Goal: Task Accomplishment & Management: Complete application form

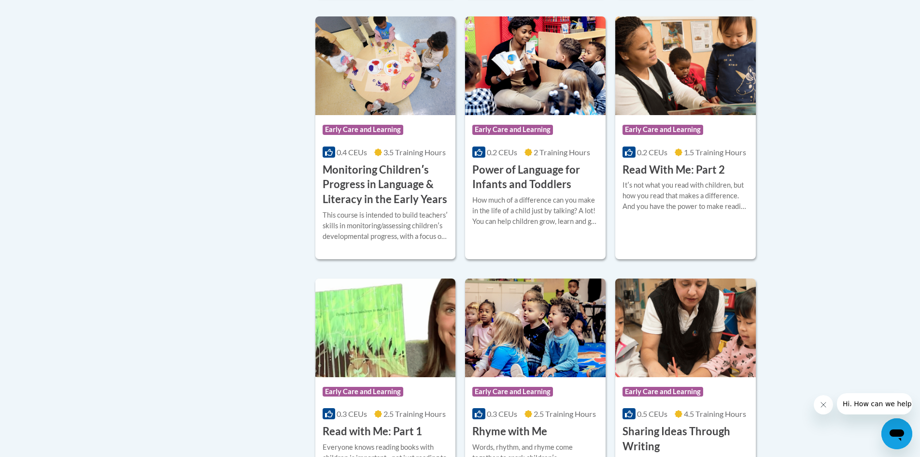
scroll to position [918, 0]
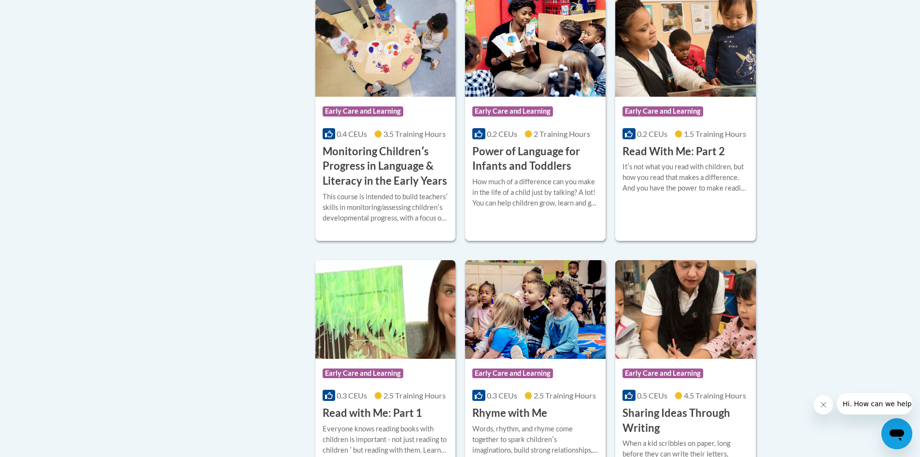
click at [528, 174] on h3 "Power of Language for Infants and Toddlers" at bounding box center [536, 159] width 126 height 30
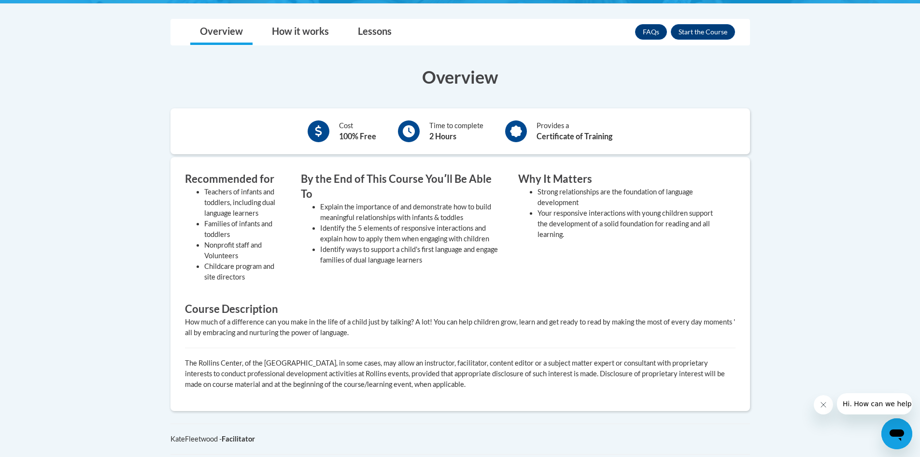
scroll to position [274, 0]
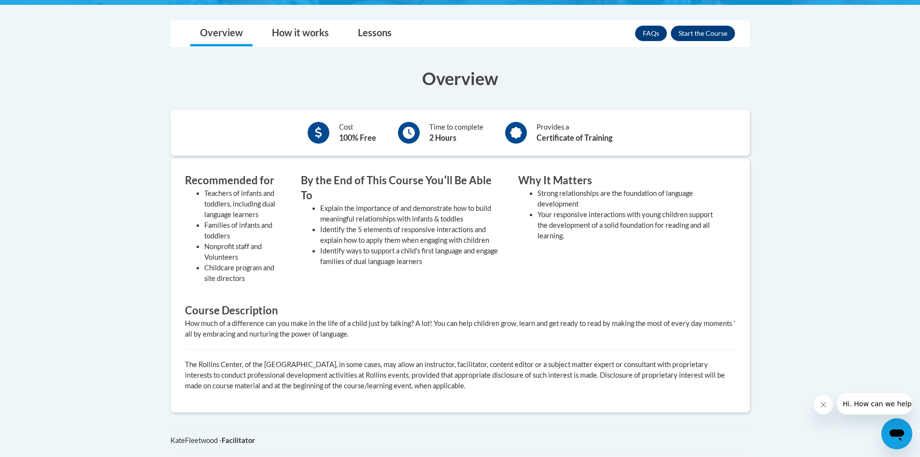
click at [441, 121] on div "Time to complete 2 Hours" at bounding box center [441, 132] width 100 height 27
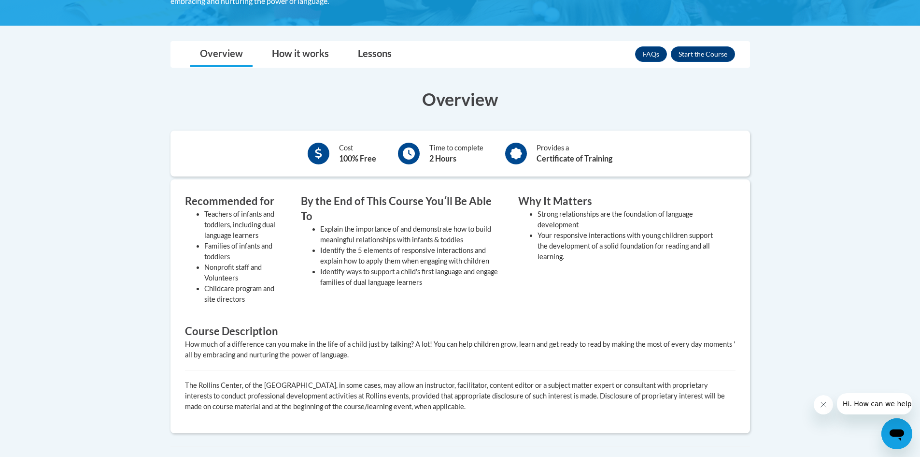
scroll to position [226, 0]
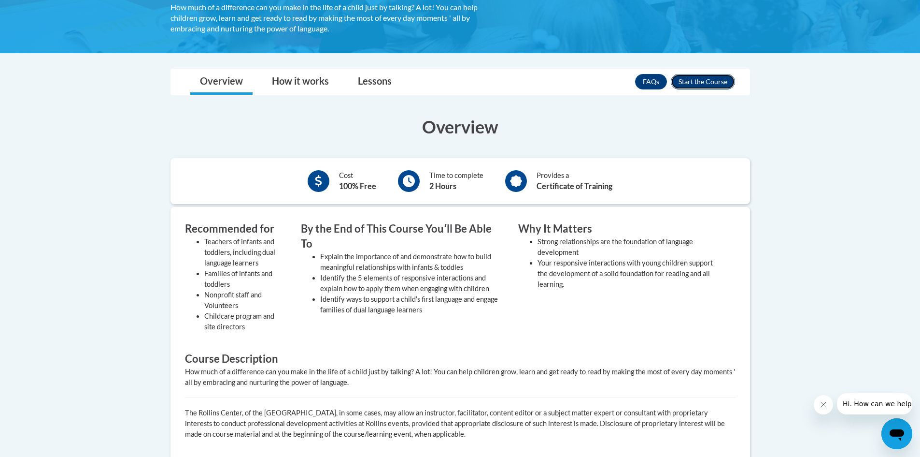
click at [713, 83] on button "Enroll" at bounding box center [703, 81] width 64 height 15
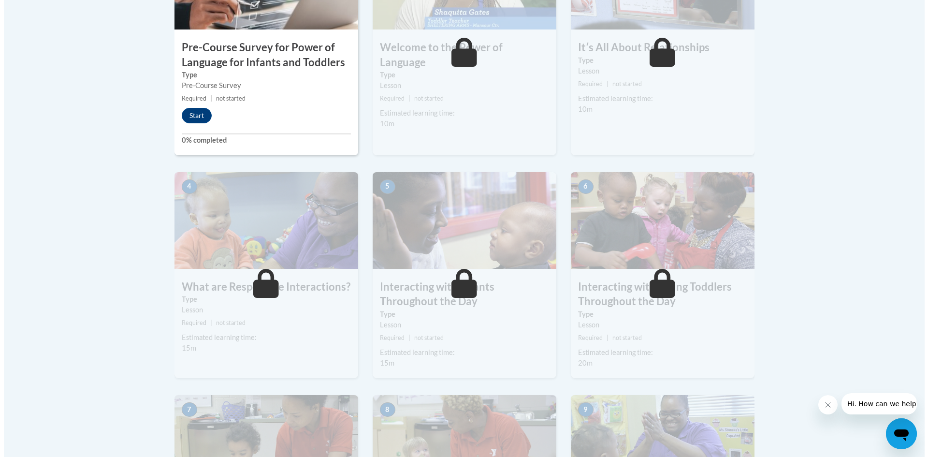
scroll to position [387, 0]
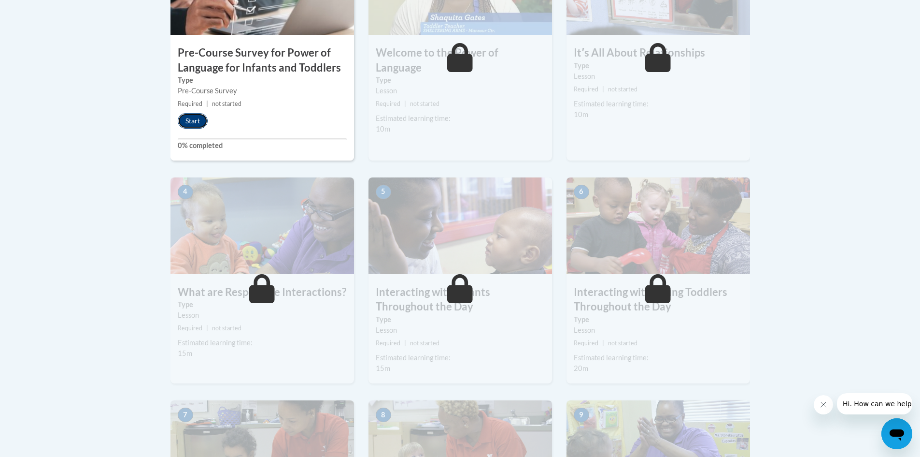
click at [199, 124] on button "Start" at bounding box center [193, 120] width 30 height 15
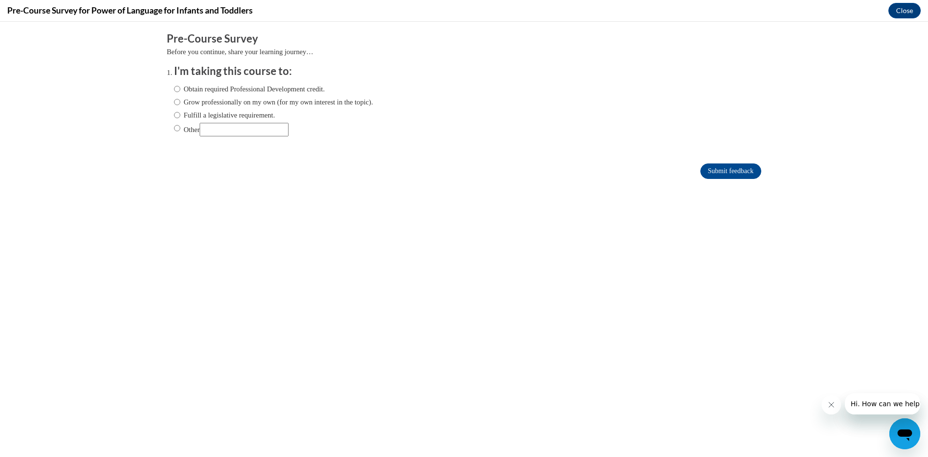
scroll to position [0, 0]
click at [174, 86] on label "Obtain required Professional Development credit." at bounding box center [249, 89] width 151 height 11
click at [174, 86] on input "Obtain required Professional Development credit." at bounding box center [177, 89] width 6 height 11
radio input "true"
click at [174, 105] on input "Grow professionally on my own (for my own interest in the topic)." at bounding box center [177, 102] width 6 height 11
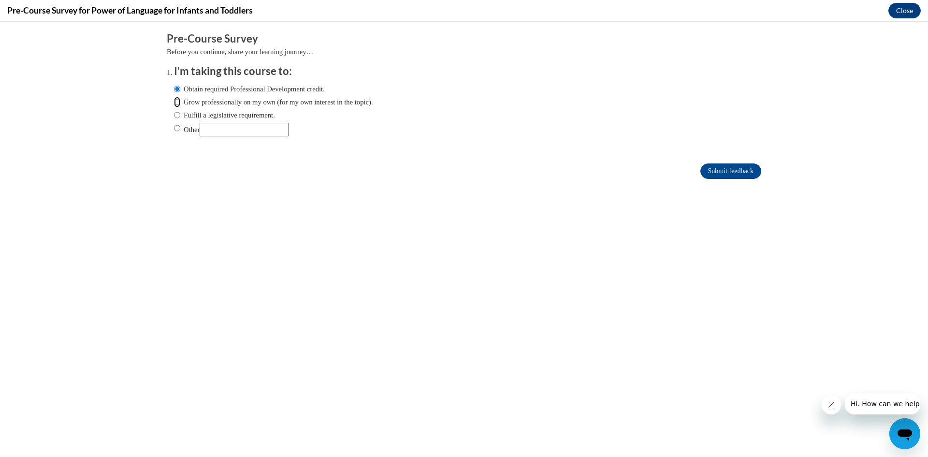
radio input "true"
click at [174, 86] on input "Obtain required Professional Development credit." at bounding box center [177, 89] width 6 height 11
radio input "true"
click at [725, 168] on input "Submit feedback" at bounding box center [730, 170] width 61 height 15
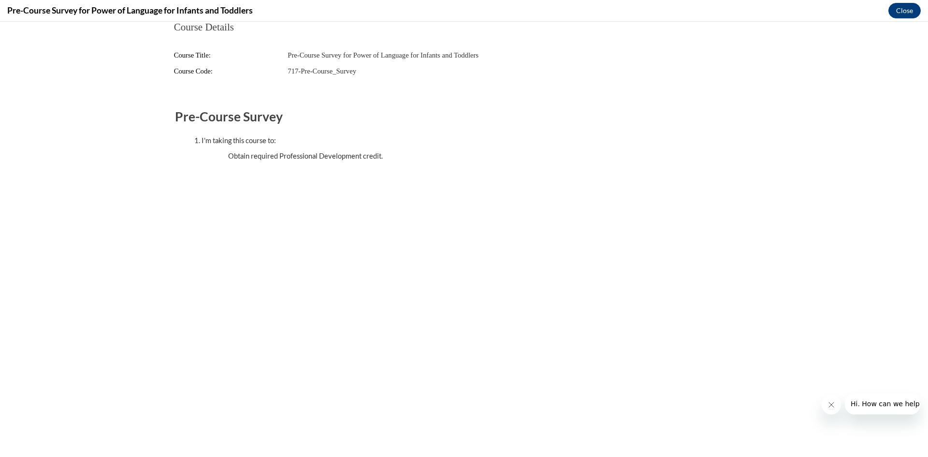
click at [326, 155] on ul "Obtain required Professional Development credit." at bounding box center [474, 156] width 530 height 11
click at [834, 404] on button "Close message from company" at bounding box center [830, 404] width 19 height 19
click at [0, 0] on button "Close message from company" at bounding box center [0, 0] width 0 height 0
click at [904, 10] on button "Close" at bounding box center [904, 10] width 32 height 15
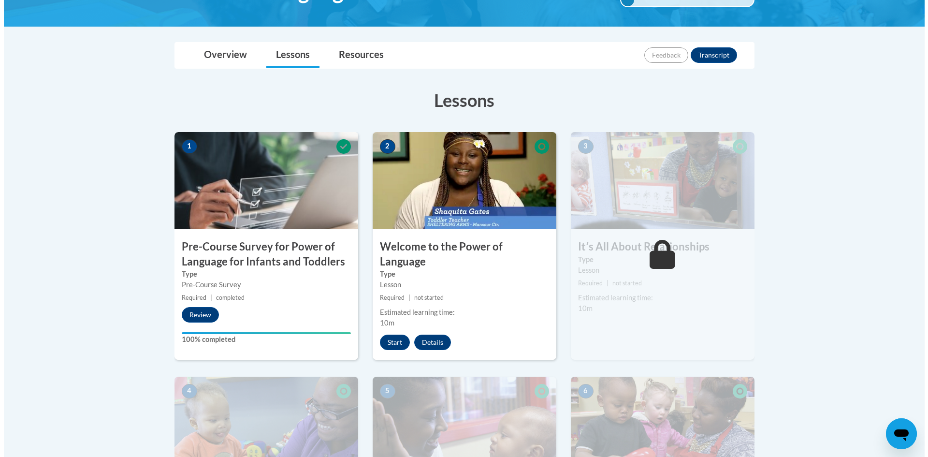
scroll to position [193, 0]
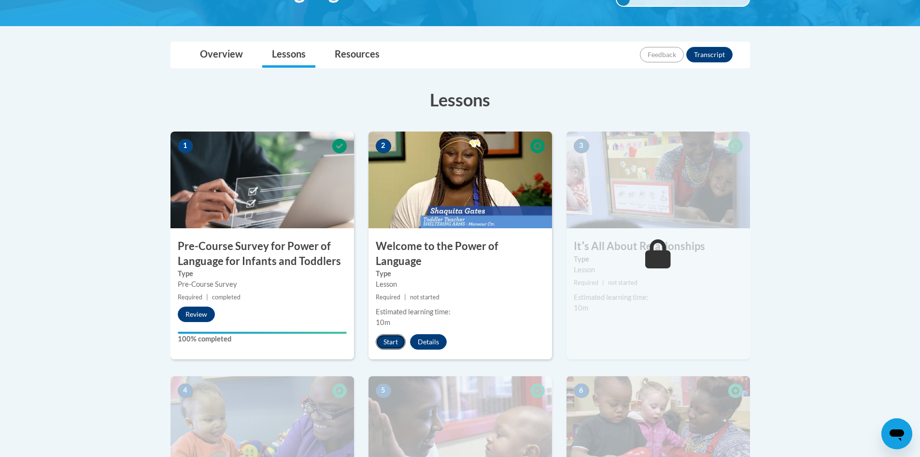
click at [387, 334] on button "Start" at bounding box center [391, 341] width 30 height 15
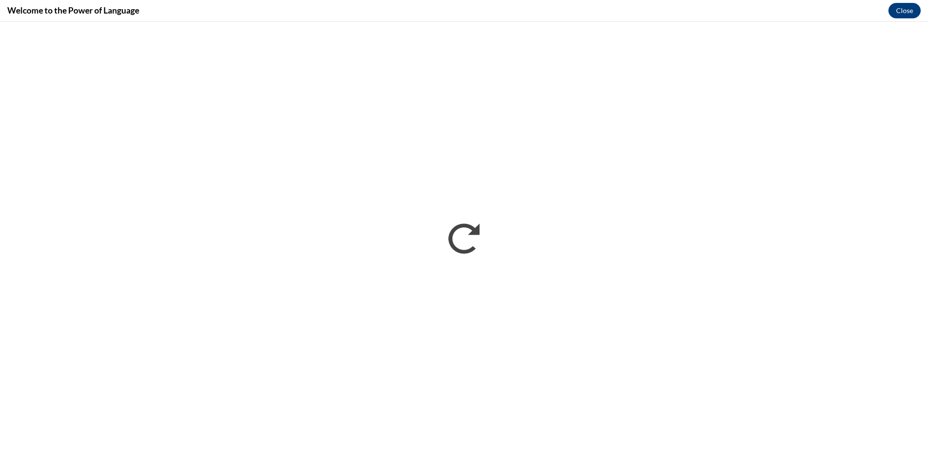
scroll to position [0, 0]
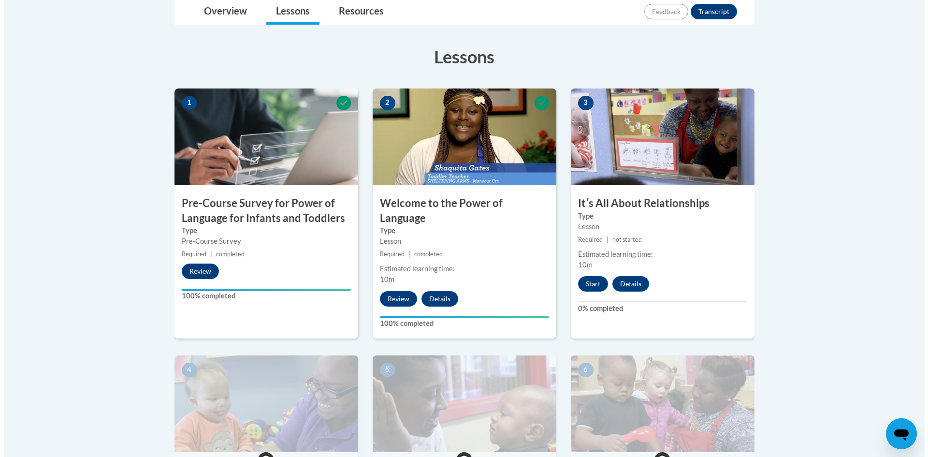
scroll to position [242, 0]
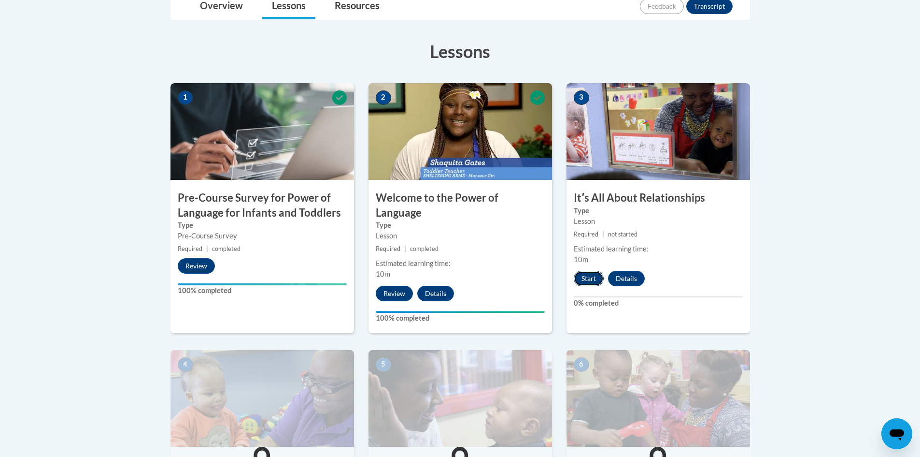
click at [580, 276] on button "Start" at bounding box center [589, 278] width 30 height 15
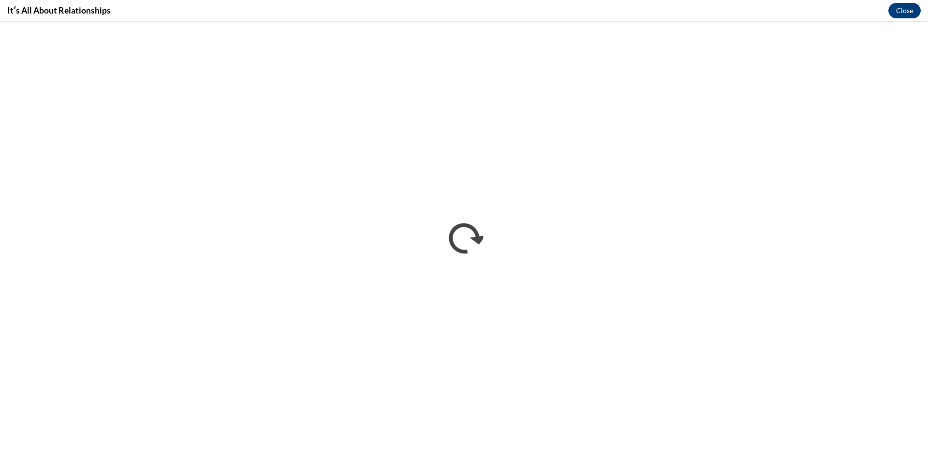
scroll to position [0, 0]
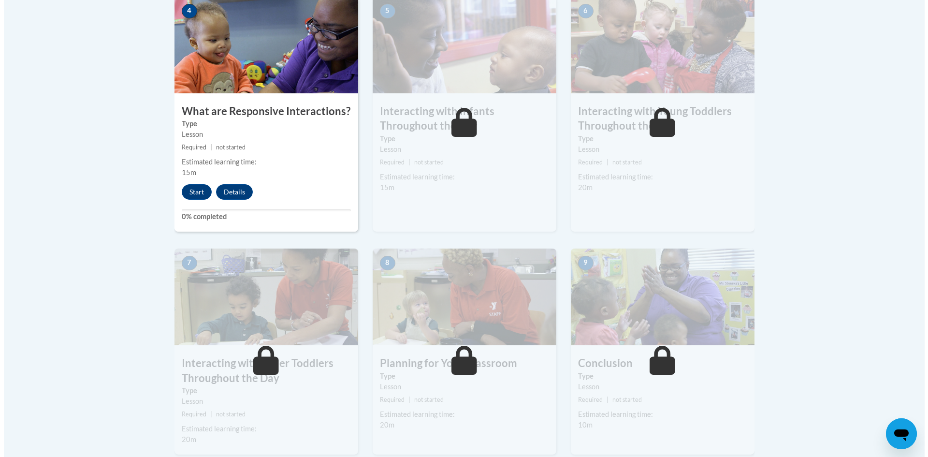
scroll to position [531, 0]
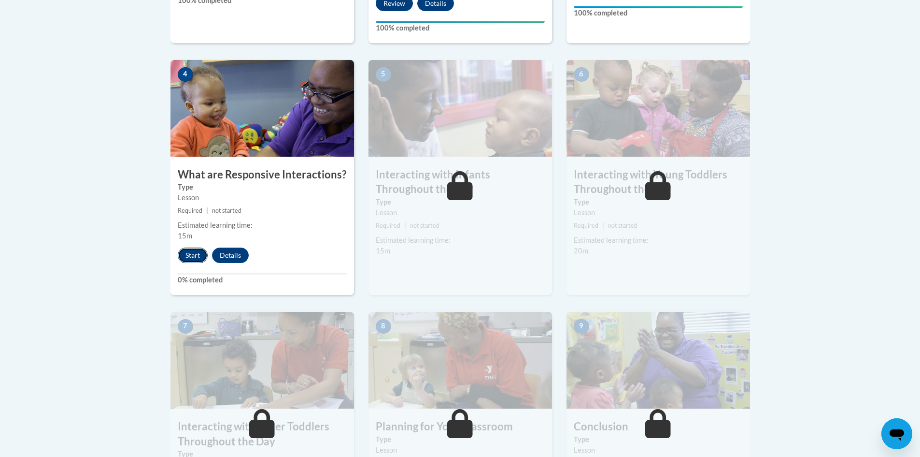
click at [193, 247] on button "Start" at bounding box center [193, 254] width 30 height 15
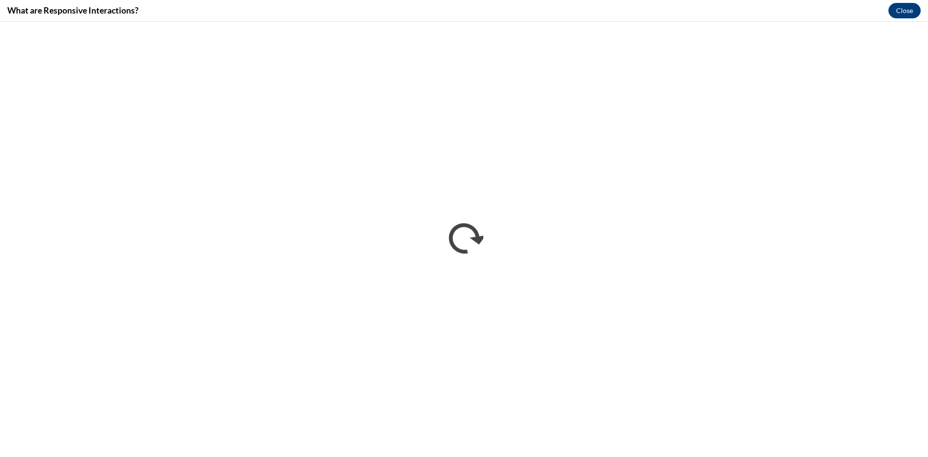
scroll to position [0, 0]
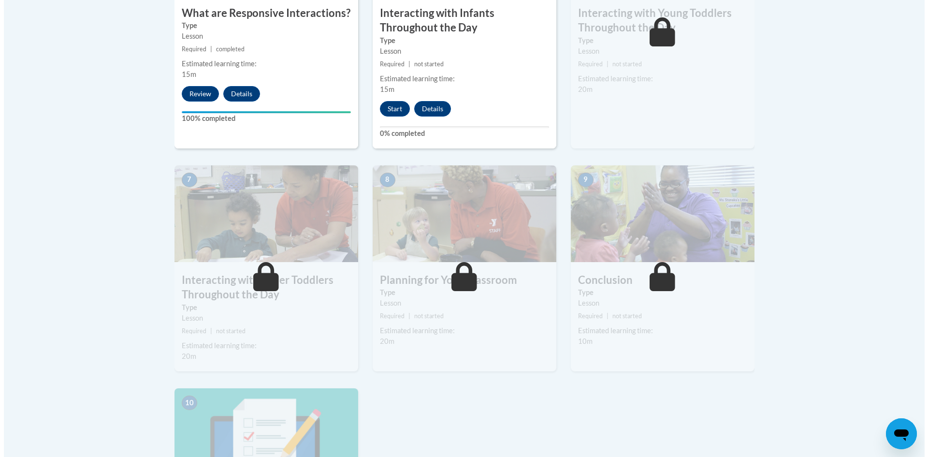
scroll to position [613, 0]
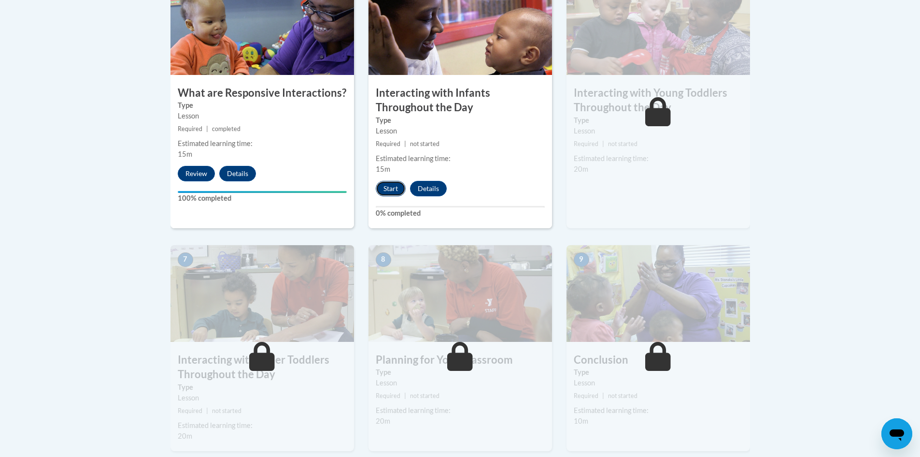
click at [393, 181] on button "Start" at bounding box center [391, 188] width 30 height 15
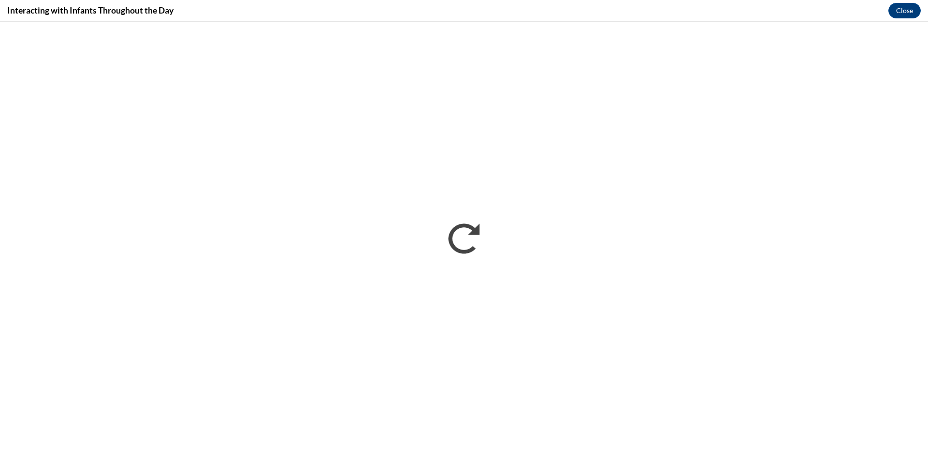
scroll to position [0, 0]
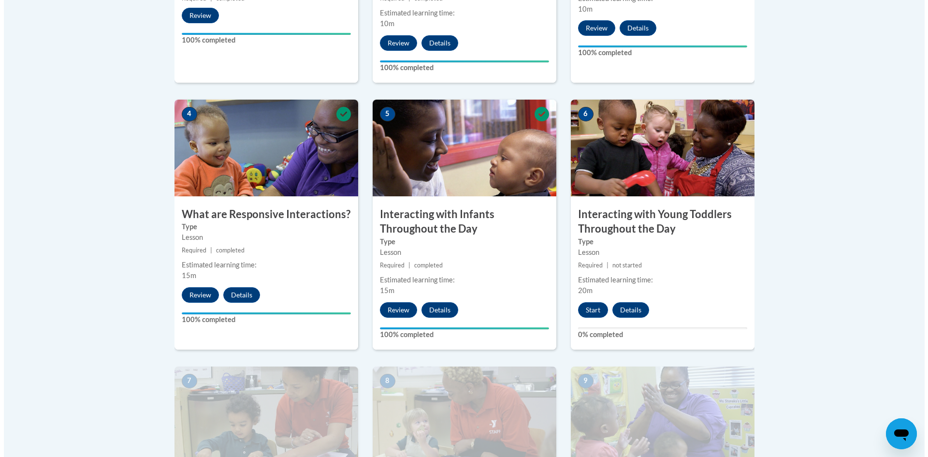
scroll to position [468, 0]
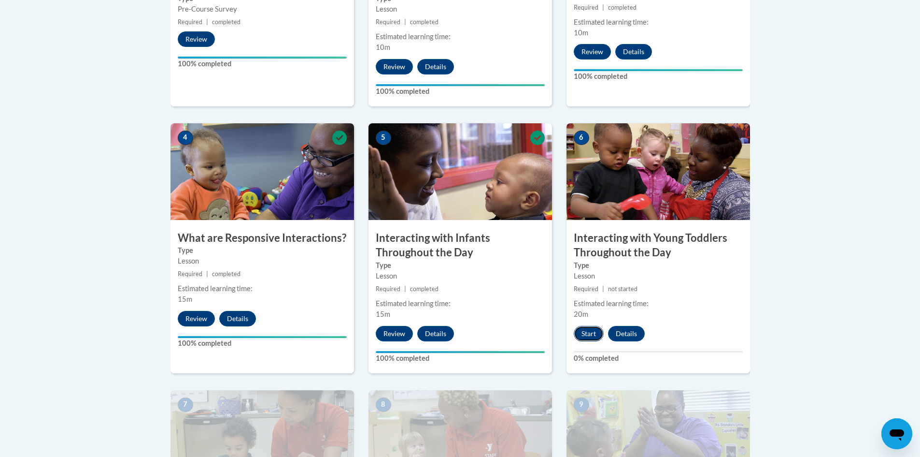
click at [588, 326] on button "Start" at bounding box center [589, 333] width 30 height 15
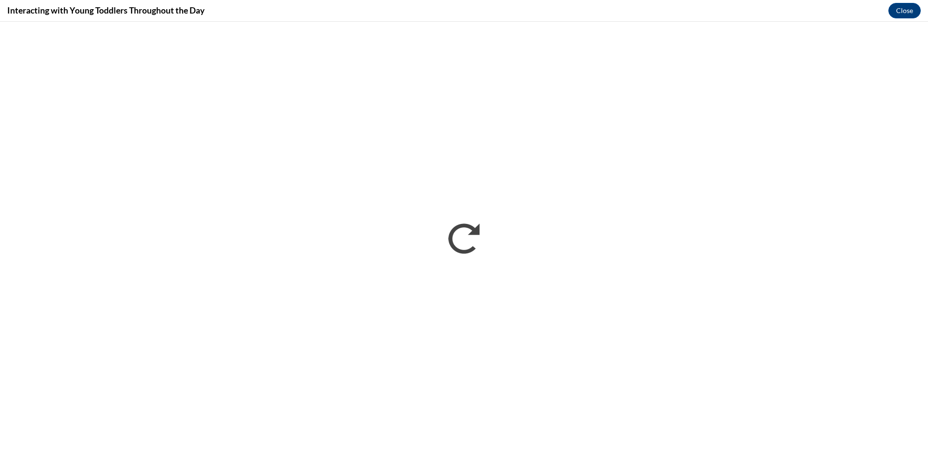
scroll to position [0, 0]
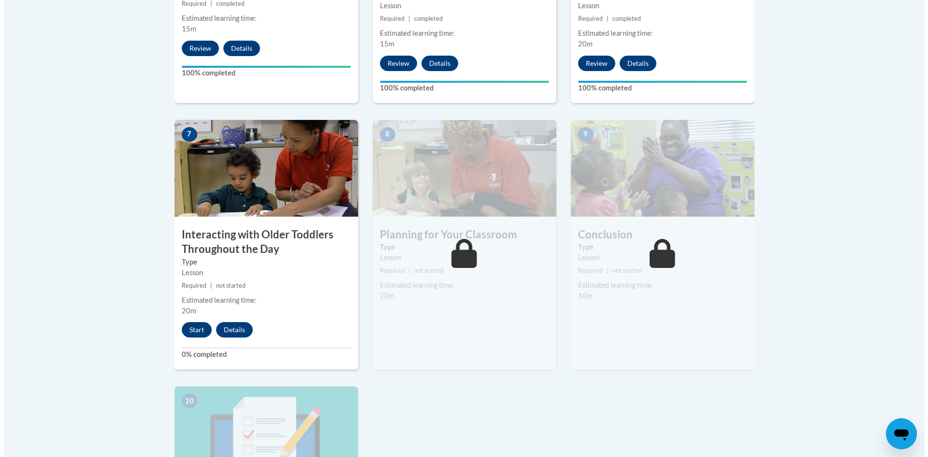
scroll to position [676, 0]
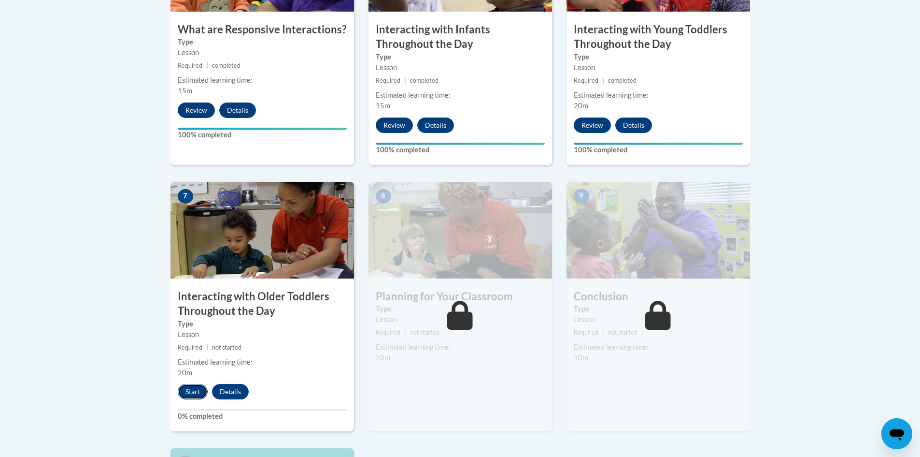
click at [198, 384] on button "Start" at bounding box center [193, 391] width 30 height 15
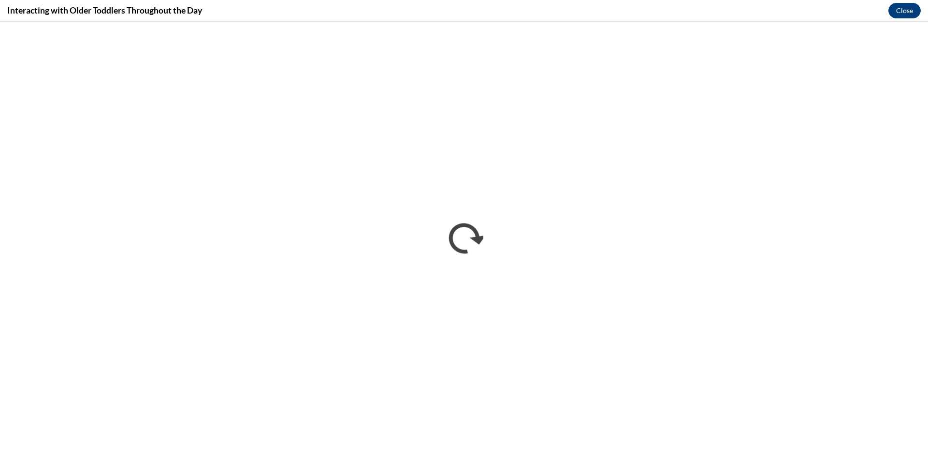
scroll to position [0, 0]
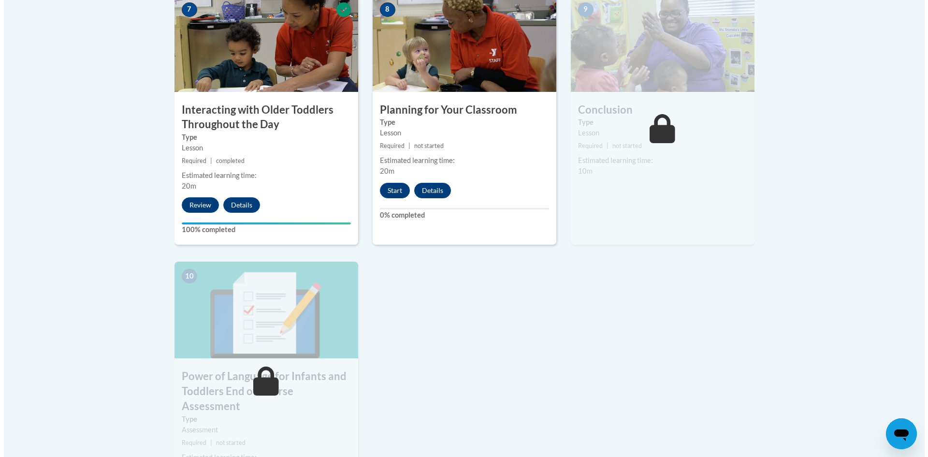
scroll to position [870, 0]
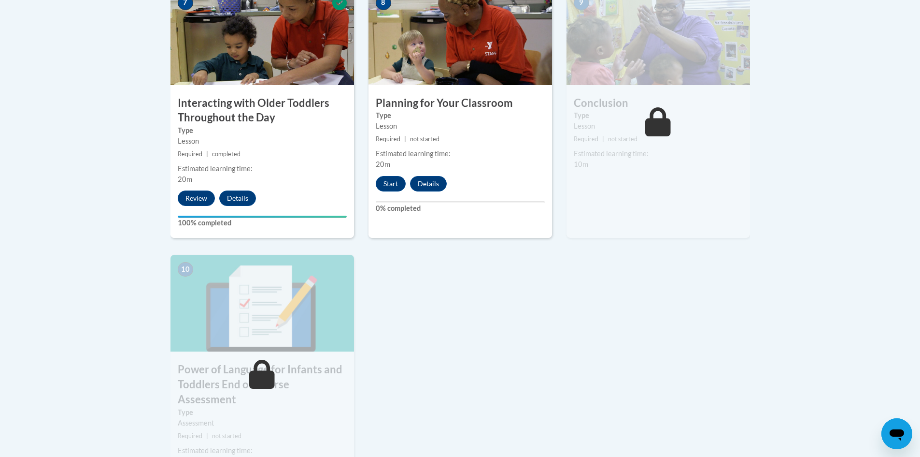
click at [371, 176] on div "Start Details Feedback" at bounding box center [414, 183] width 90 height 15
click at [379, 176] on button "Start" at bounding box center [391, 183] width 30 height 15
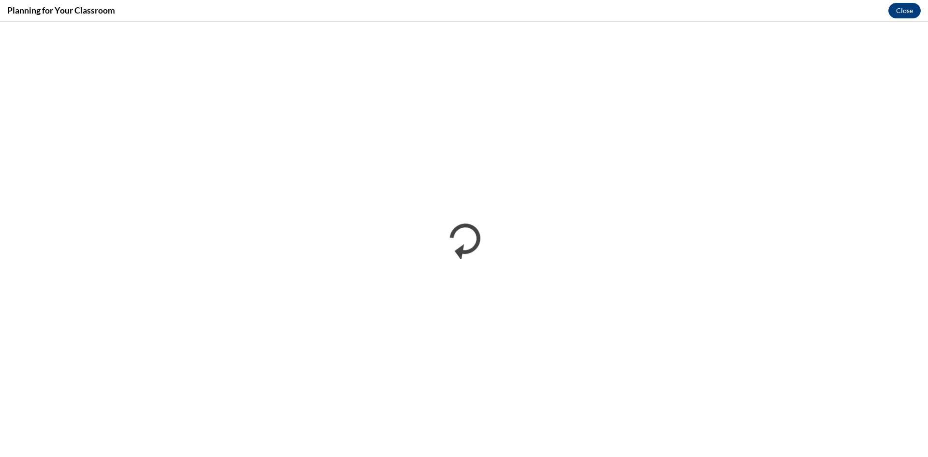
scroll to position [0, 0]
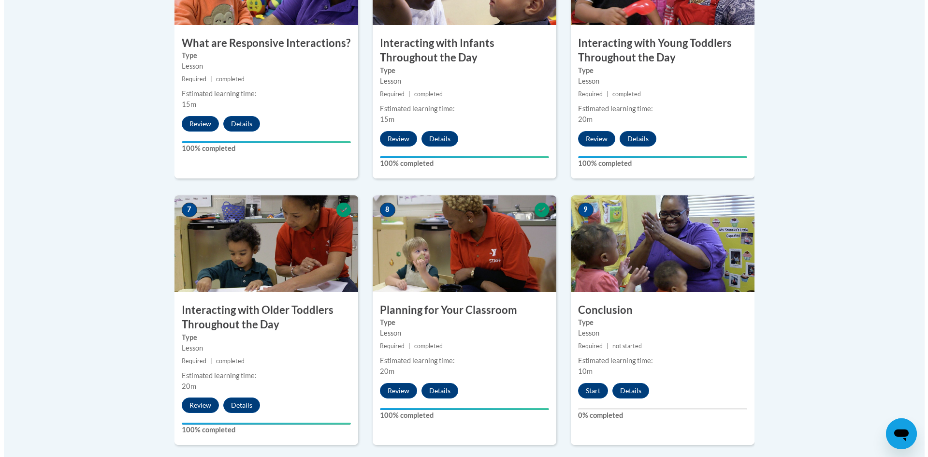
scroll to position [773, 0]
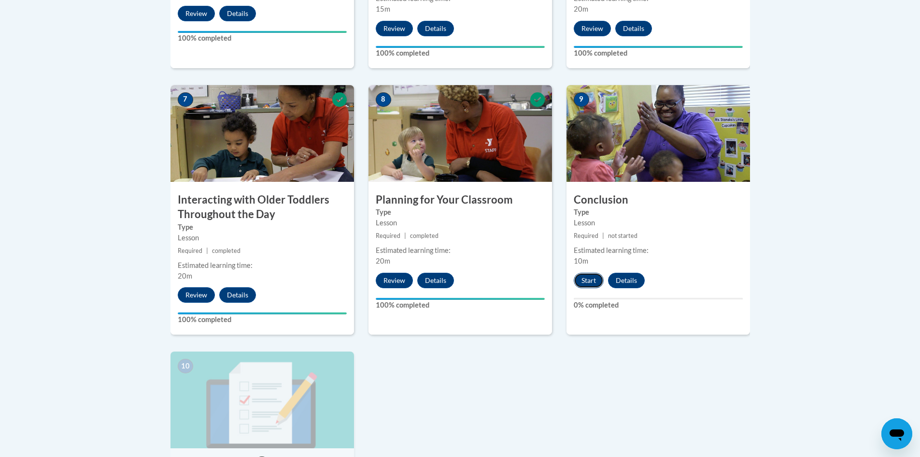
click at [592, 272] on button "Start" at bounding box center [589, 279] width 30 height 15
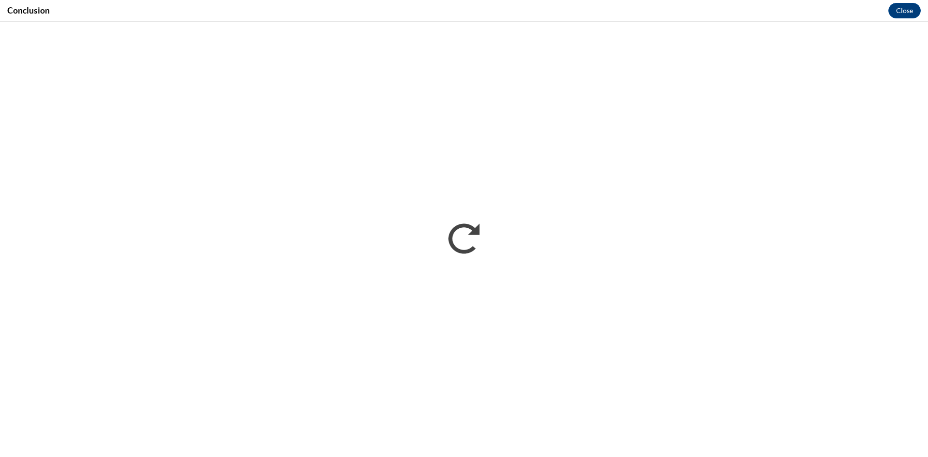
scroll to position [0, 0]
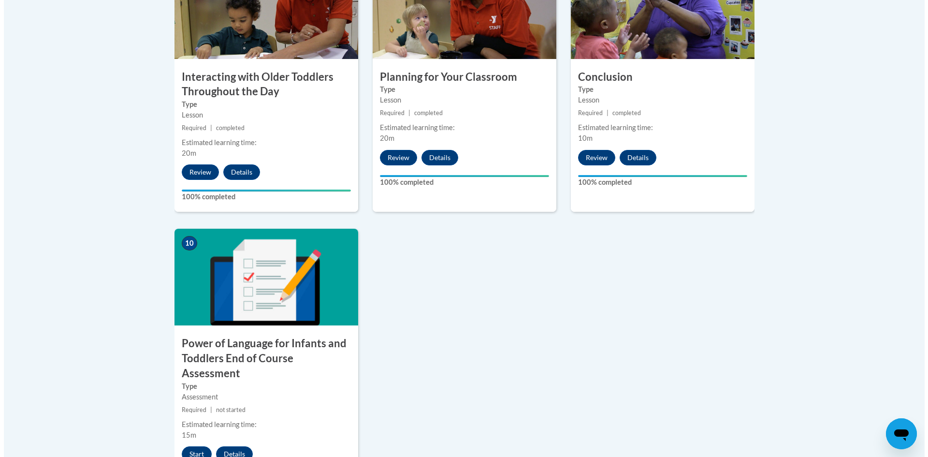
scroll to position [1111, 0]
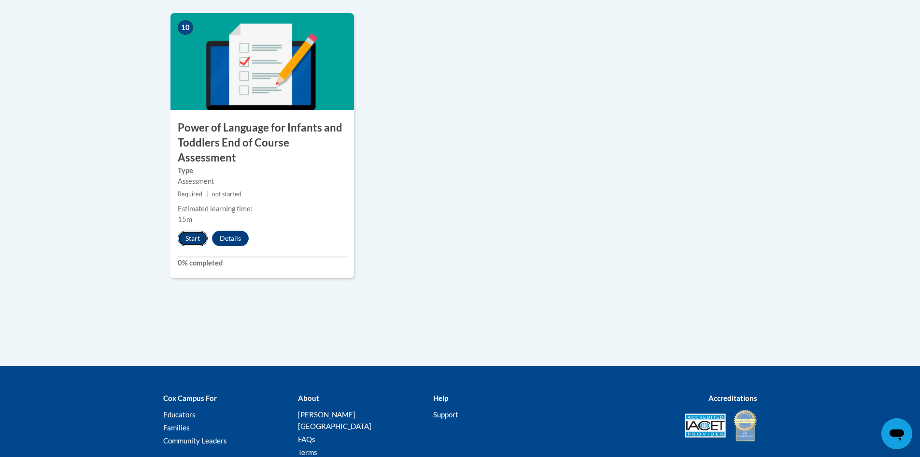
click at [185, 230] on button "Start" at bounding box center [193, 237] width 30 height 15
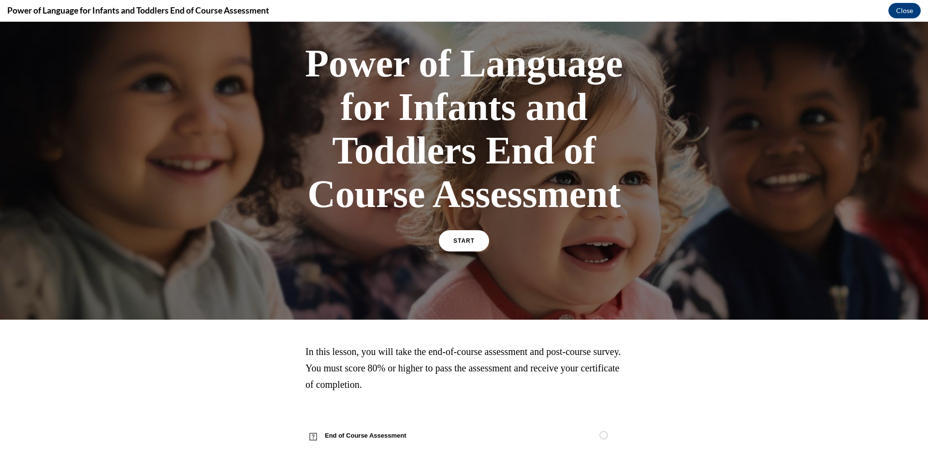
scroll to position [66, 0]
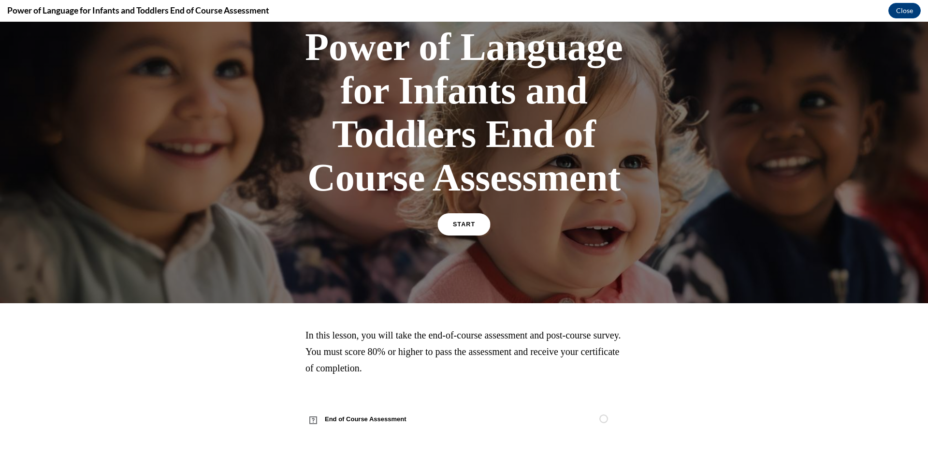
click at [464, 216] on link "START" at bounding box center [463, 224] width 53 height 22
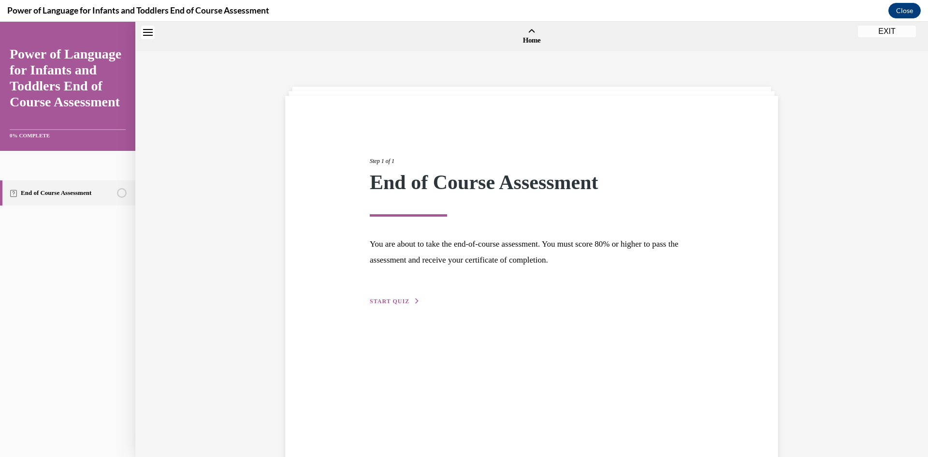
scroll to position [30, 0]
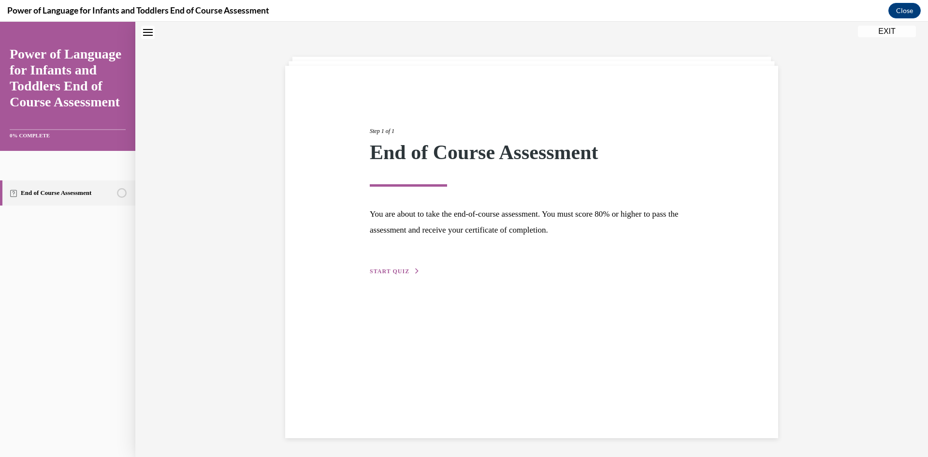
click at [392, 264] on div "Step 1 of 1 End of Course Assessment You are about to take the end-of-course as…" at bounding box center [531, 190] width 338 height 172
click at [391, 271] on span "START QUIZ" at bounding box center [390, 271] width 40 height 7
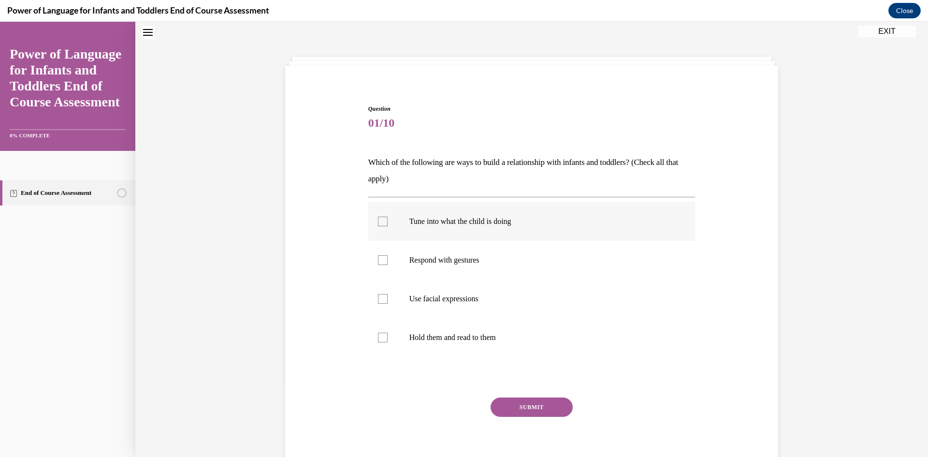
click at [458, 223] on p "Tune into what the child is doing" at bounding box center [540, 221] width 262 height 10
click at [387, 223] on input "Tune into what the child is doing" at bounding box center [383, 221] width 10 height 10
checkbox input "true"
click at [438, 263] on p "Respond with gestures" at bounding box center [540, 260] width 262 height 10
click at [387, 263] on input "Respond with gestures" at bounding box center [383, 260] width 10 height 10
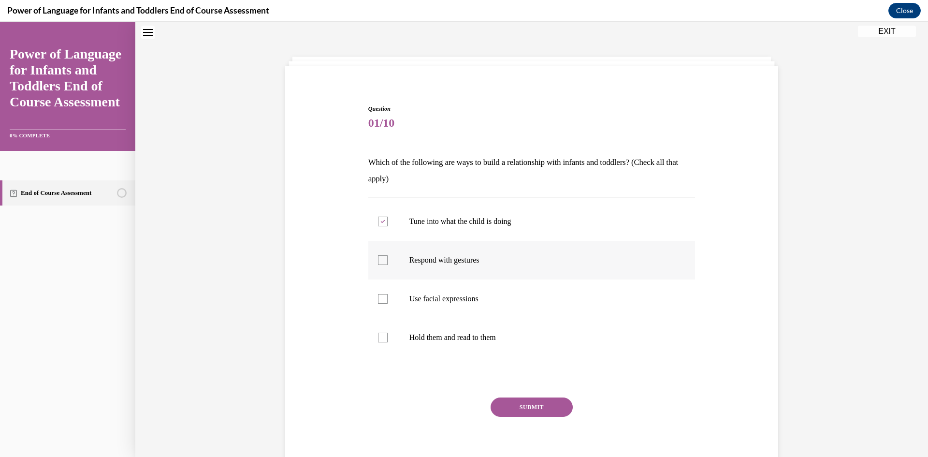
checkbox input "true"
click at [451, 303] on label "Use facial expressions" at bounding box center [531, 298] width 327 height 39
click at [387, 303] on input "Use facial expressions" at bounding box center [383, 299] width 10 height 10
checkbox input "true"
click at [466, 337] on p "Hold them and read to them" at bounding box center [540, 337] width 262 height 10
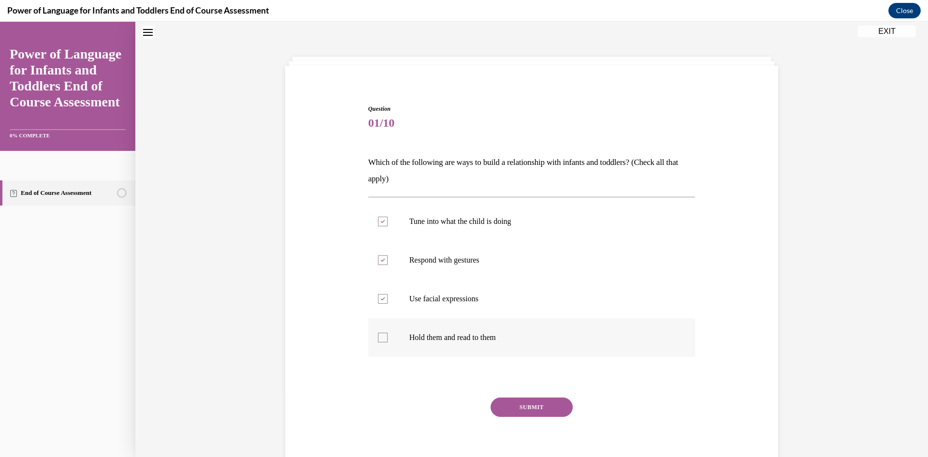
click at [387, 337] on input "Hold them and read to them" at bounding box center [383, 337] width 10 height 10
checkbox input "true"
click at [535, 409] on button "SUBMIT" at bounding box center [531, 406] width 82 height 19
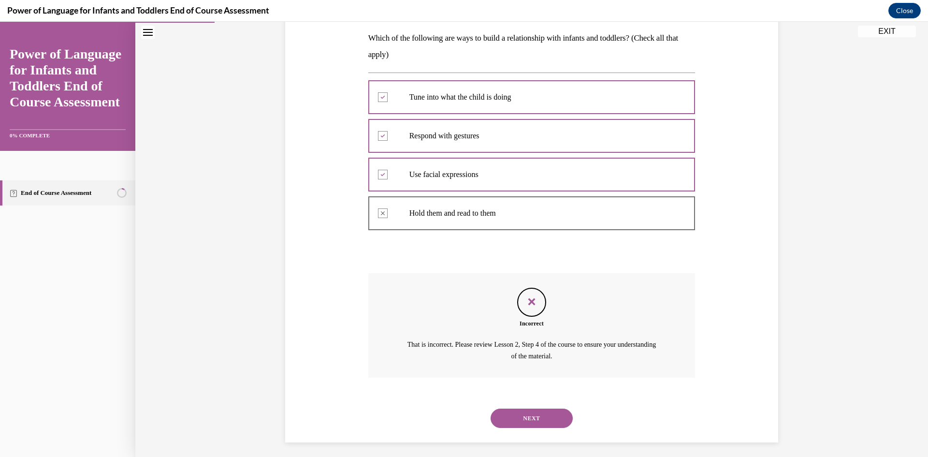
scroll to position [159, 0]
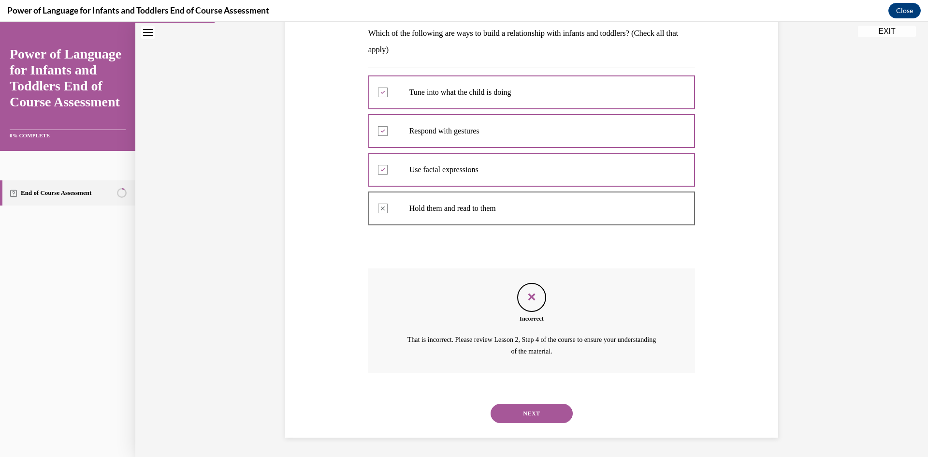
click at [379, 205] on div at bounding box center [531, 207] width 327 height 43
click at [529, 413] on button "NEXT" at bounding box center [531, 412] width 82 height 19
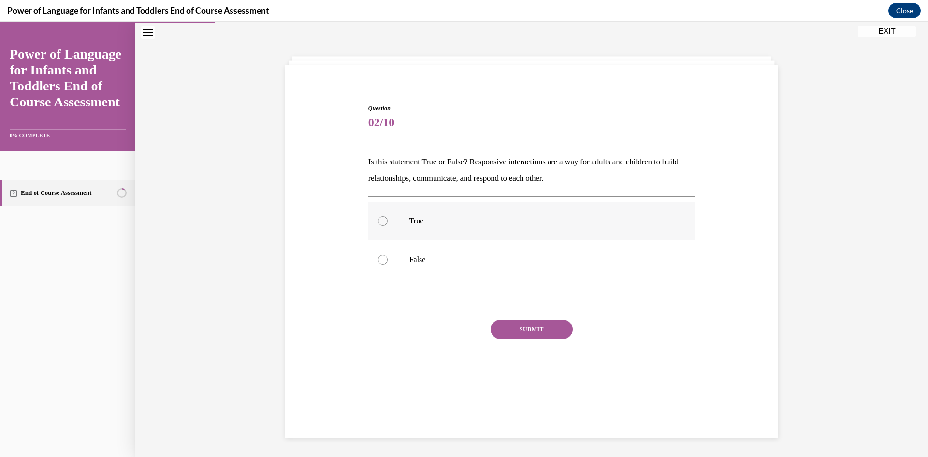
click at [401, 224] on label "True" at bounding box center [531, 220] width 327 height 39
click at [387, 224] on input "True" at bounding box center [383, 221] width 10 height 10
radio input "true"
click at [517, 328] on button "SUBMIT" at bounding box center [531, 328] width 82 height 19
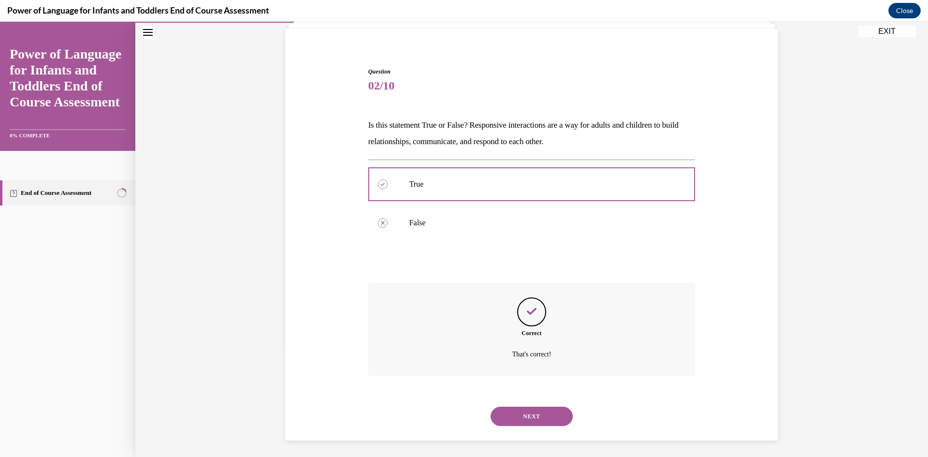
scroll to position [70, 0]
click at [536, 409] on button "NEXT" at bounding box center [531, 412] width 82 height 19
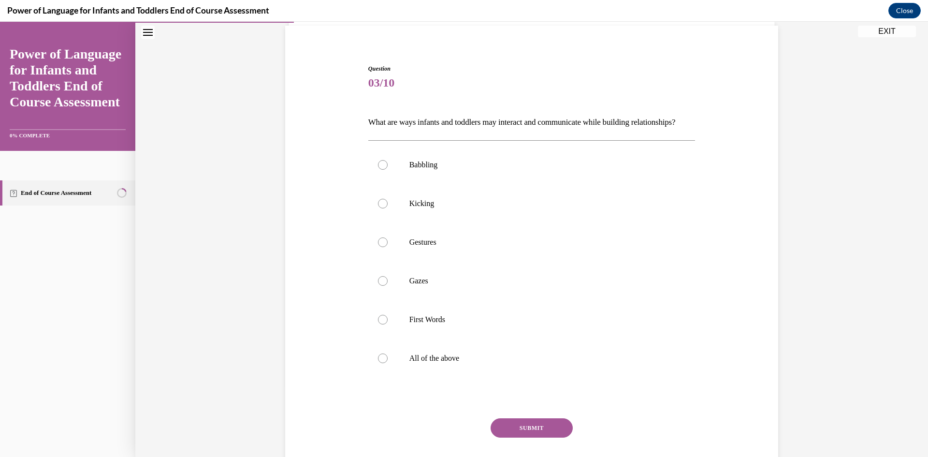
scroll to position [51, 0]
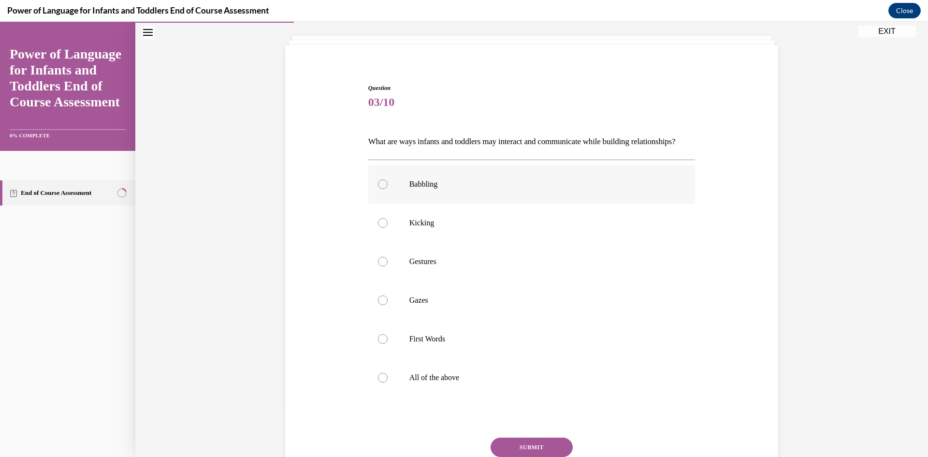
click at [402, 203] on label "Babbling" at bounding box center [531, 184] width 327 height 39
click at [387, 189] on input "Babbling" at bounding box center [383, 184] width 10 height 10
radio input "true"
click at [399, 236] on label "Kicking" at bounding box center [531, 222] width 327 height 39
click at [387, 228] on input "Kicking" at bounding box center [383, 223] width 10 height 10
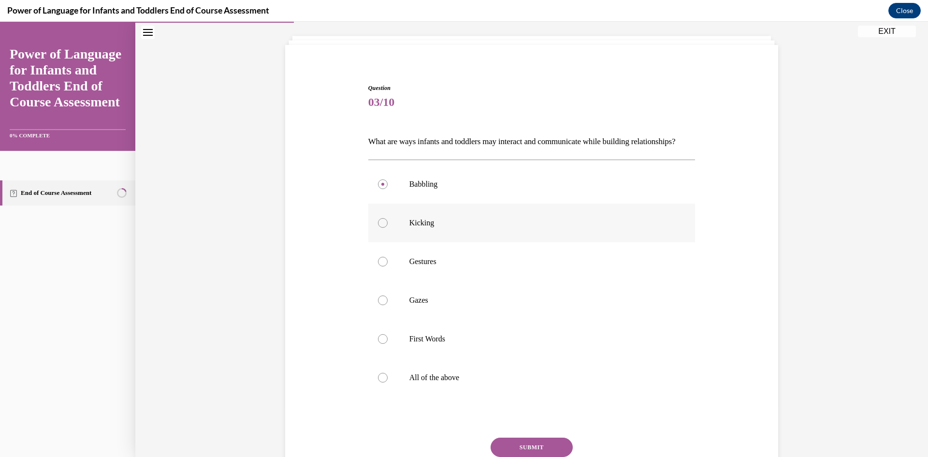
radio input "true"
click at [402, 281] on label "Gestures" at bounding box center [531, 261] width 327 height 39
click at [387, 266] on input "Gestures" at bounding box center [383, 262] width 10 height 10
radio input "true"
click at [390, 319] on label "Gazes" at bounding box center [531, 300] width 327 height 39
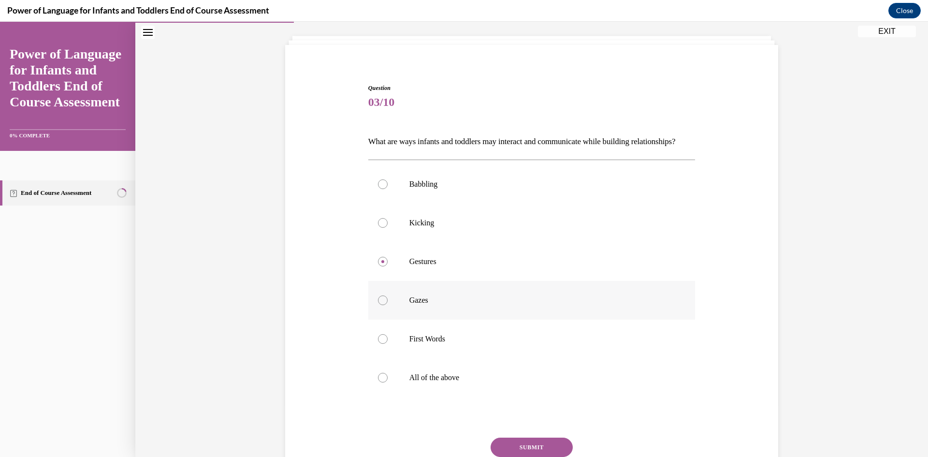
click at [387, 305] on input "Gazes" at bounding box center [383, 300] width 10 height 10
radio input "true"
click at [380, 382] on div at bounding box center [383, 378] width 10 height 10
click at [380, 382] on input "All of the above" at bounding box center [383, 378] width 10 height 10
radio input "true"
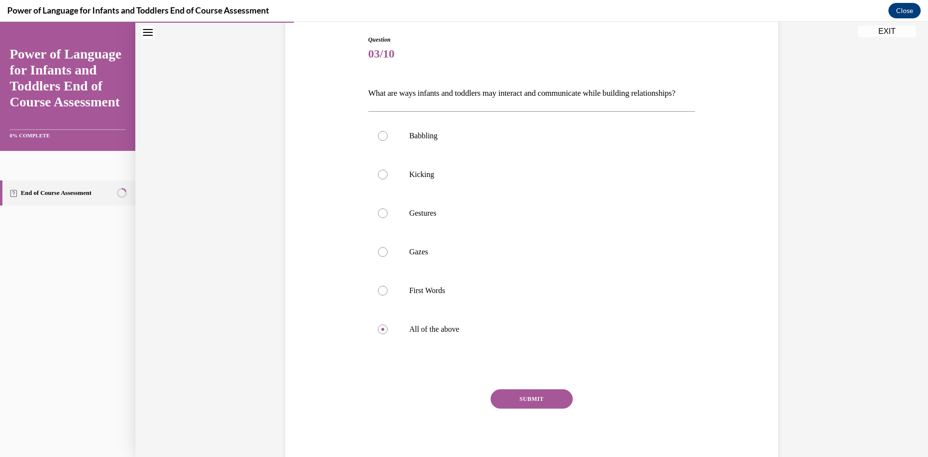
click at [534, 408] on button "SUBMIT" at bounding box center [531, 398] width 82 height 19
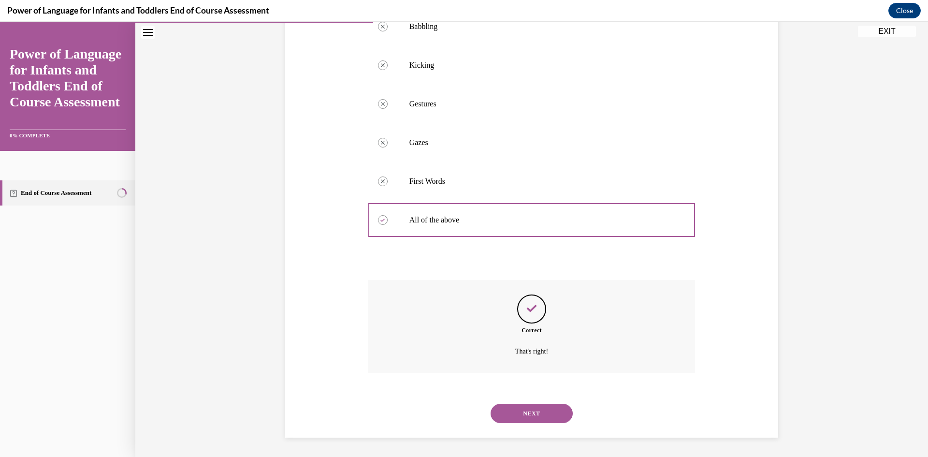
scroll to position [225, 0]
click at [523, 406] on button "NEXT" at bounding box center [531, 412] width 82 height 19
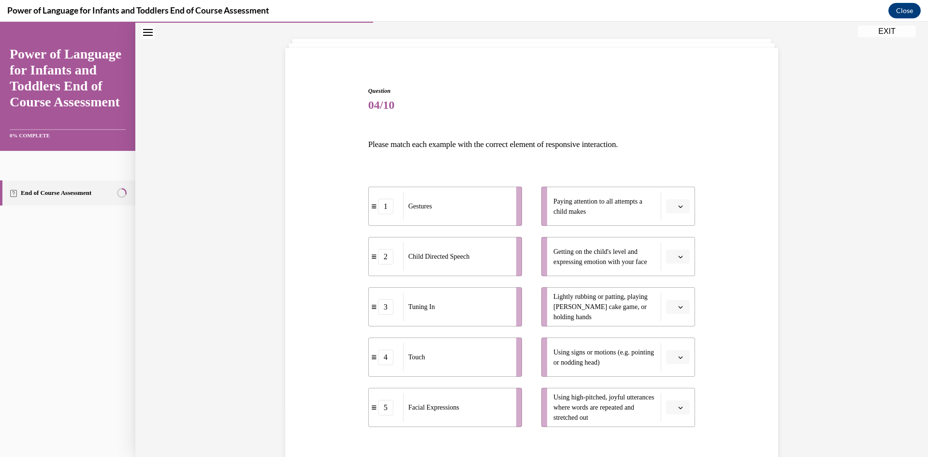
scroll to position [97, 0]
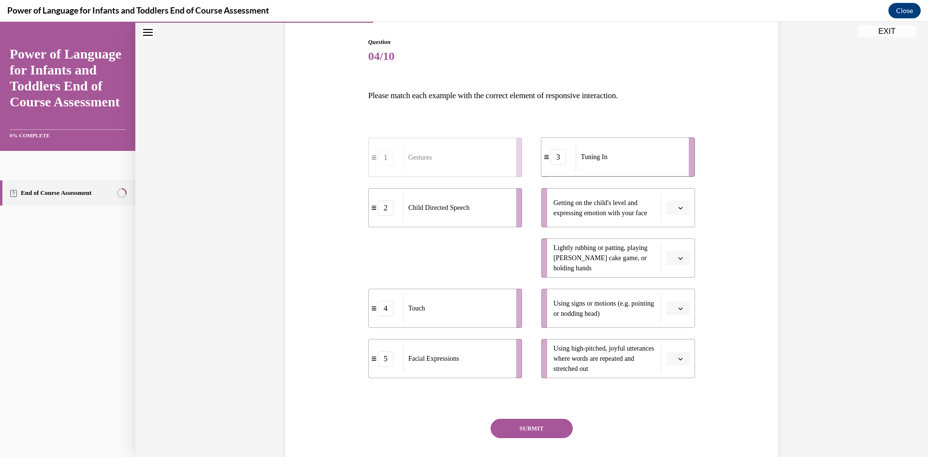
drag, startPoint x: 434, startPoint y: 265, endPoint x: 607, endPoint y: 168, distance: 198.1
click at [607, 168] on div "Tuning In" at bounding box center [628, 157] width 107 height 29
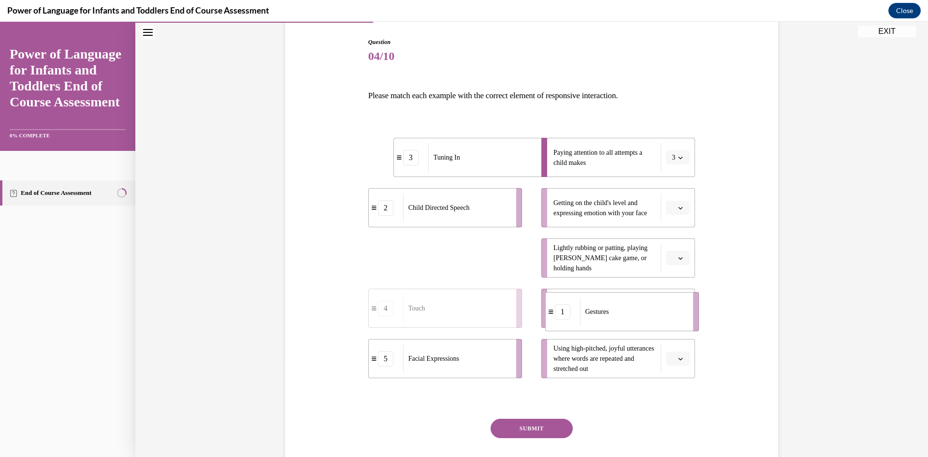
drag, startPoint x: 469, startPoint y: 263, endPoint x: 645, endPoint y: 316, distance: 183.7
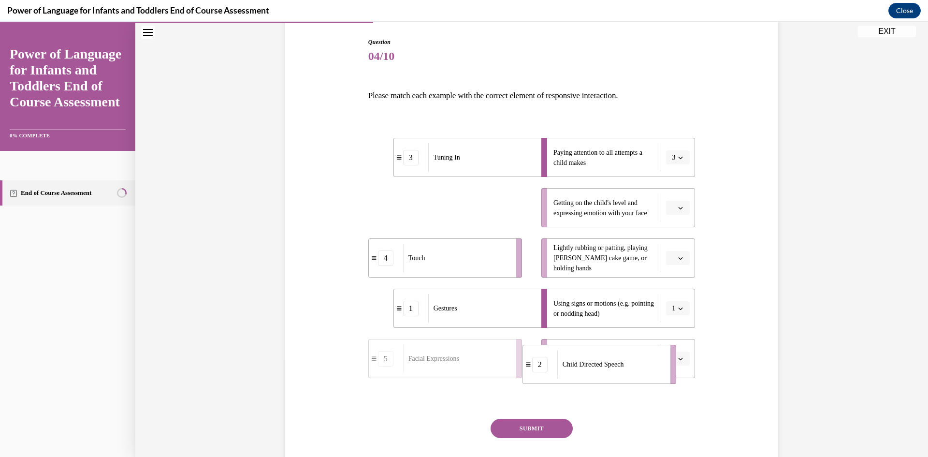
drag, startPoint x: 452, startPoint y: 211, endPoint x: 624, endPoint y: 360, distance: 227.4
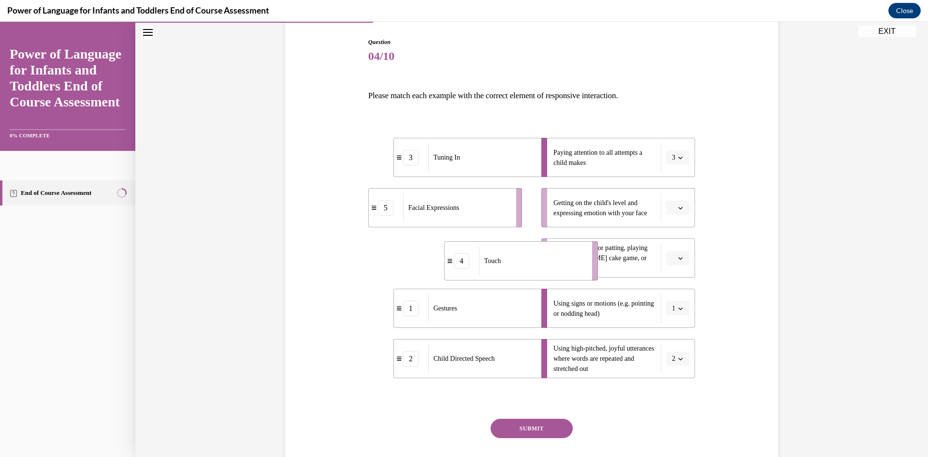
drag, startPoint x: 453, startPoint y: 265, endPoint x: 529, endPoint y: 268, distance: 75.9
click at [529, 268] on div "Touch" at bounding box center [532, 260] width 107 height 29
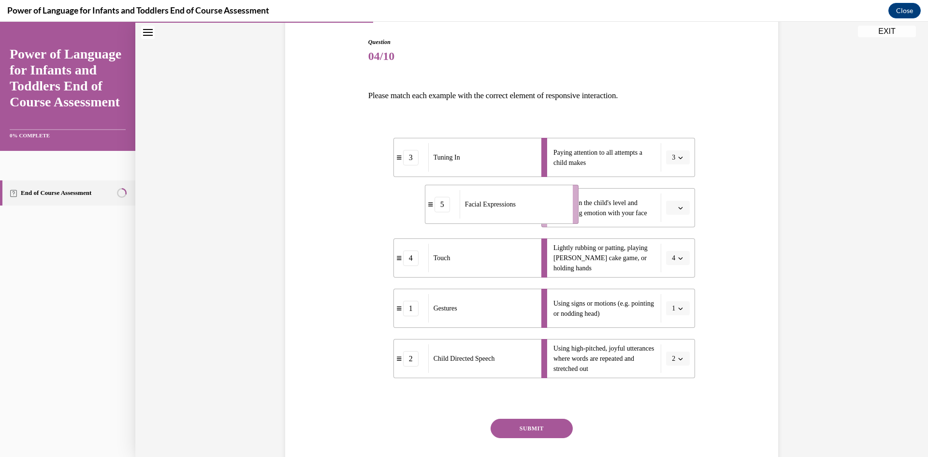
drag, startPoint x: 452, startPoint y: 221, endPoint x: 509, endPoint y: 217, distance: 56.6
click at [509, 217] on div "Facial Expressions" at bounding box center [512, 204] width 107 height 29
click at [526, 434] on button "SUBMIT" at bounding box center [531, 427] width 82 height 19
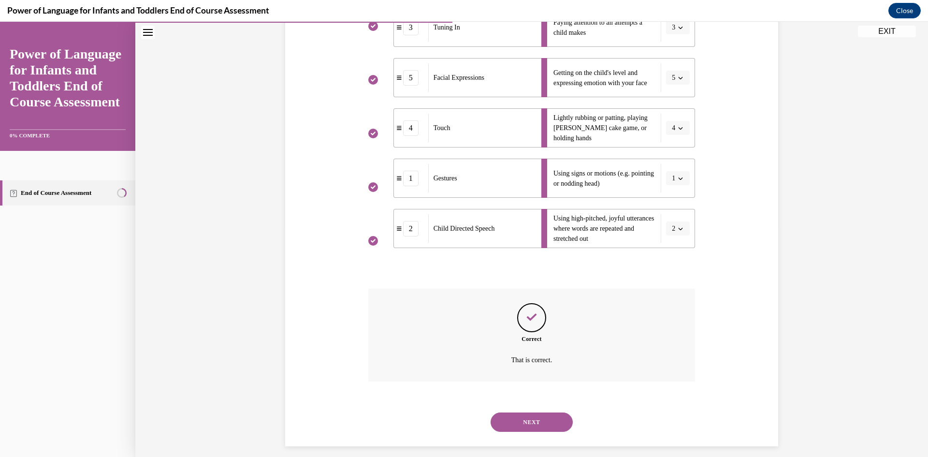
scroll to position [235, 0]
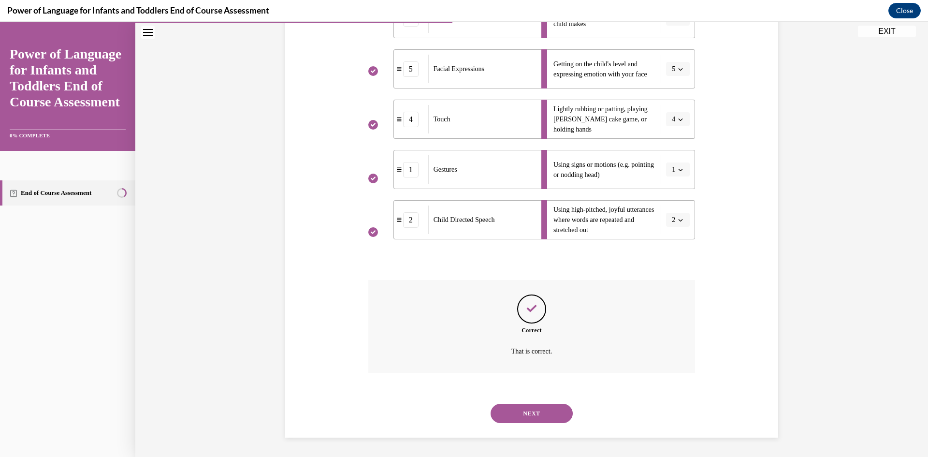
click at [543, 429] on div "NEXT" at bounding box center [531, 413] width 327 height 39
click at [541, 415] on button "NEXT" at bounding box center [531, 412] width 82 height 19
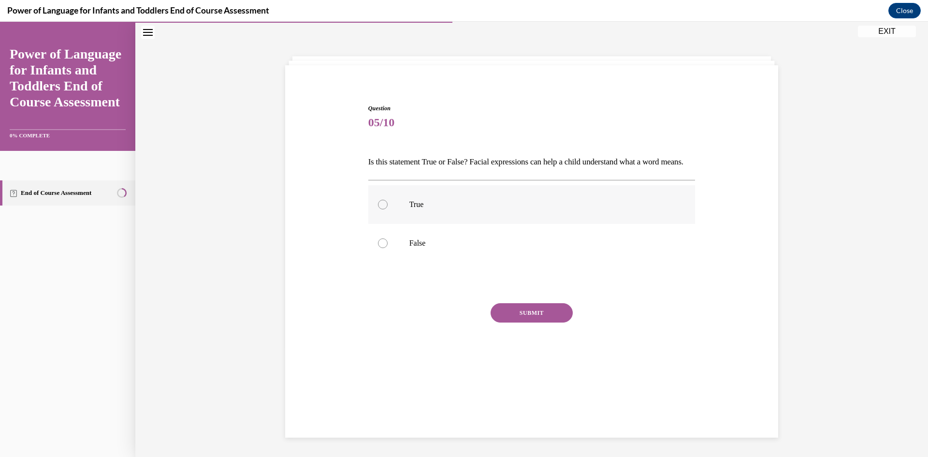
click at [412, 224] on label "True" at bounding box center [531, 204] width 327 height 39
click at [387, 209] on input "True" at bounding box center [383, 205] width 10 height 10
radio input "true"
click at [524, 322] on button "SUBMIT" at bounding box center [531, 312] width 82 height 19
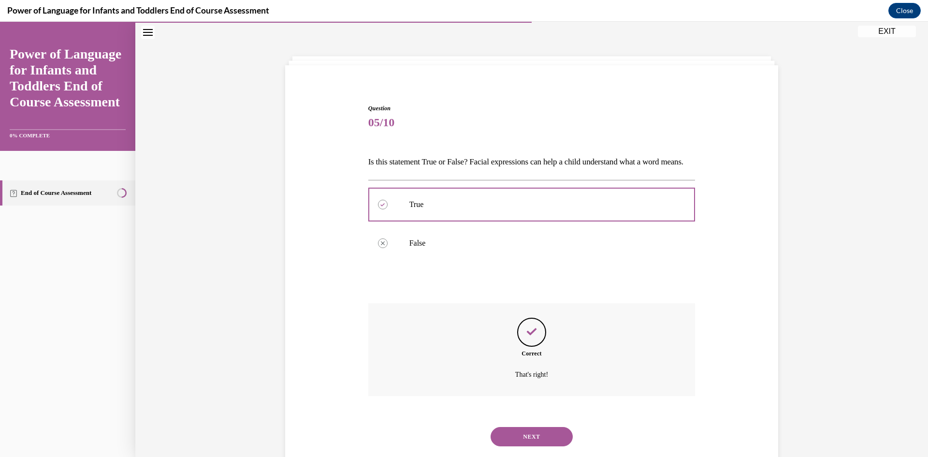
scroll to position [70, 0]
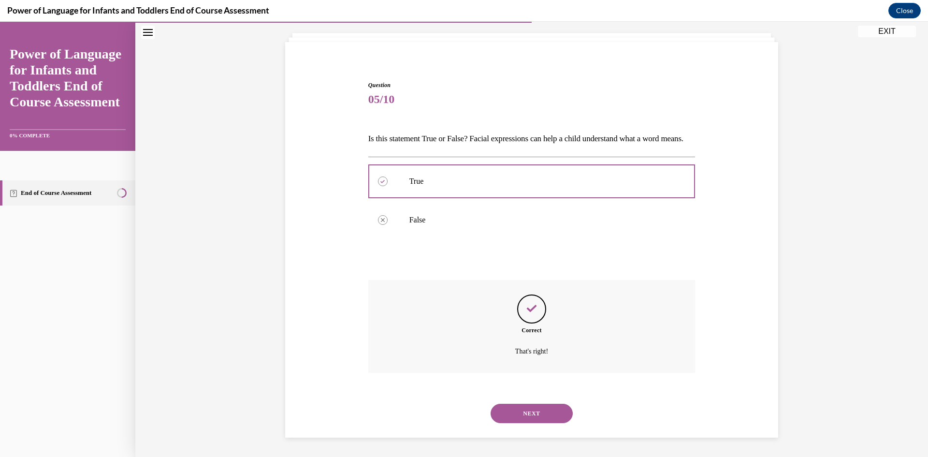
click at [525, 409] on button "NEXT" at bounding box center [531, 412] width 82 height 19
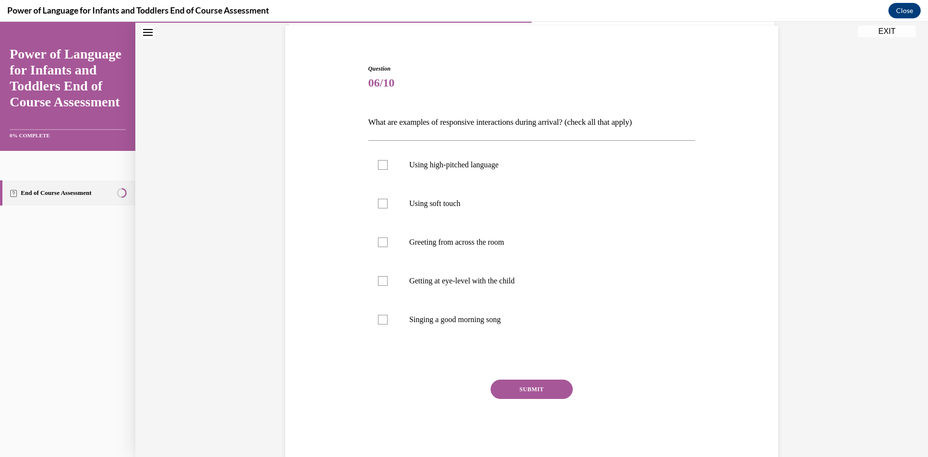
scroll to position [51, 0]
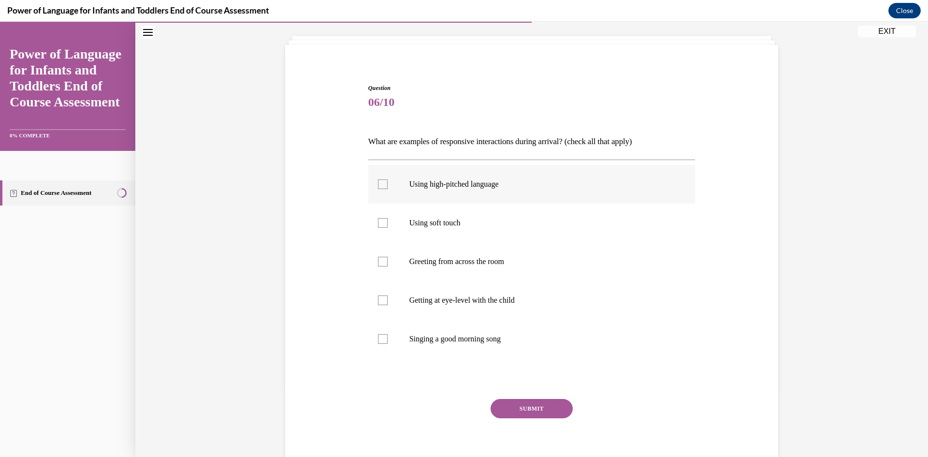
click at [477, 185] on p "Using high-pitched language" at bounding box center [540, 184] width 262 height 10
click at [387, 185] on input "Using high-pitched language" at bounding box center [383, 184] width 10 height 10
checkbox input "true"
click at [448, 227] on p "Using soft touch" at bounding box center [540, 223] width 262 height 10
click at [387, 227] on input "Using soft touch" at bounding box center [383, 223] width 10 height 10
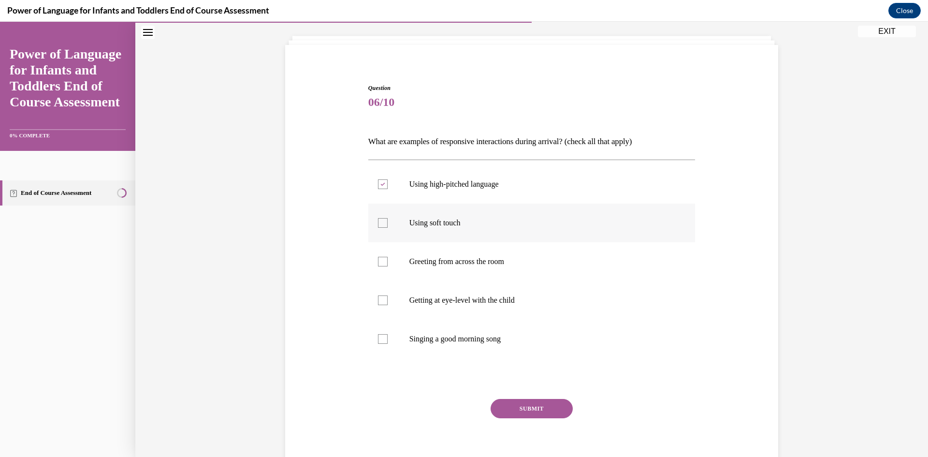
checkbox input "true"
click at [468, 262] on p "Greeting from across the room" at bounding box center [540, 262] width 262 height 10
click at [387, 262] on input "Greeting from across the room" at bounding box center [383, 262] width 10 height 10
checkbox input "true"
click at [476, 303] on p "Getting at eye-level with the child" at bounding box center [540, 300] width 262 height 10
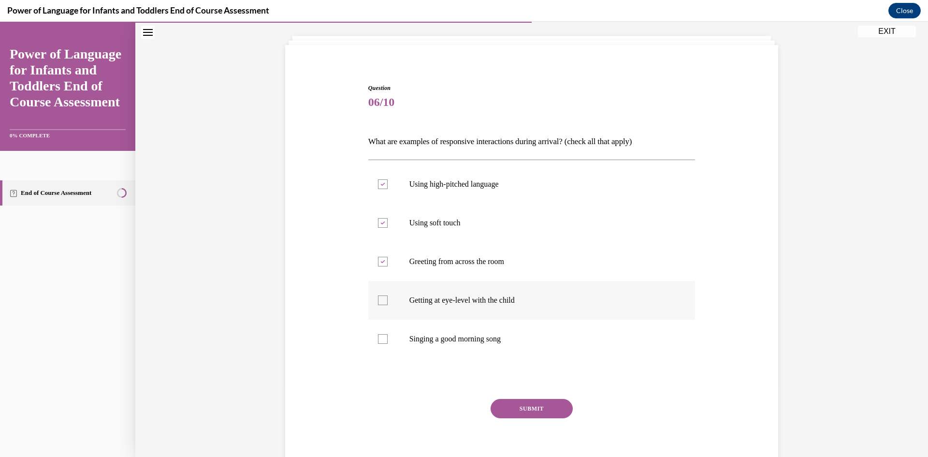
click at [387, 303] on input "Getting at eye-level with the child" at bounding box center [383, 300] width 10 height 10
checkbox input "true"
click at [465, 191] on label "Using high-pitched language" at bounding box center [531, 184] width 327 height 39
click at [387, 189] on input "Using high-pitched language" at bounding box center [383, 184] width 10 height 10
checkbox input "false"
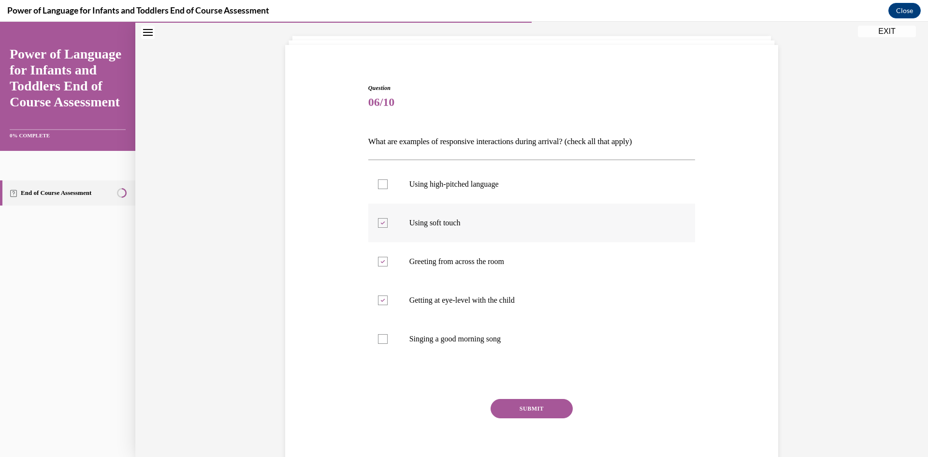
click at [435, 229] on label "Using soft touch" at bounding box center [531, 222] width 327 height 39
click at [387, 228] on input "Using soft touch" at bounding box center [383, 223] width 10 height 10
checkbox input "false"
click at [448, 339] on p "Singing a good morning song" at bounding box center [540, 339] width 262 height 10
click at [387, 339] on input "Singing a good morning song" at bounding box center [383, 339] width 10 height 10
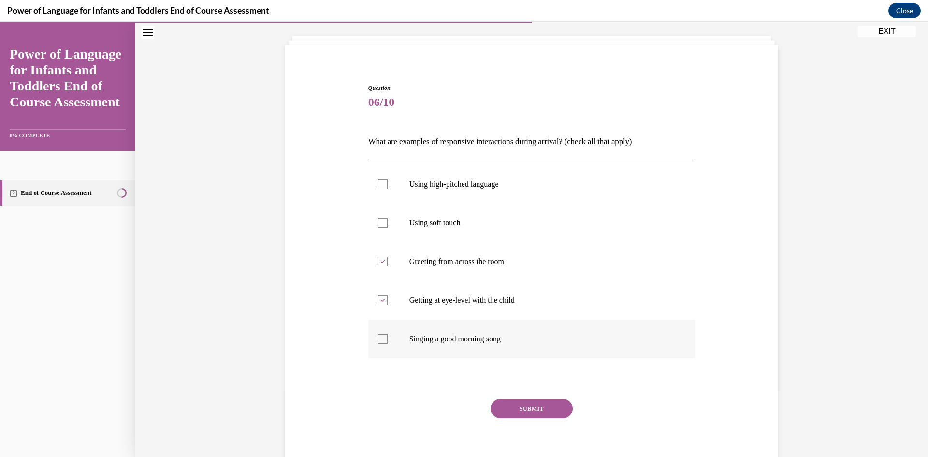
checkbox input "true"
click at [542, 411] on button "SUBMIT" at bounding box center [531, 408] width 82 height 19
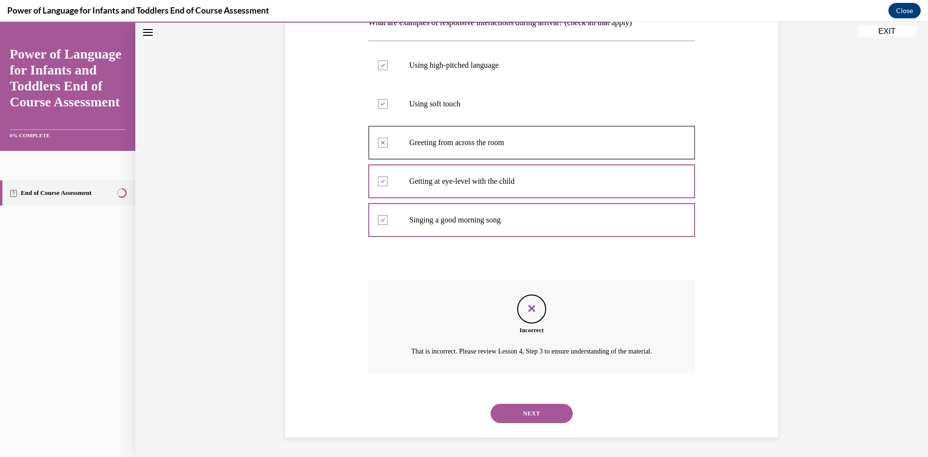
scroll to position [181, 0]
click at [534, 410] on button "NEXT" at bounding box center [531, 412] width 82 height 19
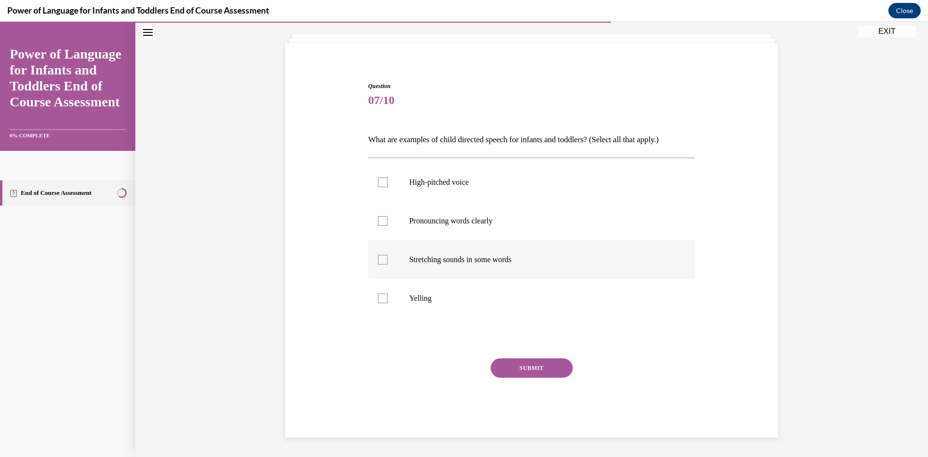
drag, startPoint x: 402, startPoint y: 265, endPoint x: 404, endPoint y: 251, distance: 13.7
click at [402, 264] on label "Stretching sounds in some words" at bounding box center [531, 259] width 327 height 39
click at [387, 264] on input "Stretching sounds in some words" at bounding box center [383, 260] width 10 height 10
checkbox input "true"
click at [413, 225] on p "Pronouncing words clearly" at bounding box center [540, 221] width 262 height 10
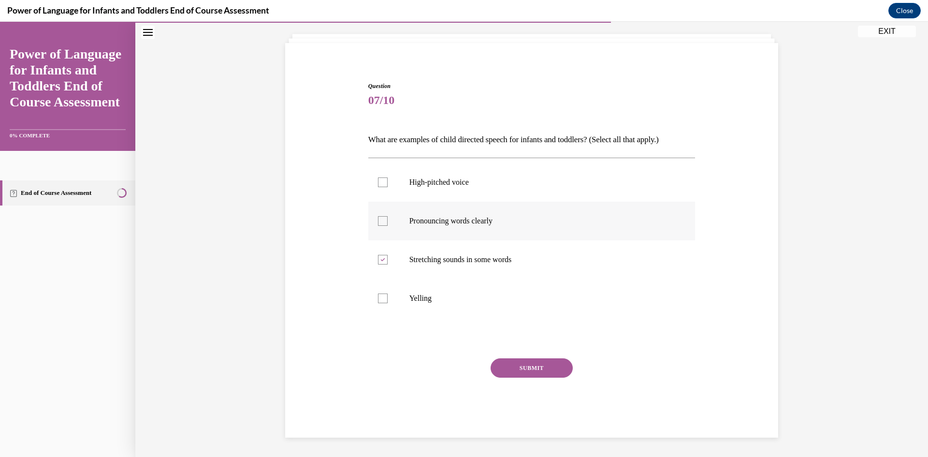
click at [387, 225] on input "Pronouncing words clearly" at bounding box center [383, 221] width 10 height 10
checkbox input "true"
click at [417, 197] on label "High-pitched voice" at bounding box center [531, 182] width 327 height 39
click at [387, 187] on input "High-pitched voice" at bounding box center [383, 182] width 10 height 10
checkbox input "true"
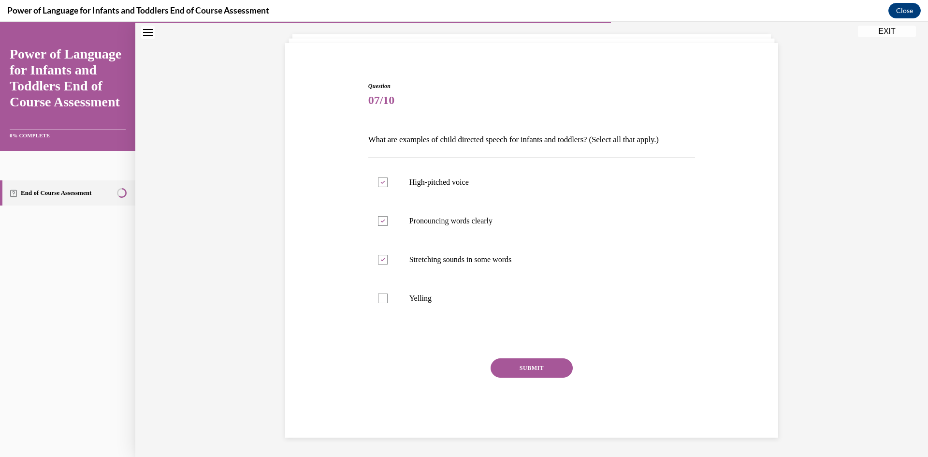
click at [518, 369] on button "SUBMIT" at bounding box center [531, 367] width 82 height 19
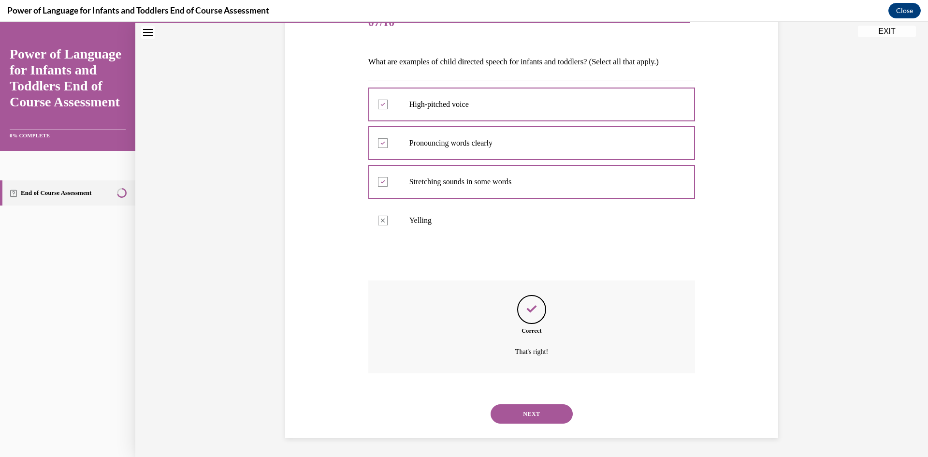
scroll to position [131, 0]
click at [521, 415] on button "NEXT" at bounding box center [531, 412] width 82 height 19
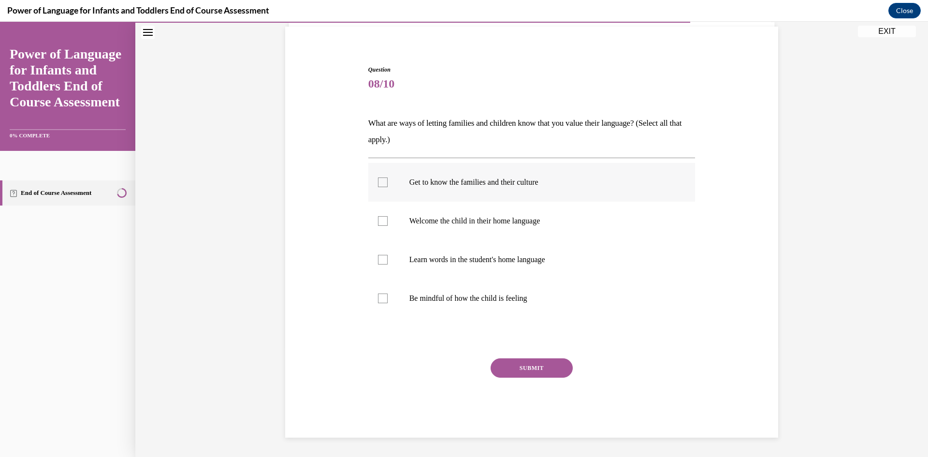
click at [450, 185] on p "Get to know the families and their culture" at bounding box center [540, 182] width 262 height 10
click at [387, 185] on input "Get to know the families and their culture" at bounding box center [383, 182] width 10 height 10
checkbox input "true"
click at [448, 222] on p "Welcome the child in their home language" at bounding box center [540, 221] width 262 height 10
click at [387, 222] on input "Welcome the child in their home language" at bounding box center [383, 221] width 10 height 10
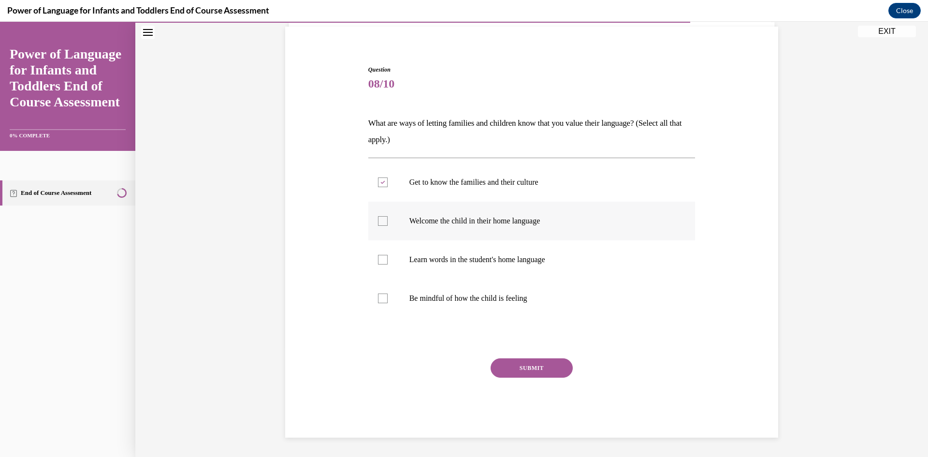
checkbox input "true"
click at [452, 262] on p "Learn words in the student's home language" at bounding box center [540, 260] width 262 height 10
click at [387, 262] on input "Learn words in the student's home language" at bounding box center [383, 260] width 10 height 10
checkbox input "true"
click at [525, 372] on button "SUBMIT" at bounding box center [531, 367] width 82 height 19
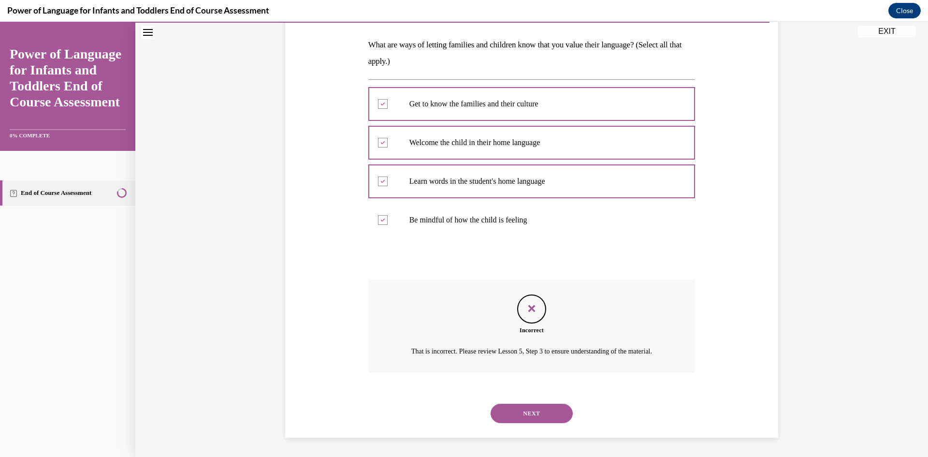
scroll to position [159, 0]
click at [531, 409] on button "NEXT" at bounding box center [531, 412] width 82 height 19
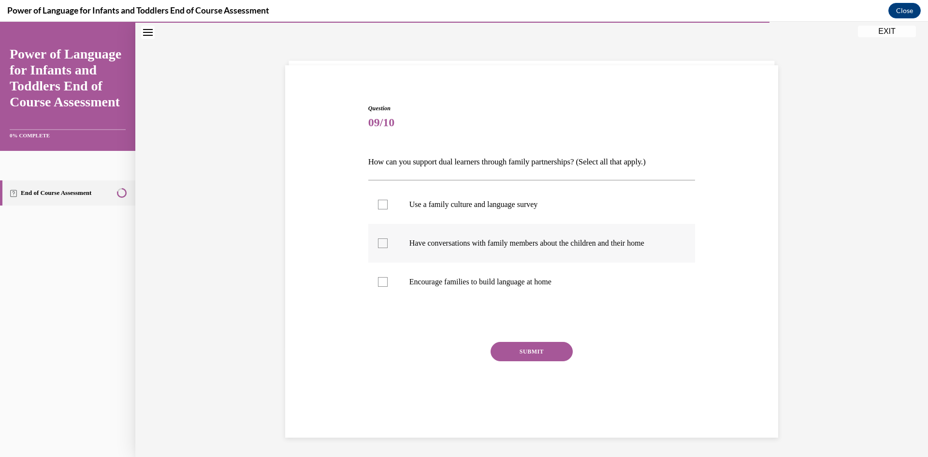
click at [519, 240] on p "Have conversations with family members about the children and their home" at bounding box center [540, 243] width 262 height 10
click at [387, 240] on input "Have conversations with family members about the children and their home" at bounding box center [383, 243] width 10 height 10
checkbox input "true"
click at [500, 285] on p "Encourage families to build language at home" at bounding box center [540, 282] width 262 height 10
click at [387, 285] on input "Encourage families to build language at home" at bounding box center [383, 282] width 10 height 10
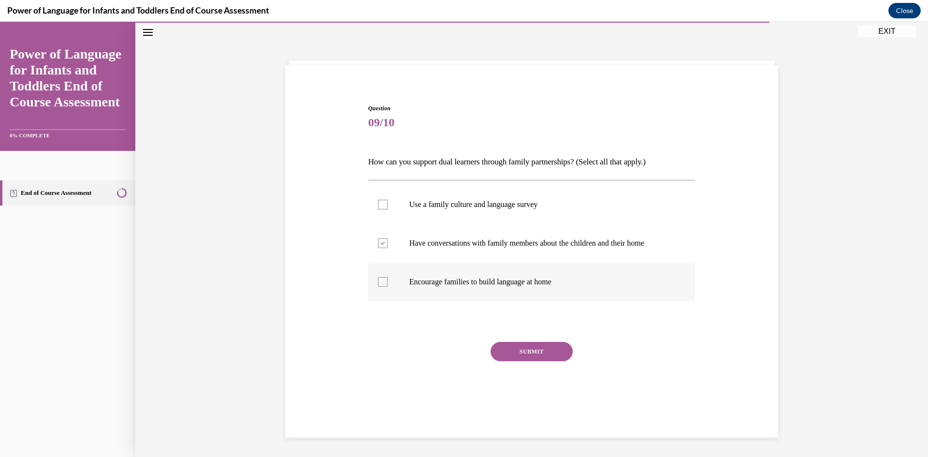
checkbox input "true"
click at [535, 348] on button "SUBMIT" at bounding box center [531, 351] width 82 height 19
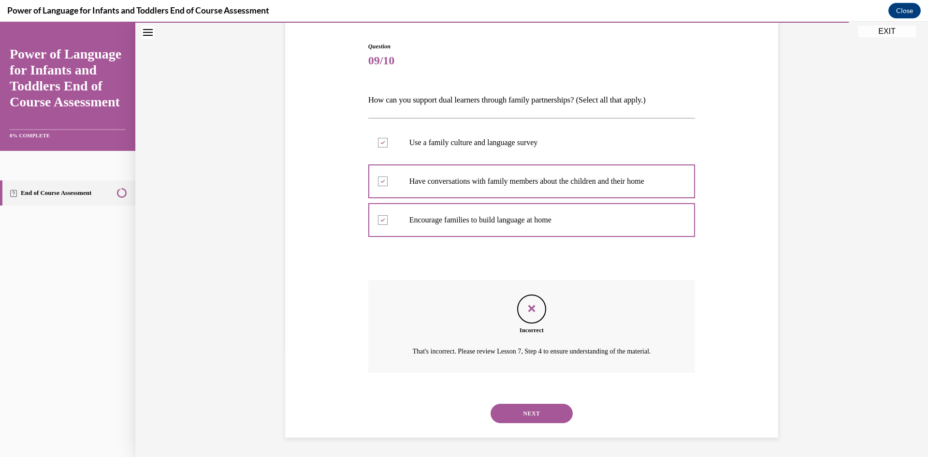
scroll to position [104, 0]
click at [544, 411] on button "NEXT" at bounding box center [531, 412] width 82 height 19
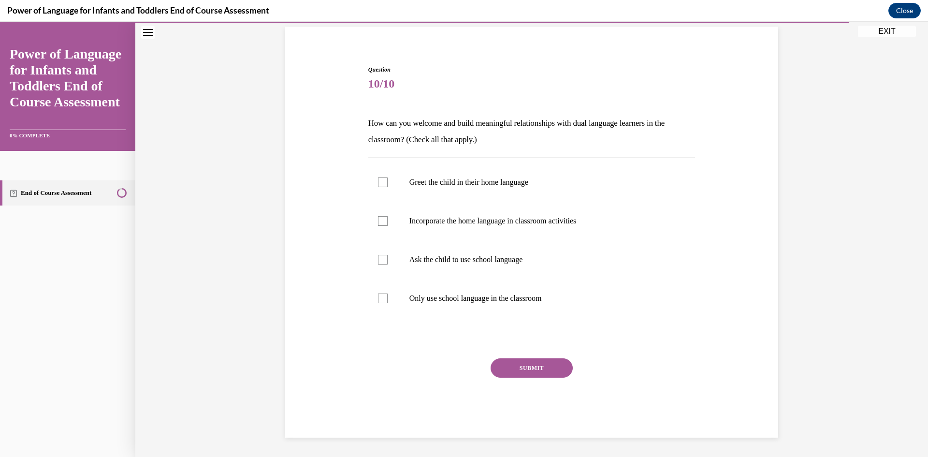
scroll to position [69, 0]
click at [418, 224] on p "Incorporate the home language in classroom activities" at bounding box center [540, 221] width 262 height 10
click at [387, 224] on input "Incorporate the home language in classroom activities" at bounding box center [383, 221] width 10 height 10
checkbox input "true"
click at [503, 375] on button "SUBMIT" at bounding box center [531, 367] width 82 height 19
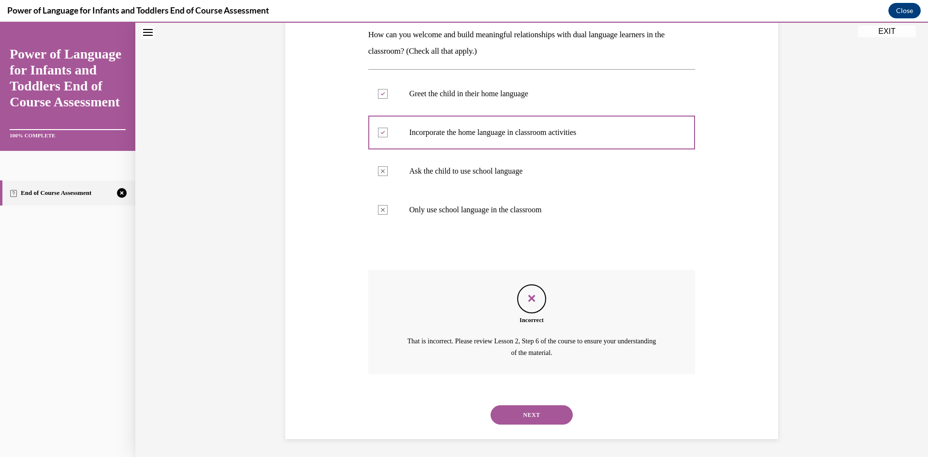
scroll to position [159, 0]
click at [553, 409] on button "NEXT" at bounding box center [531, 412] width 82 height 19
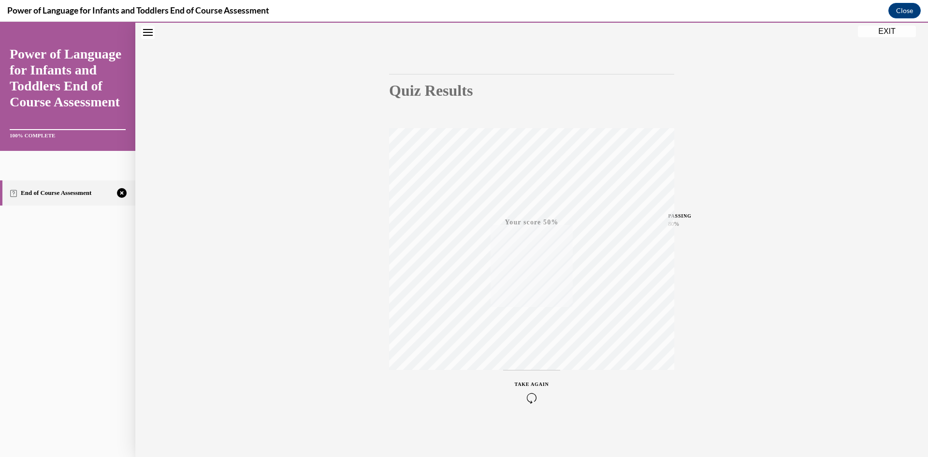
click at [530, 381] on span "TAKE AGAIN" at bounding box center [532, 383] width 34 height 5
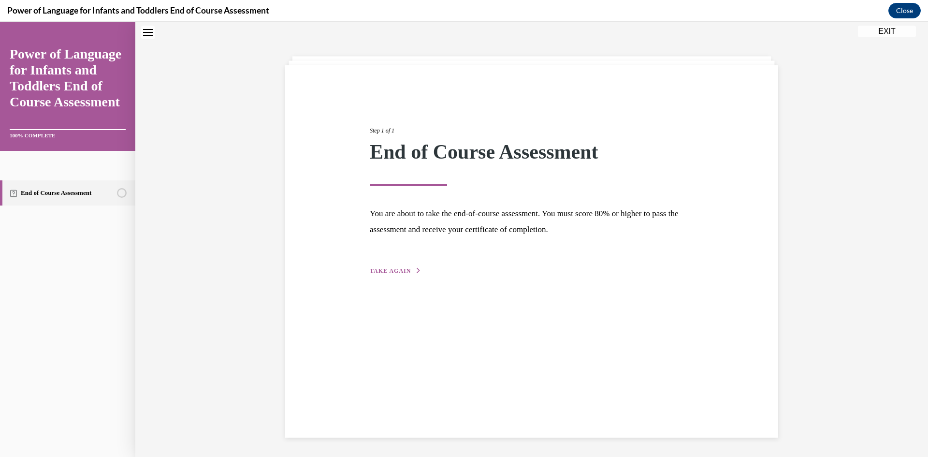
scroll to position [30, 0]
click at [392, 272] on span "TAKE AGAIN" at bounding box center [390, 270] width 41 height 7
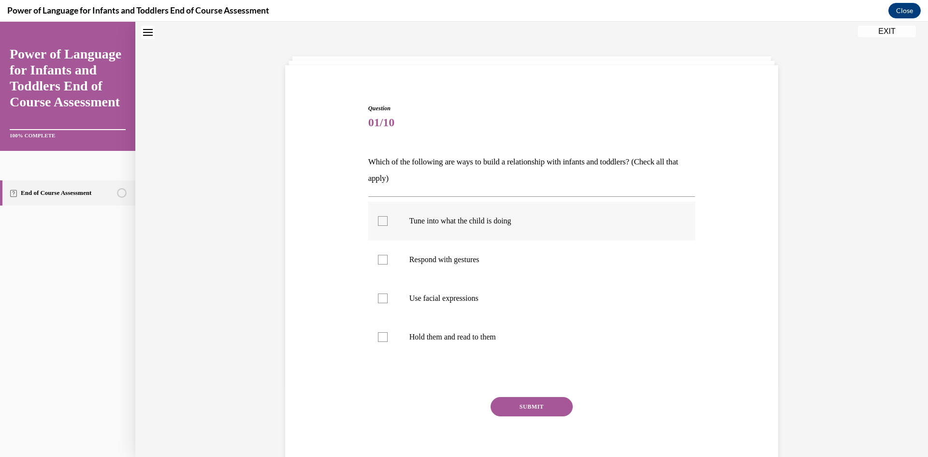
click at [479, 219] on p "Tune into what the child is doing" at bounding box center [540, 221] width 262 height 10
click at [387, 219] on input "Tune into what the child is doing" at bounding box center [383, 221] width 10 height 10
checkbox input "true"
click at [464, 264] on label "Respond with gestures" at bounding box center [531, 259] width 327 height 39
click at [387, 264] on input "Respond with gestures" at bounding box center [383, 260] width 10 height 10
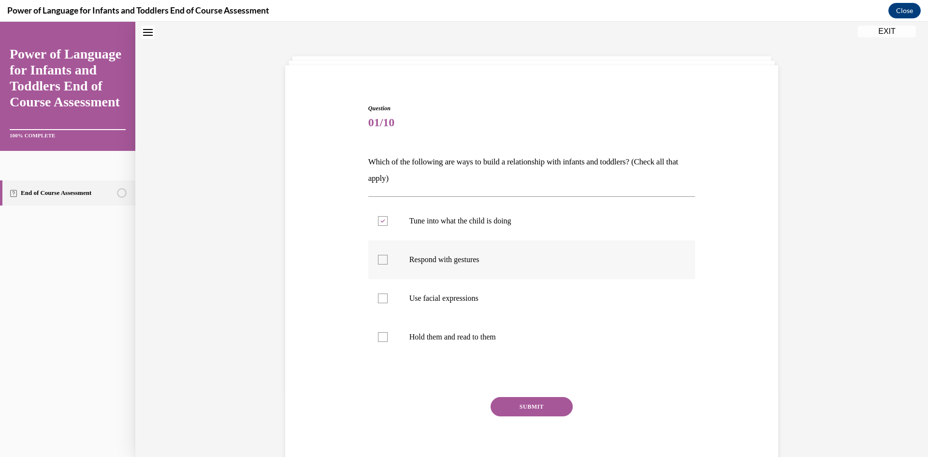
checkbox input "true"
click at [454, 297] on p "Use facial expressions" at bounding box center [540, 298] width 262 height 10
click at [387, 297] on input "Use facial expressions" at bounding box center [383, 298] width 10 height 10
checkbox input "true"
click at [540, 402] on button "SUBMIT" at bounding box center [531, 406] width 82 height 19
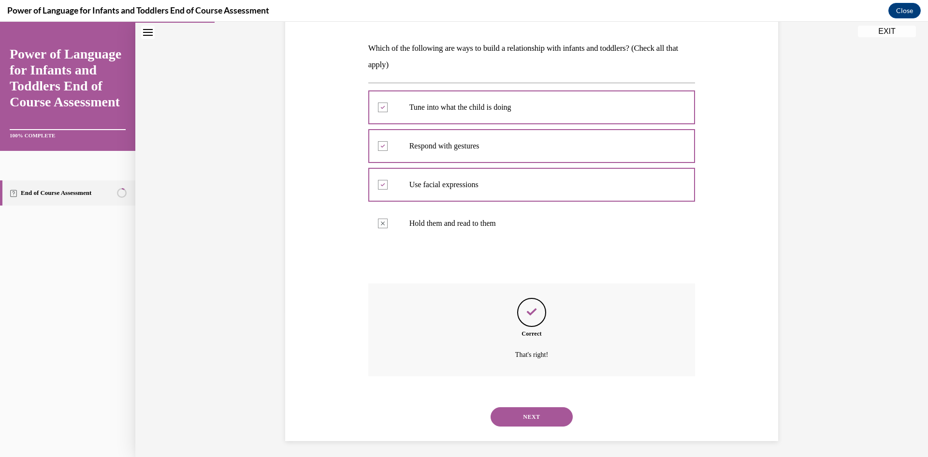
scroll to position [147, 0]
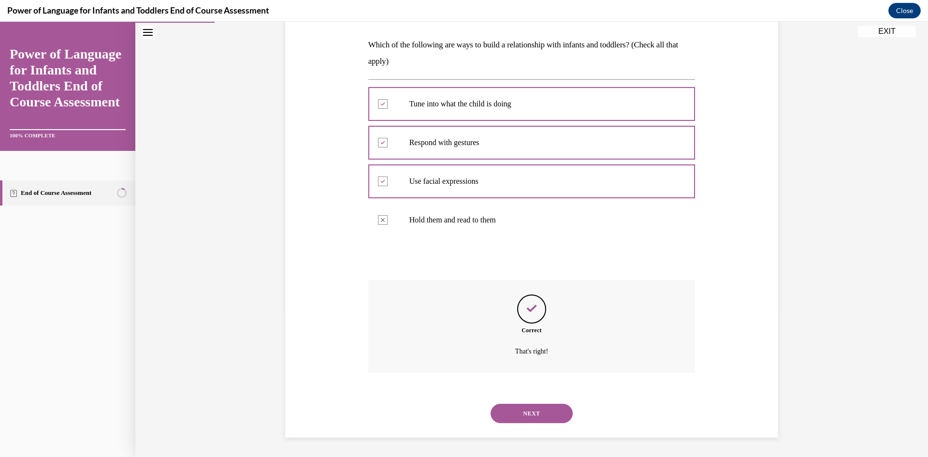
click at [524, 415] on button "NEXT" at bounding box center [531, 412] width 82 height 19
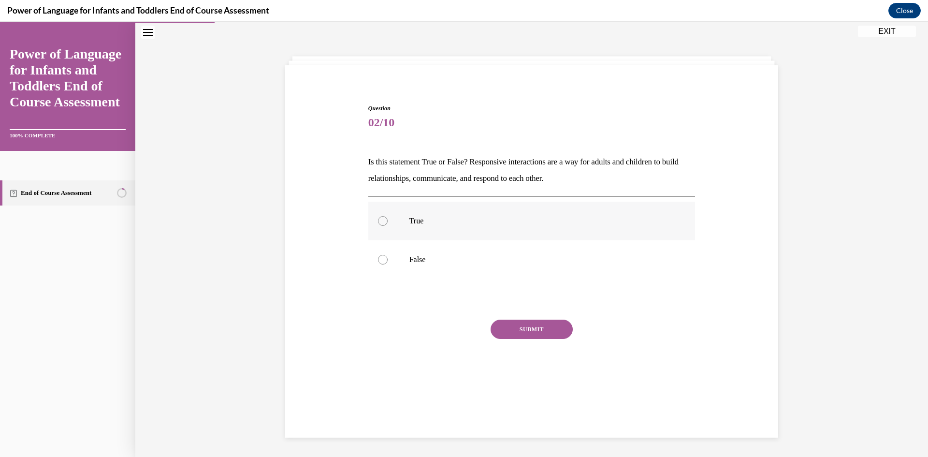
click at [440, 219] on p "True" at bounding box center [540, 221] width 262 height 10
click at [387, 219] on input "True" at bounding box center [383, 221] width 10 height 10
radio input "true"
click at [532, 330] on button "SUBMIT" at bounding box center [531, 328] width 82 height 19
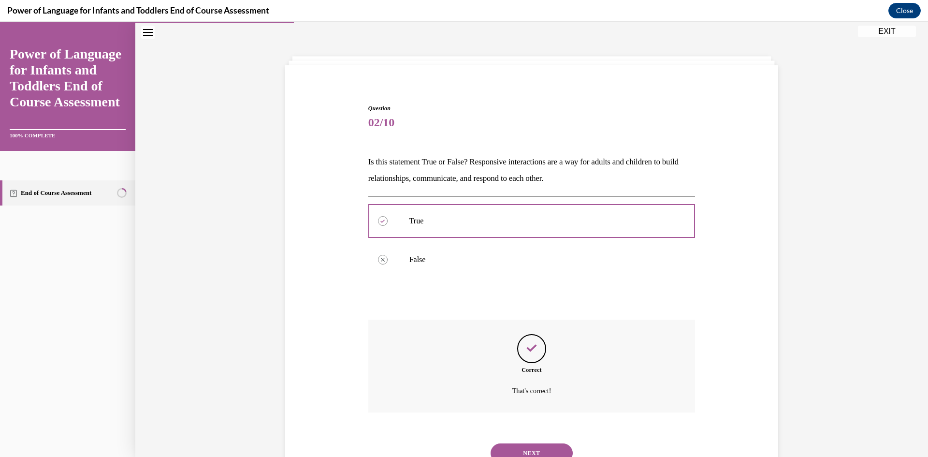
scroll to position [70, 0]
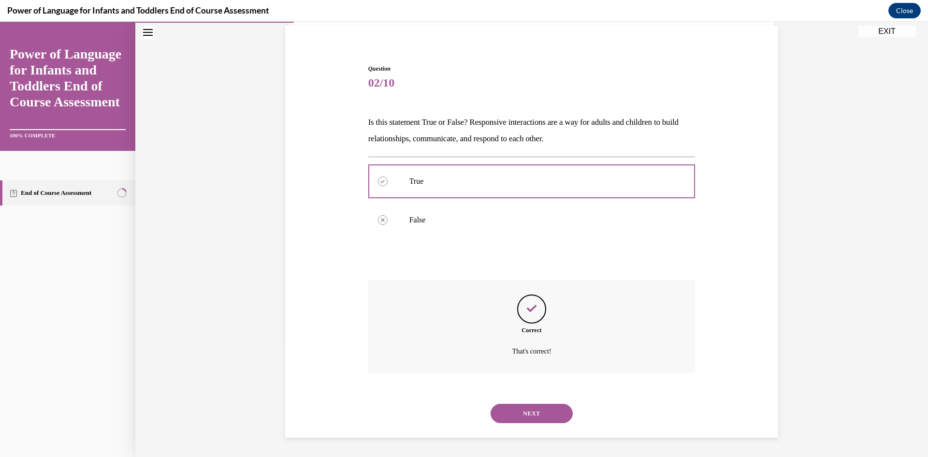
click at [526, 415] on button "NEXT" at bounding box center [531, 412] width 82 height 19
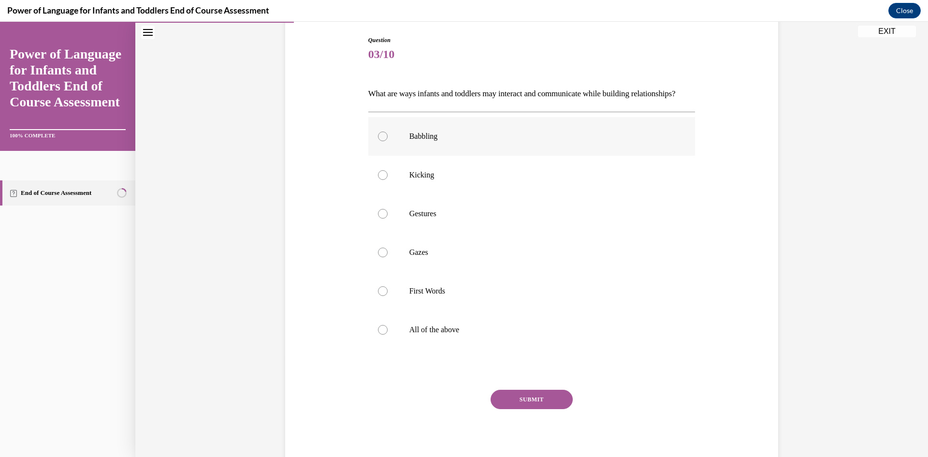
scroll to position [99, 0]
click at [439, 155] on label "Babbling" at bounding box center [531, 135] width 327 height 39
click at [387, 141] on input "Babbling" at bounding box center [383, 136] width 10 height 10
radio input "true"
click at [433, 194] on label "Kicking" at bounding box center [531, 174] width 327 height 39
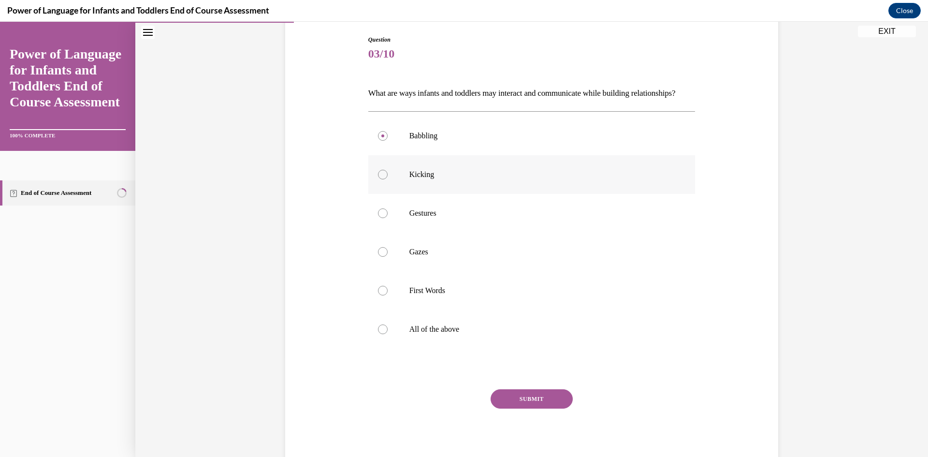
click at [387, 179] on input "Kicking" at bounding box center [383, 175] width 10 height 10
radio input "true"
click at [423, 218] on p "Gestures" at bounding box center [540, 213] width 262 height 10
click at [387, 218] on input "Gestures" at bounding box center [383, 213] width 10 height 10
radio input "true"
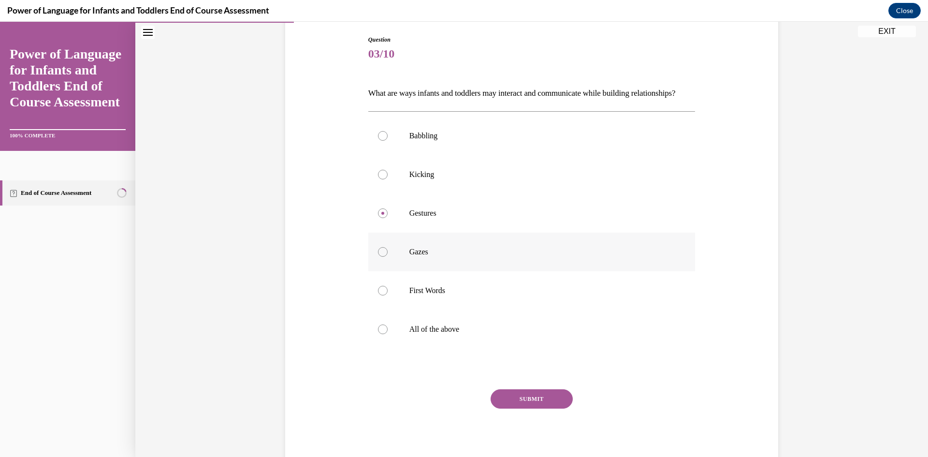
click at [407, 271] on label "Gazes" at bounding box center [531, 251] width 327 height 39
click at [387, 257] on input "Gazes" at bounding box center [383, 252] width 10 height 10
radio input "true"
click at [380, 334] on div at bounding box center [383, 329] width 10 height 10
click at [380, 334] on input "All of the above" at bounding box center [383, 329] width 10 height 10
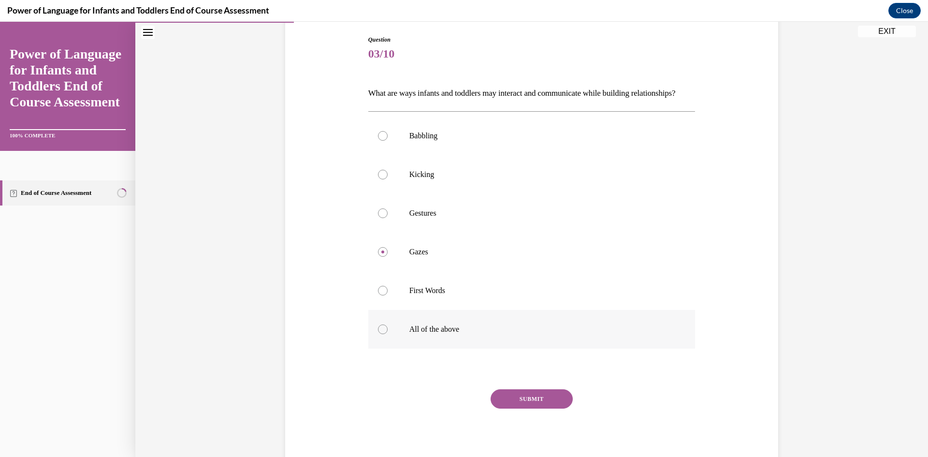
radio input "true"
click at [528, 408] on button "SUBMIT" at bounding box center [531, 398] width 82 height 19
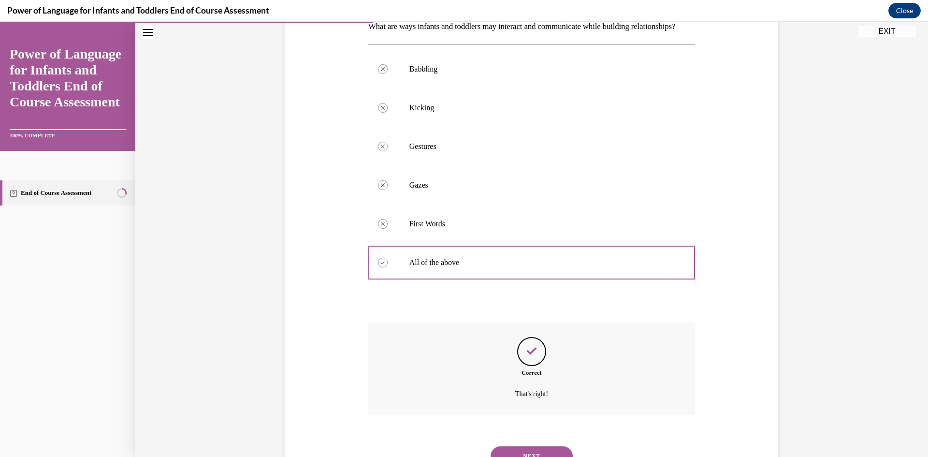
scroll to position [225, 0]
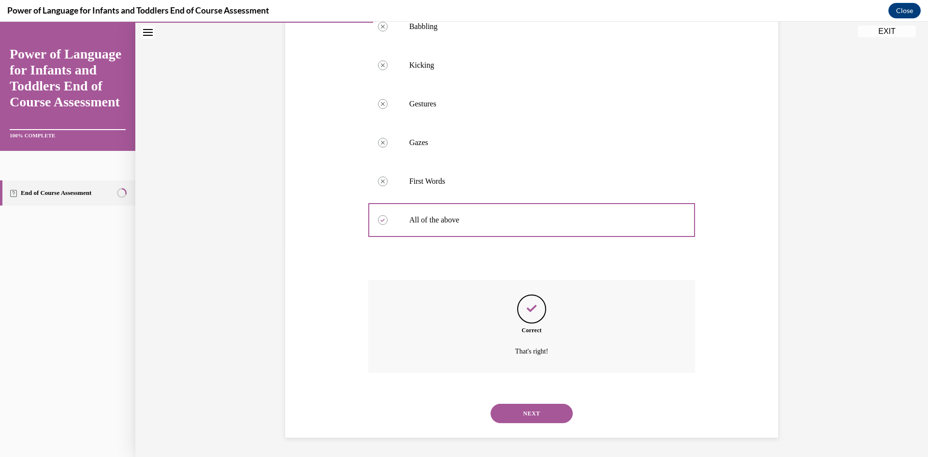
click at [533, 412] on button "NEXT" at bounding box center [531, 412] width 82 height 19
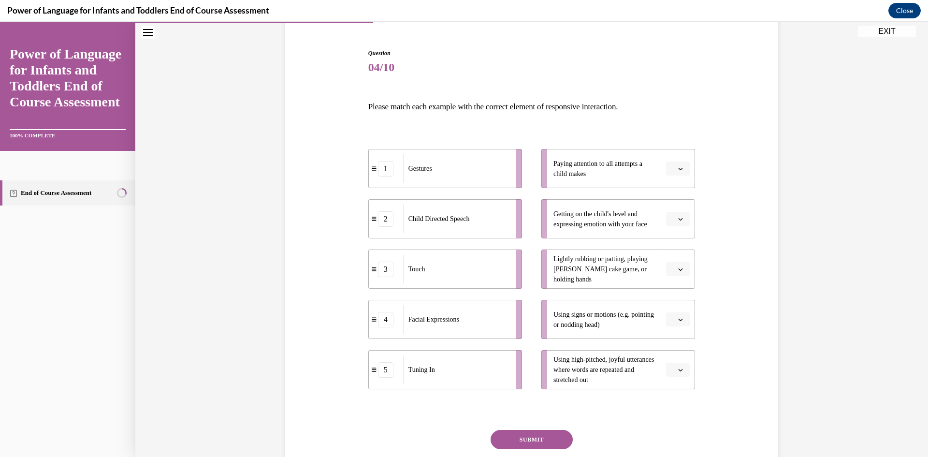
scroll to position [97, 0]
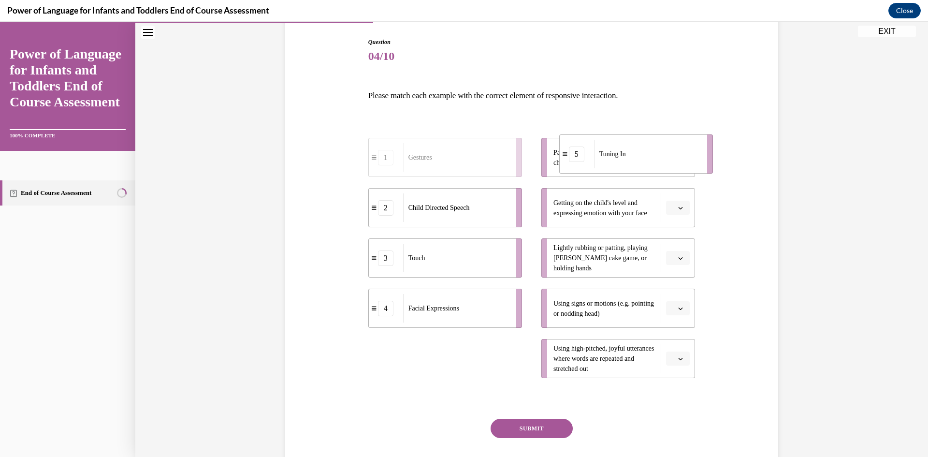
drag, startPoint x: 486, startPoint y: 335, endPoint x: 665, endPoint y: 158, distance: 252.1
click at [665, 158] on div "Tuning In" at bounding box center [647, 154] width 107 height 29
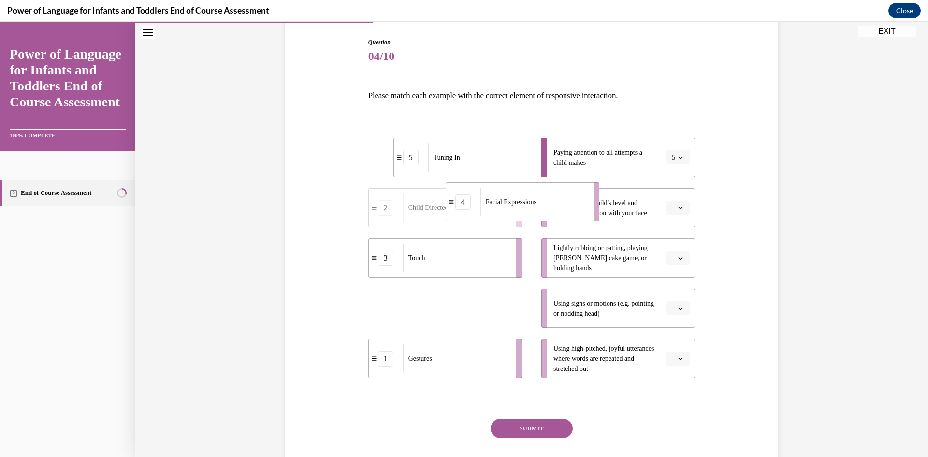
drag, startPoint x: 457, startPoint y: 317, endPoint x: 540, endPoint y: 206, distance: 138.7
click at [540, 206] on div "Facial Expressions" at bounding box center [533, 201] width 107 height 29
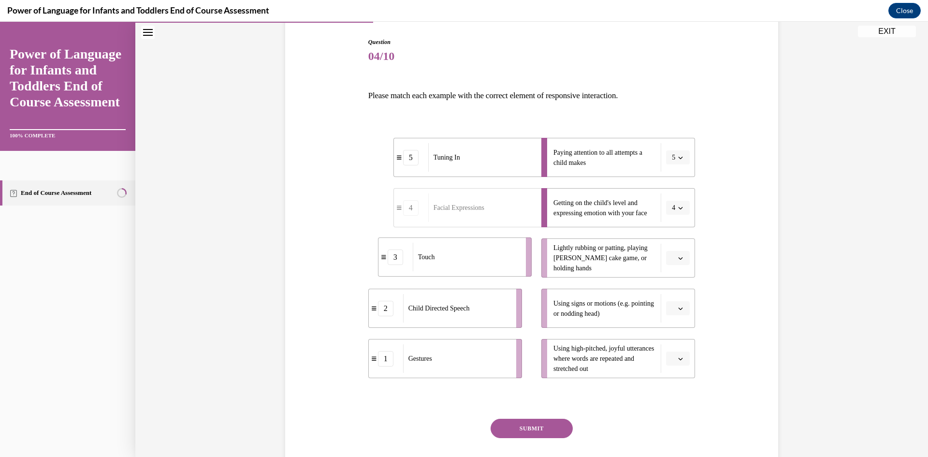
drag, startPoint x: 486, startPoint y: 270, endPoint x: 559, endPoint y: 265, distance: 74.0
click at [519, 265] on div "Touch" at bounding box center [466, 257] width 107 height 29
drag, startPoint x: 496, startPoint y: 355, endPoint x: 540, endPoint y: 305, distance: 67.1
click at [540, 305] on div "Gestures" at bounding box center [495, 311] width 107 height 29
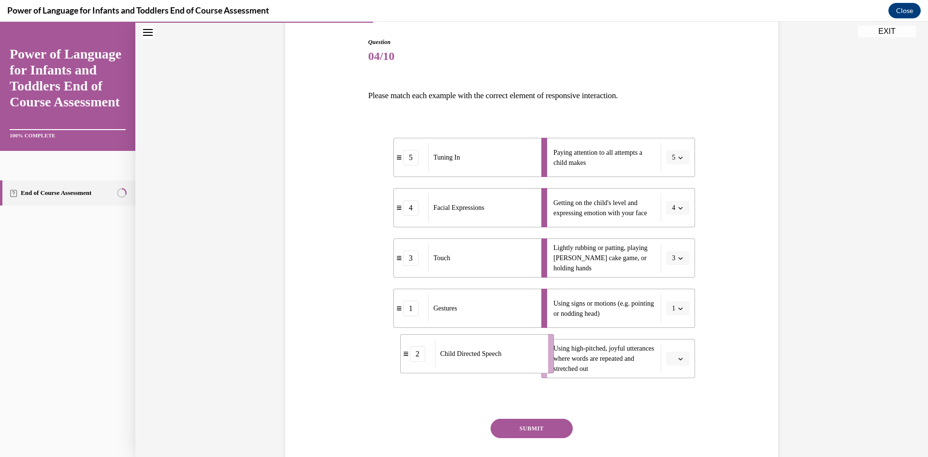
drag, startPoint x: 476, startPoint y: 365, endPoint x: 545, endPoint y: 361, distance: 68.7
click at [542, 361] on div "Child Directed Speech" at bounding box center [488, 353] width 107 height 29
click at [539, 423] on button "SUBMIT" at bounding box center [531, 427] width 82 height 19
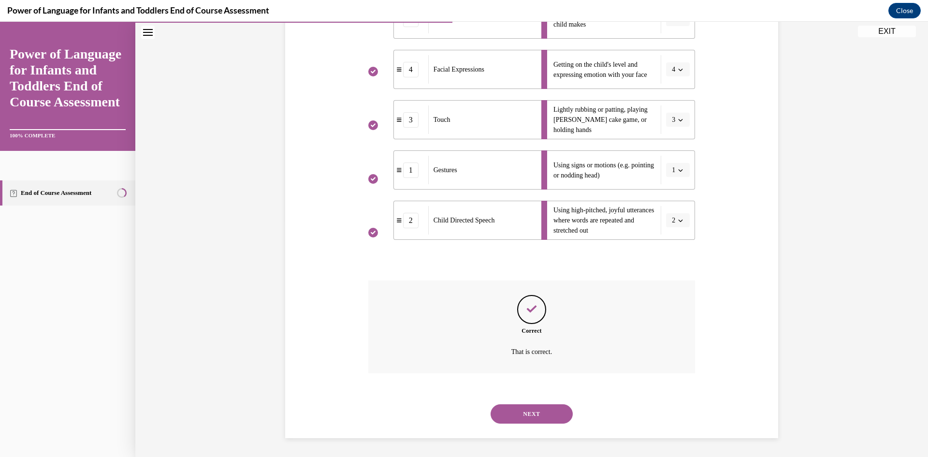
scroll to position [235, 0]
click at [544, 410] on button "NEXT" at bounding box center [531, 412] width 82 height 19
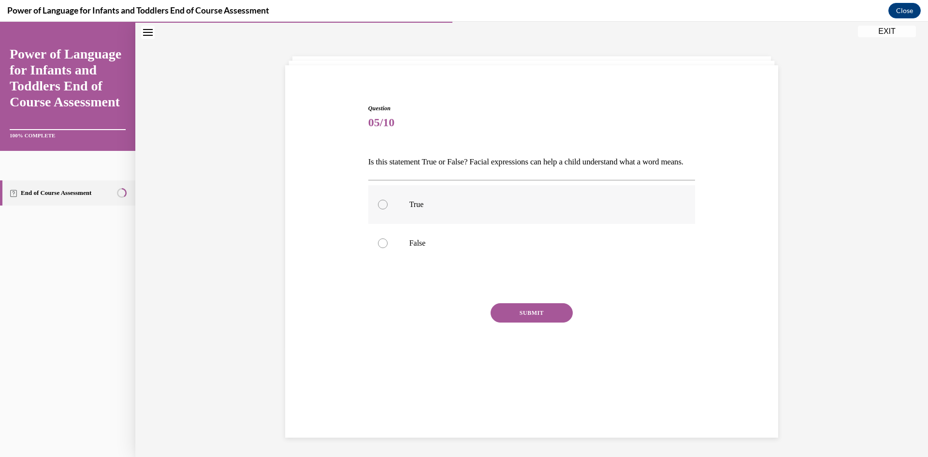
click at [392, 222] on label "True" at bounding box center [531, 204] width 327 height 39
click at [387, 209] on input "True" at bounding box center [383, 205] width 10 height 10
radio input "true"
click at [497, 322] on button "SUBMIT" at bounding box center [531, 312] width 82 height 19
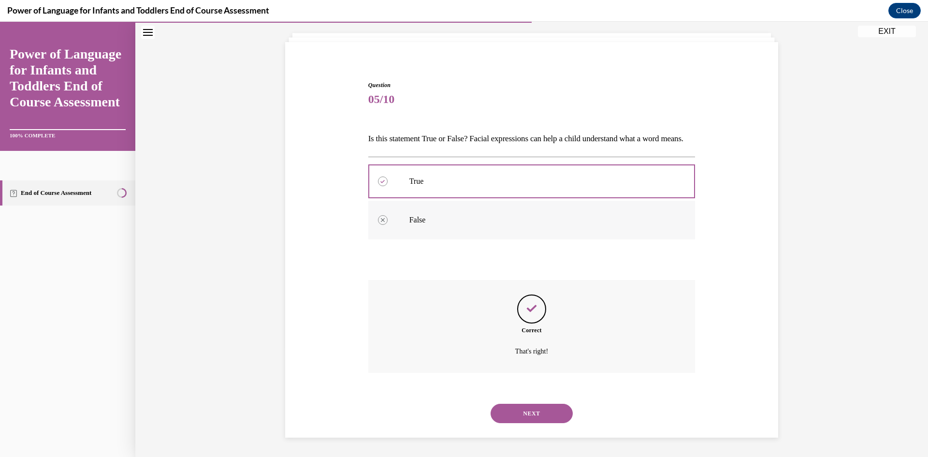
scroll to position [70, 0]
click at [530, 416] on button "NEXT" at bounding box center [531, 412] width 82 height 19
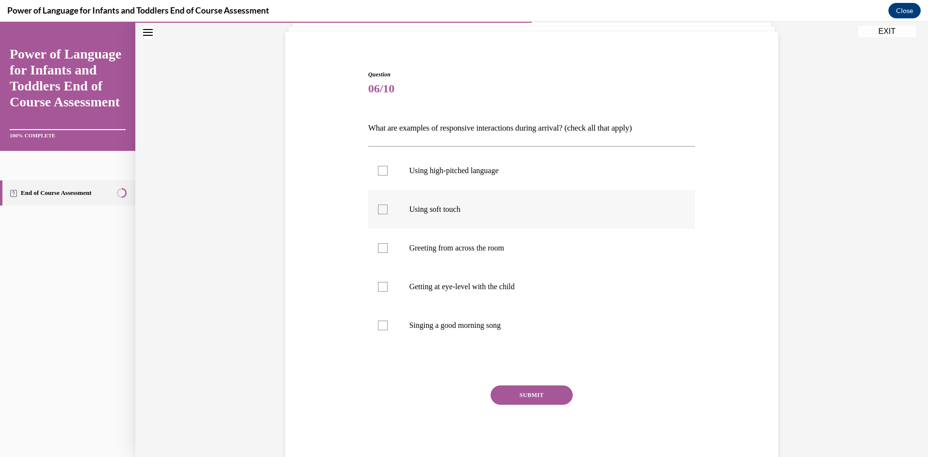
scroll to position [91, 0]
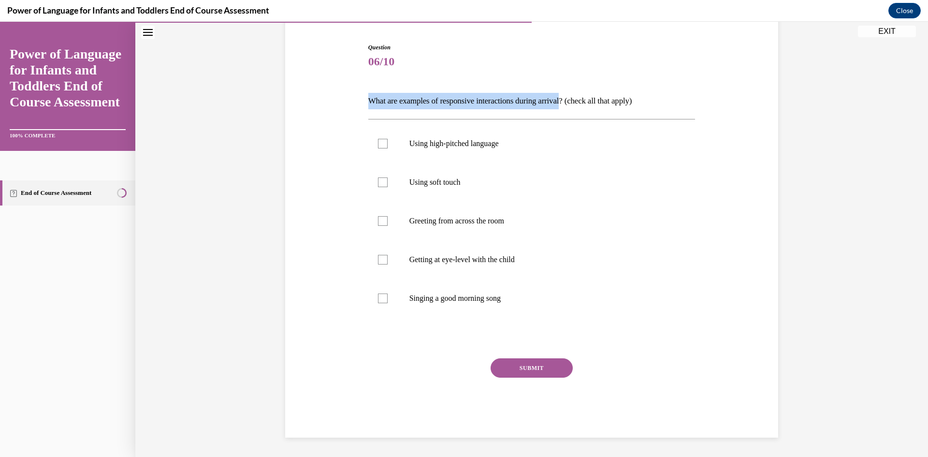
drag, startPoint x: 365, startPoint y: 102, endPoint x: 572, endPoint y: 103, distance: 206.8
click at [572, 103] on p "What are examples of responsive interactions during arrival? (check all that ap…" at bounding box center [531, 101] width 327 height 16
copy p "What are examples of responsive interactions during arrival"
click at [407, 407] on div "SUBMIT NEXT" at bounding box center [531, 397] width 327 height 79
click at [473, 147] on p "Using high-pitched language" at bounding box center [540, 144] width 262 height 10
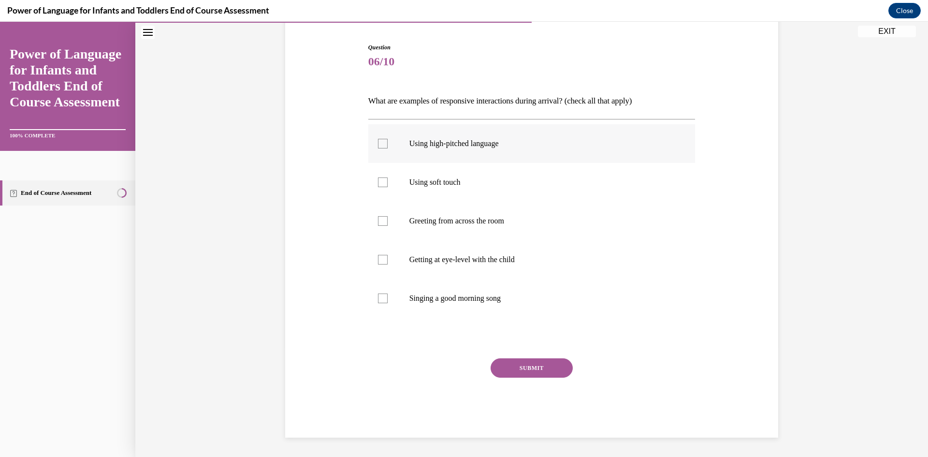
click at [387, 147] on input "Using high-pitched language" at bounding box center [383, 144] width 10 height 10
checkbox input "true"
click at [459, 255] on p "Getting at eye-level with the child" at bounding box center [540, 260] width 262 height 10
click at [387, 255] on input "Getting at eye-level with the child" at bounding box center [383, 260] width 10 height 10
checkbox input "true"
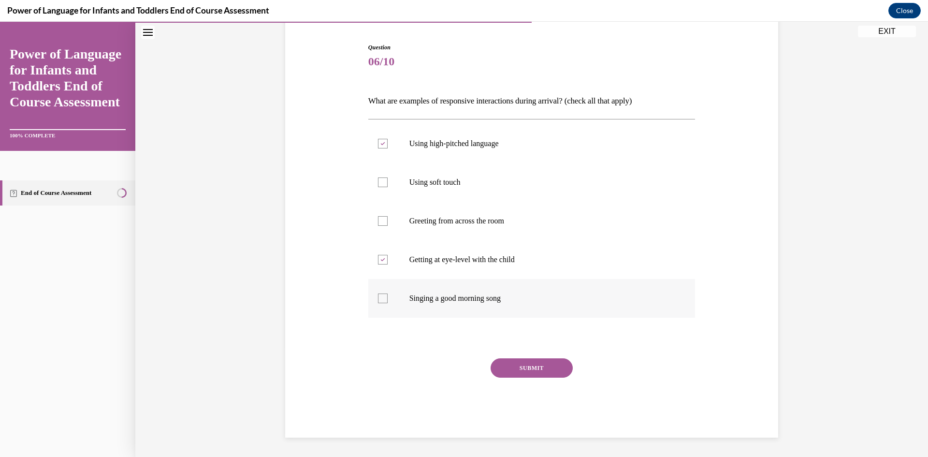
click at [458, 301] on p "Singing a good morning song" at bounding box center [540, 298] width 262 height 10
click at [387, 301] on input "Singing a good morning song" at bounding box center [383, 298] width 10 height 10
checkbox input "true"
click at [447, 181] on p "Using soft touch" at bounding box center [540, 182] width 262 height 10
click at [387, 181] on input "Using soft touch" at bounding box center [383, 182] width 10 height 10
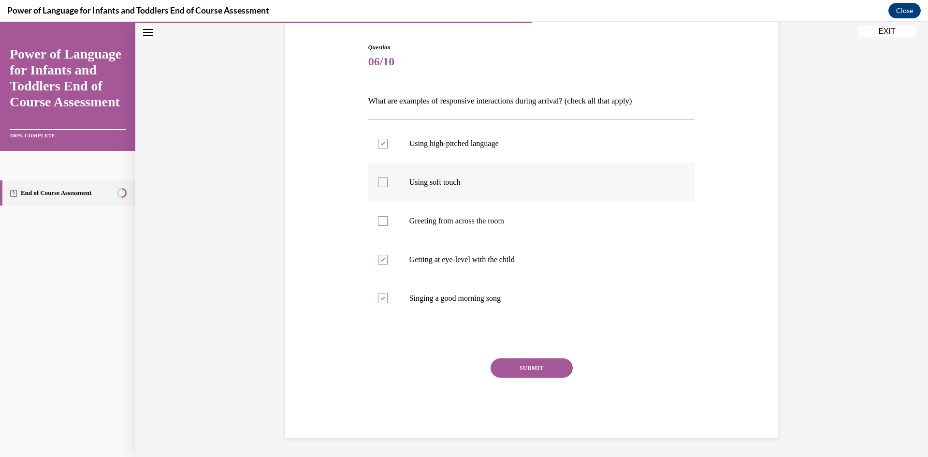
checkbox input "true"
click at [514, 368] on button "SUBMIT" at bounding box center [531, 367] width 82 height 19
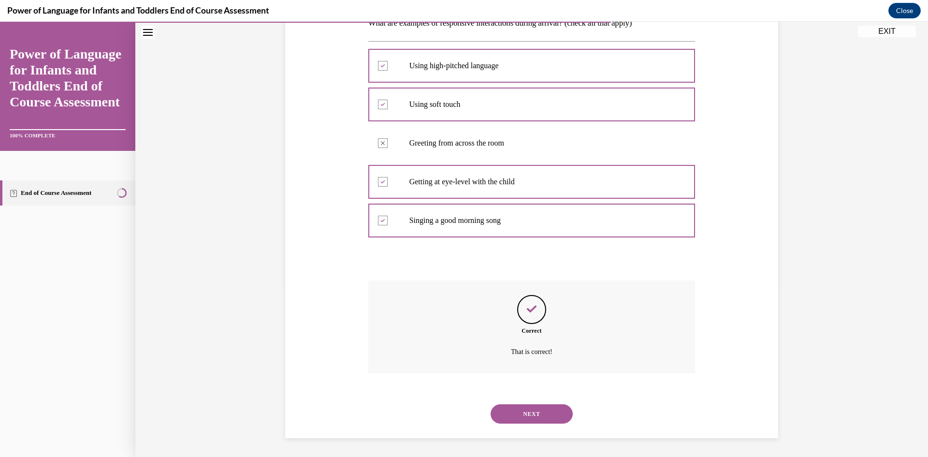
scroll to position [170, 0]
click at [523, 410] on button "NEXT" at bounding box center [531, 412] width 82 height 19
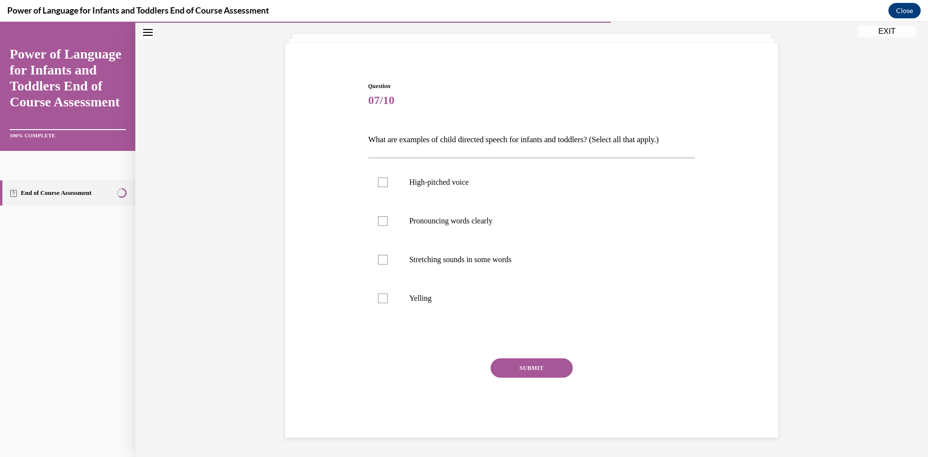
scroll to position [53, 0]
click at [446, 189] on label "High-pitched voice" at bounding box center [531, 182] width 327 height 39
click at [387, 187] on input "High-pitched voice" at bounding box center [383, 182] width 10 height 10
checkbox input "true"
click at [454, 226] on label "Pronouncing words clearly" at bounding box center [531, 220] width 327 height 39
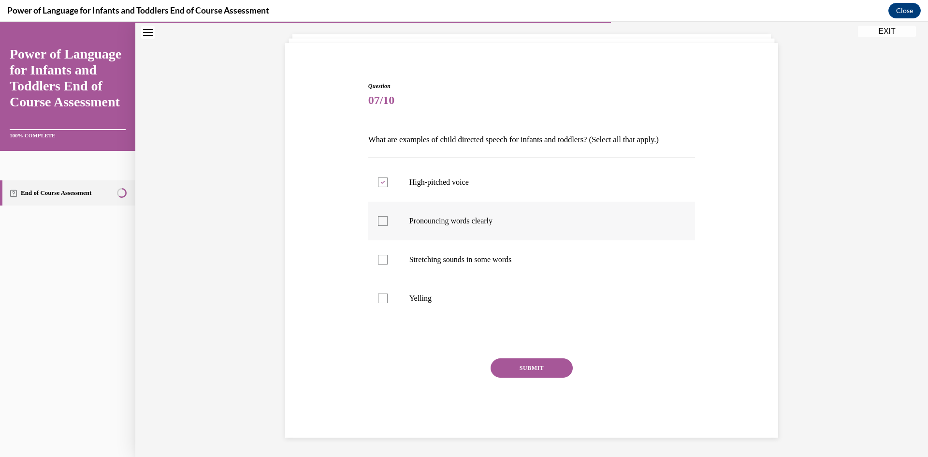
click at [387, 226] on input "Pronouncing words clearly" at bounding box center [383, 221] width 10 height 10
checkbox input "true"
click at [460, 260] on p "Stretching sounds in some words" at bounding box center [540, 260] width 262 height 10
click at [463, 262] on p "Stretching sounds in some words" at bounding box center [540, 260] width 262 height 10
click at [387, 262] on input "Stretching sounds in some words" at bounding box center [383, 260] width 10 height 10
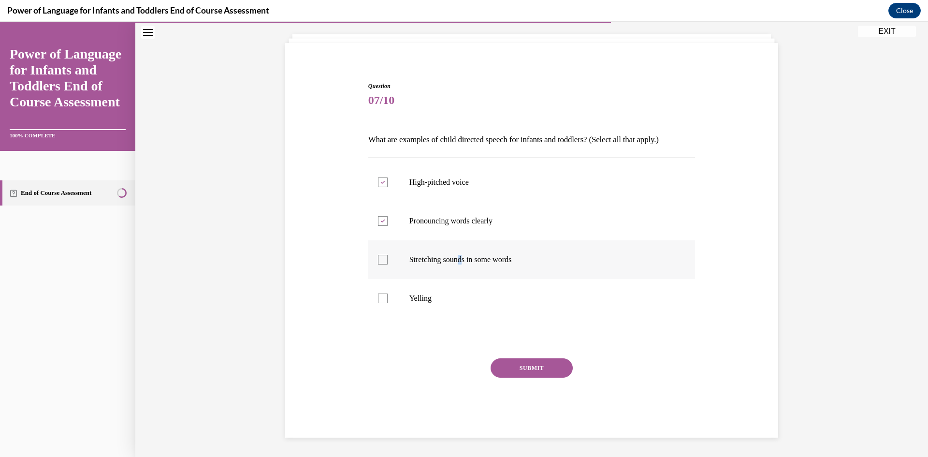
checkbox input "true"
click at [540, 382] on div "SUBMIT" at bounding box center [531, 382] width 327 height 48
click at [536, 369] on button "SUBMIT" at bounding box center [531, 367] width 82 height 19
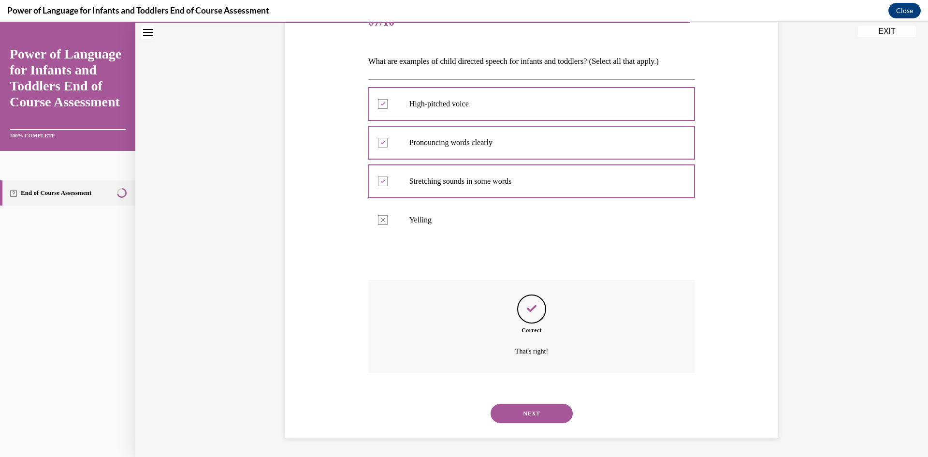
click at [534, 414] on button "NEXT" at bounding box center [531, 412] width 82 height 19
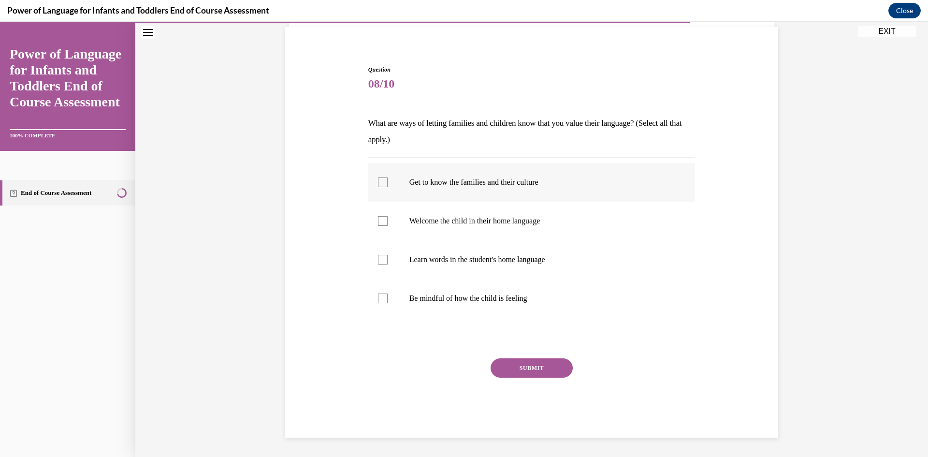
click at [447, 186] on p "Get to know the families and their culture" at bounding box center [540, 182] width 262 height 10
click at [387, 186] on input "Get to know the families and their culture" at bounding box center [383, 182] width 10 height 10
checkbox input "true"
click at [443, 247] on label "Learn words in the student's home language" at bounding box center [531, 259] width 327 height 39
click at [387, 255] on input "Learn words in the student's home language" at bounding box center [383, 260] width 10 height 10
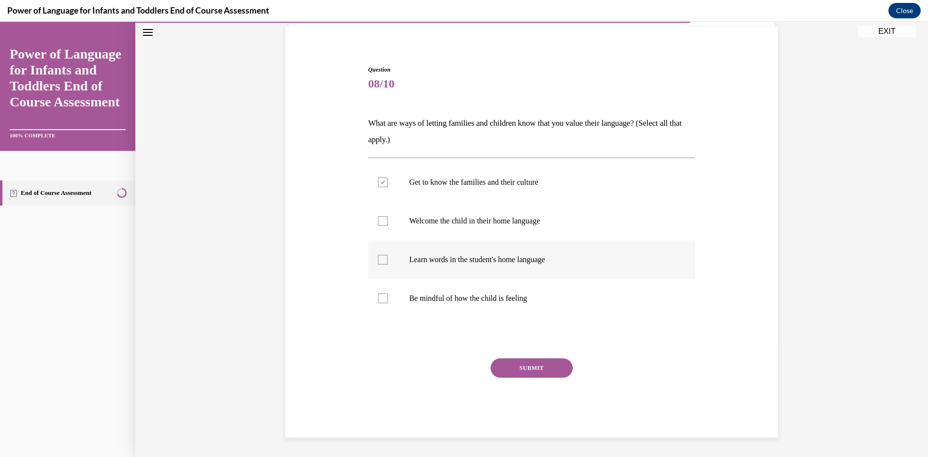
checkbox input "true"
click at [450, 220] on p "Welcome the child in their home language" at bounding box center [540, 221] width 262 height 10
click at [387, 220] on input "Welcome the child in their home language" at bounding box center [383, 221] width 10 height 10
checkbox input "true"
click at [418, 267] on label "Learn words in the student's home language" at bounding box center [531, 259] width 327 height 39
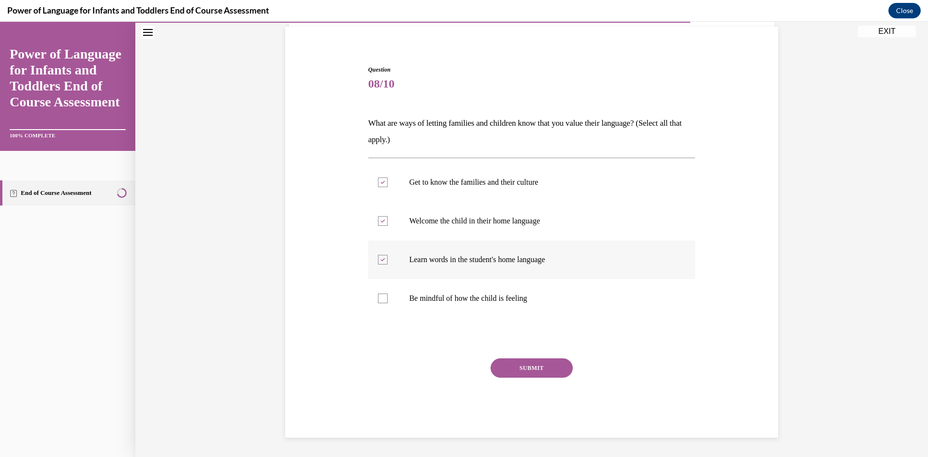
click at [383, 252] on label "Learn words in the student's home language" at bounding box center [531, 259] width 327 height 39
click at [383, 255] on input "Learn words in the student's home language" at bounding box center [383, 260] width 10 height 10
checkbox input "false"
click at [527, 368] on button "SUBMIT" at bounding box center [531, 367] width 82 height 19
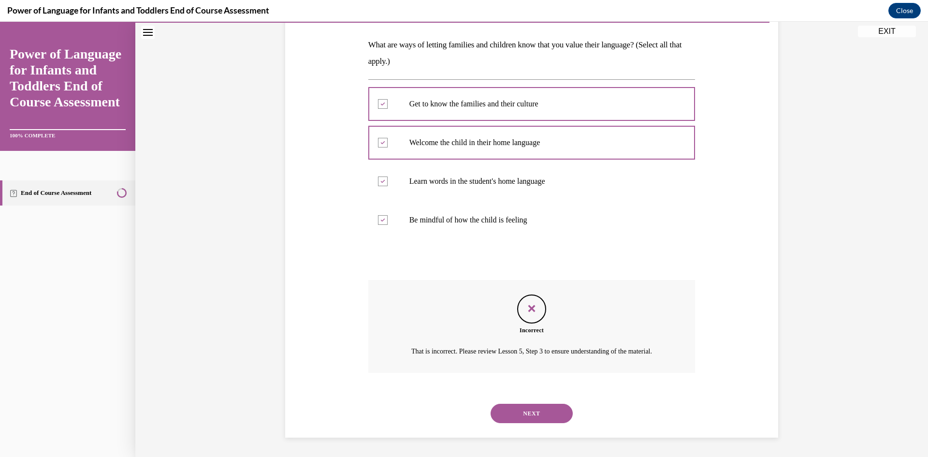
scroll to position [159, 0]
click at [539, 408] on button "NEXT" at bounding box center [531, 412] width 82 height 19
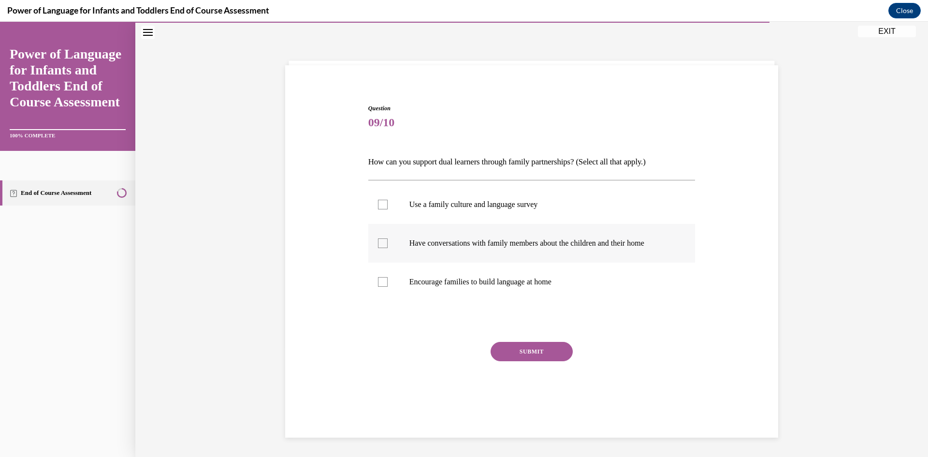
click at [470, 248] on label "Have conversations with family members about the children and their home" at bounding box center [531, 243] width 327 height 39
click at [387, 248] on input "Have conversations with family members about the children and their home" at bounding box center [383, 243] width 10 height 10
click at [470, 248] on label "Have conversations with family members about the children and their home" at bounding box center [531, 243] width 327 height 39
click at [387, 248] on input "Have conversations with family members about the children and their home" at bounding box center [383, 243] width 10 height 10
checkbox input "false"
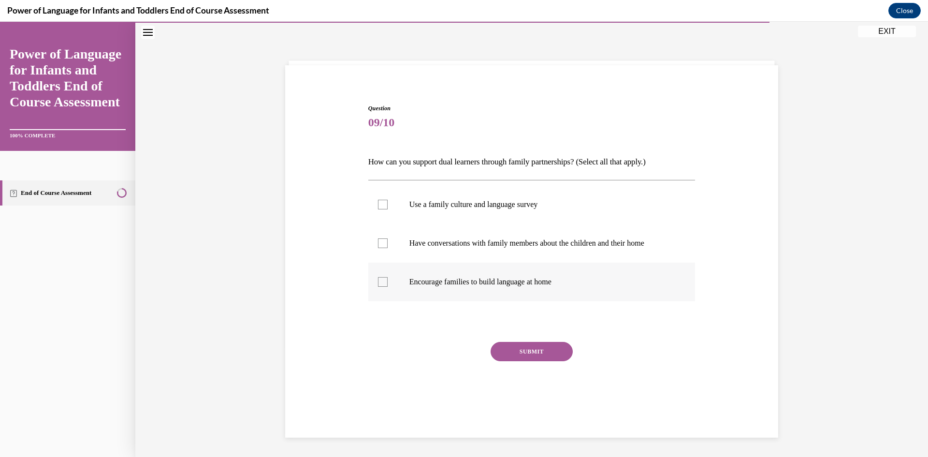
click at [450, 282] on p "Encourage families to build language at home" at bounding box center [540, 282] width 262 height 10
click at [387, 282] on input "Encourage families to build language at home" at bounding box center [383, 282] width 10 height 10
checkbox input "true"
click at [434, 245] on p "Have conversations with family members about the children and their home" at bounding box center [540, 243] width 262 height 10
click at [387, 245] on input "Have conversations with family members about the children and their home" at bounding box center [383, 243] width 10 height 10
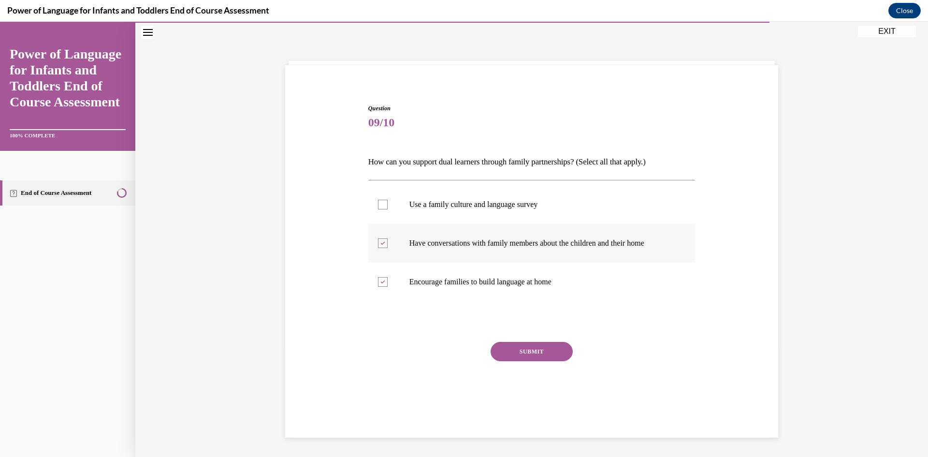
click at [434, 245] on p "Have conversations with family members about the children and their home" at bounding box center [540, 243] width 262 height 10
click at [387, 245] on input "Have conversations with family members about the children and their home" at bounding box center [383, 243] width 10 height 10
checkbox input "false"
click at [512, 352] on button "SUBMIT" at bounding box center [531, 351] width 82 height 19
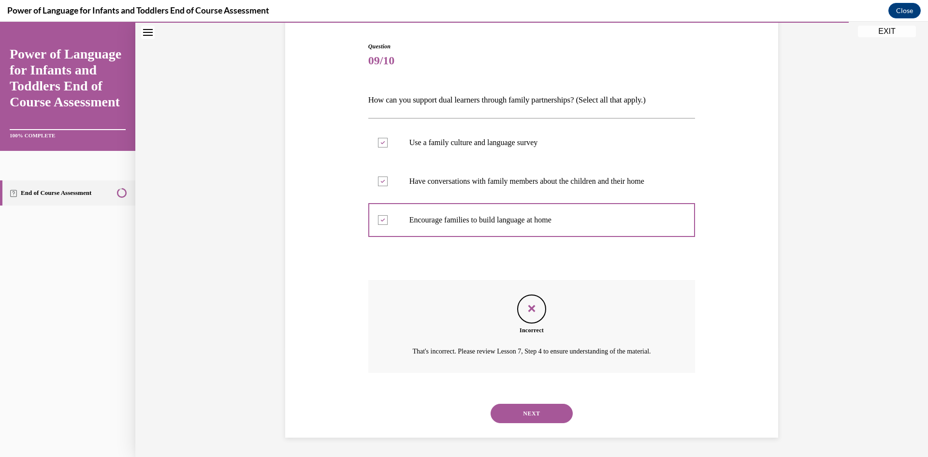
scroll to position [104, 0]
click at [526, 405] on button "NEXT" at bounding box center [531, 412] width 82 height 19
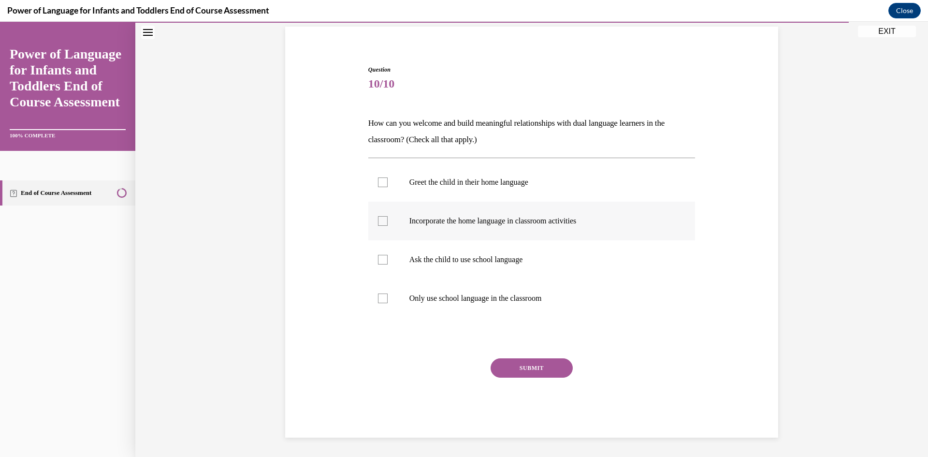
click at [446, 222] on p "Incorporate the home language in classroom activities" at bounding box center [540, 221] width 262 height 10
click at [387, 222] on input "Incorporate the home language in classroom activities" at bounding box center [383, 221] width 10 height 10
checkbox input "true"
click at [530, 373] on button "SUBMIT" at bounding box center [531, 367] width 82 height 19
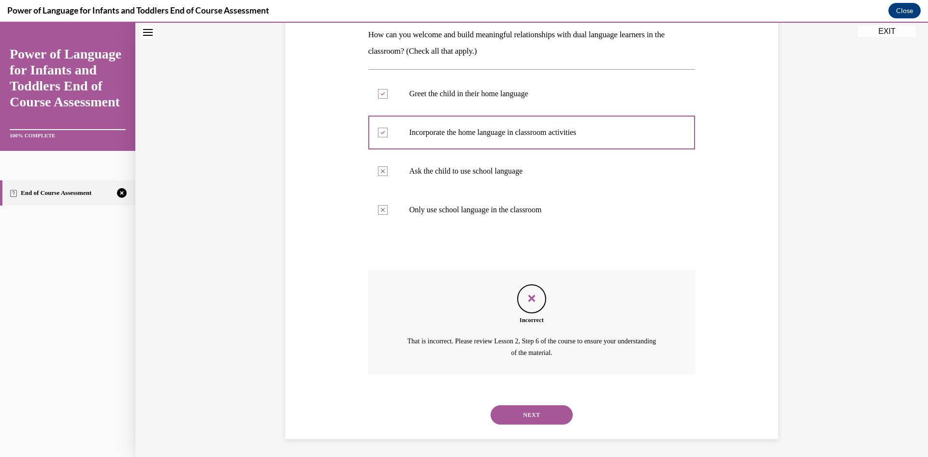
scroll to position [159, 0]
click at [530, 414] on button "NEXT" at bounding box center [531, 412] width 82 height 19
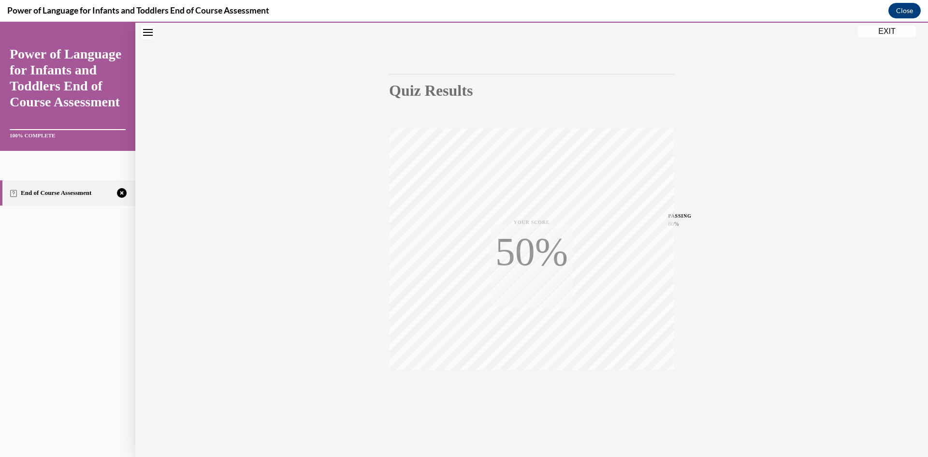
scroll to position [60, 0]
click at [530, 397] on icon "button" at bounding box center [532, 397] width 34 height 11
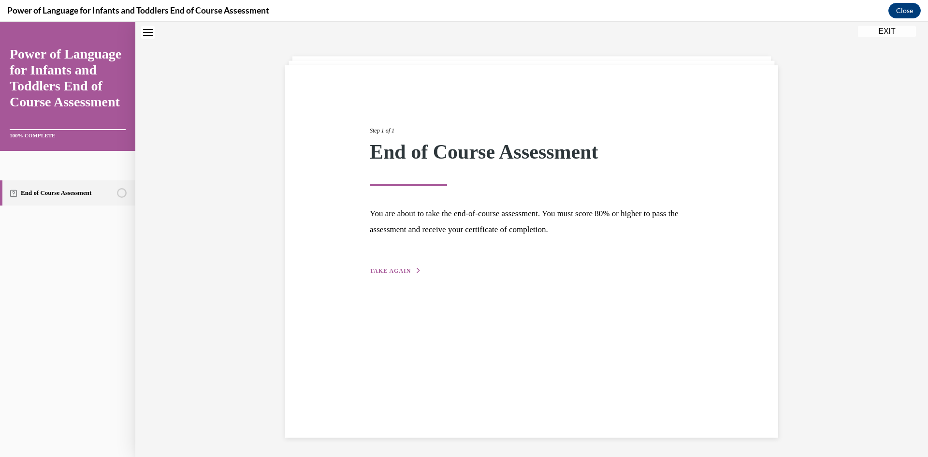
click at [404, 272] on span "TAKE AGAIN" at bounding box center [390, 270] width 41 height 7
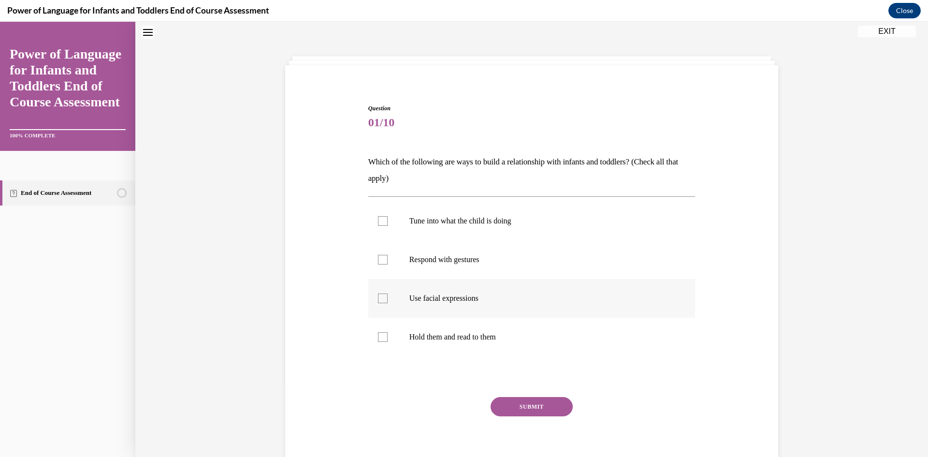
click at [414, 301] on p "Use facial expressions" at bounding box center [540, 298] width 262 height 10
click at [387, 301] on input "Use facial expressions" at bounding box center [383, 298] width 10 height 10
checkbox input "true"
click at [428, 258] on p "Respond with gestures" at bounding box center [540, 260] width 262 height 10
click at [387, 258] on input "Respond with gestures" at bounding box center [383, 260] width 10 height 10
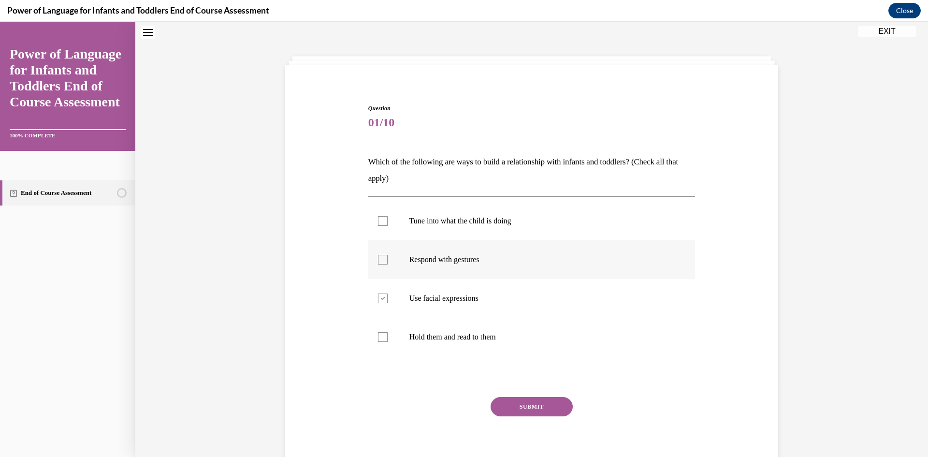
checkbox input "true"
click at [455, 217] on p "Tune into what the child is doing" at bounding box center [540, 221] width 262 height 10
click at [387, 217] on input "Tune into what the child is doing" at bounding box center [383, 221] width 10 height 10
checkbox input "true"
click at [525, 402] on button "SUBMIT" at bounding box center [531, 406] width 82 height 19
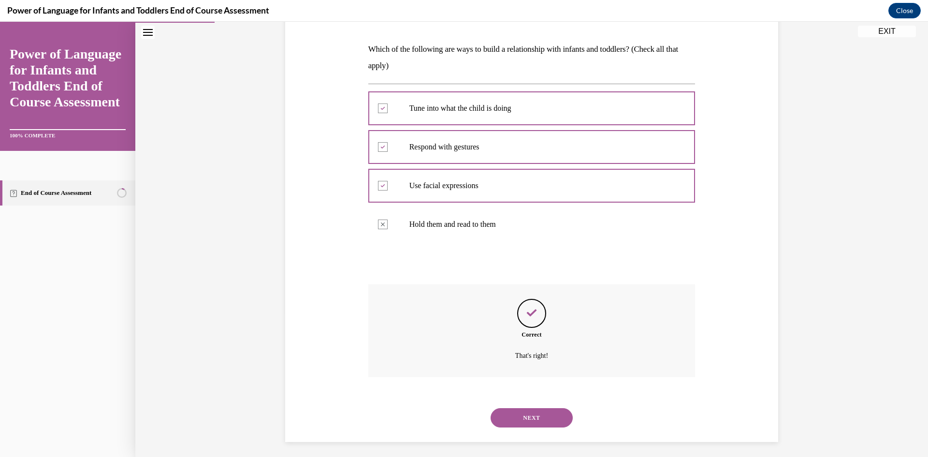
scroll to position [147, 0]
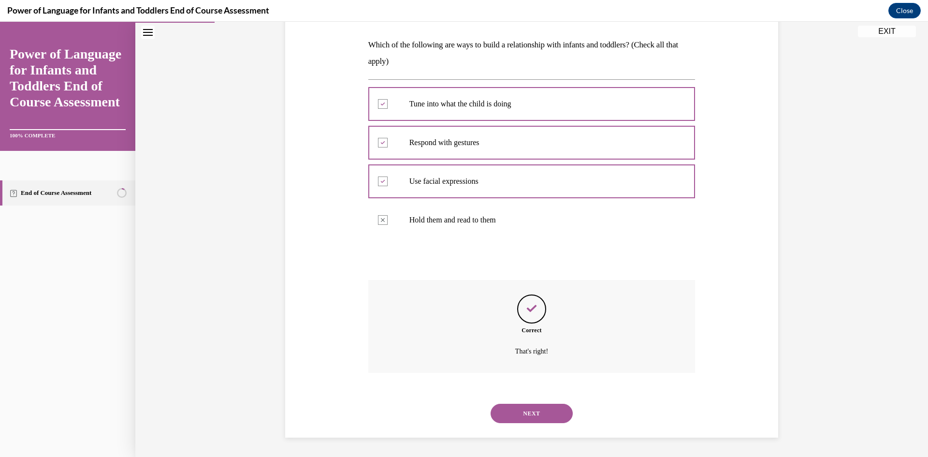
click at [537, 411] on button "NEXT" at bounding box center [531, 412] width 82 height 19
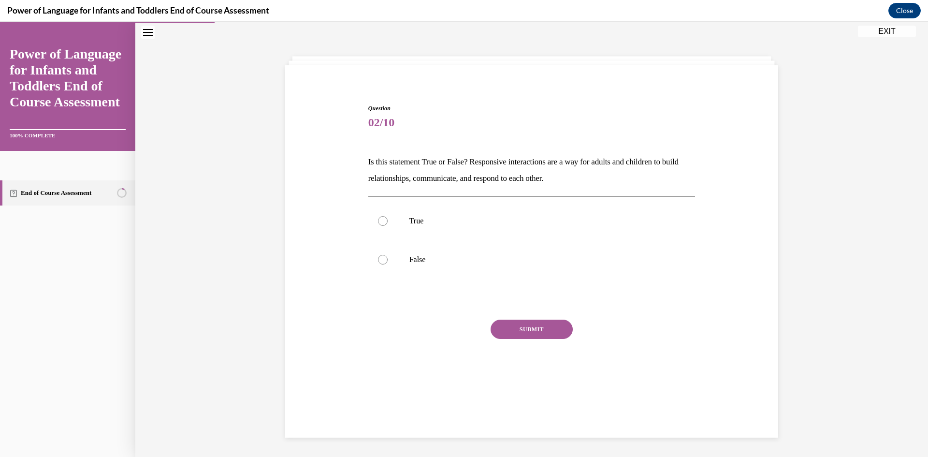
scroll to position [30, 0]
drag, startPoint x: 459, startPoint y: 223, endPoint x: 456, endPoint y: 232, distance: 10.0
click at [458, 223] on p "True" at bounding box center [540, 221] width 262 height 10
click at [387, 223] on input "True" at bounding box center [383, 221] width 10 height 10
radio input "true"
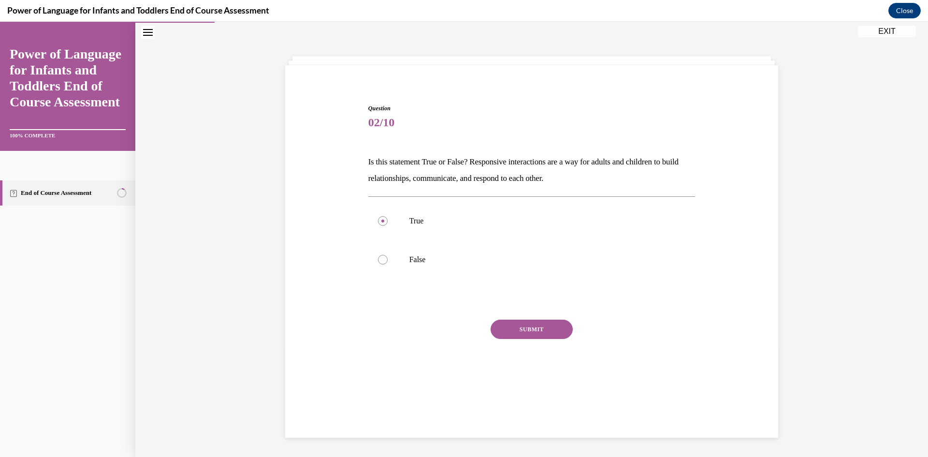
click at [553, 334] on button "SUBMIT" at bounding box center [531, 328] width 82 height 19
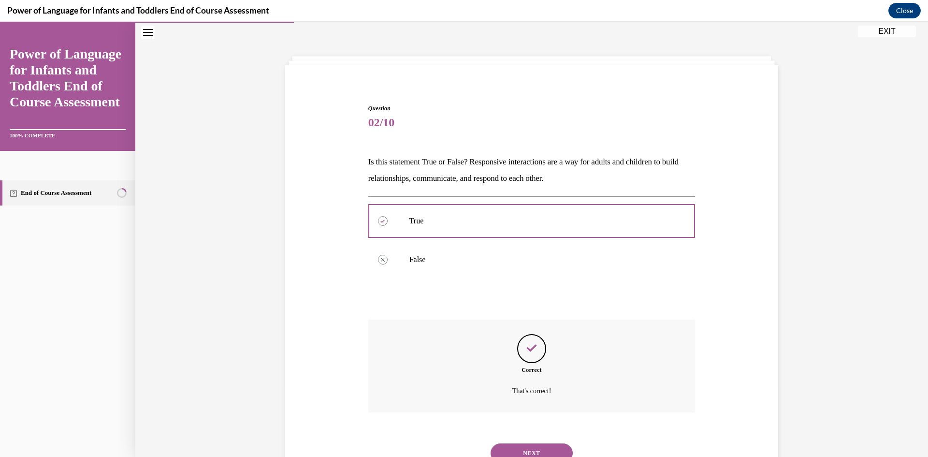
scroll to position [70, 0]
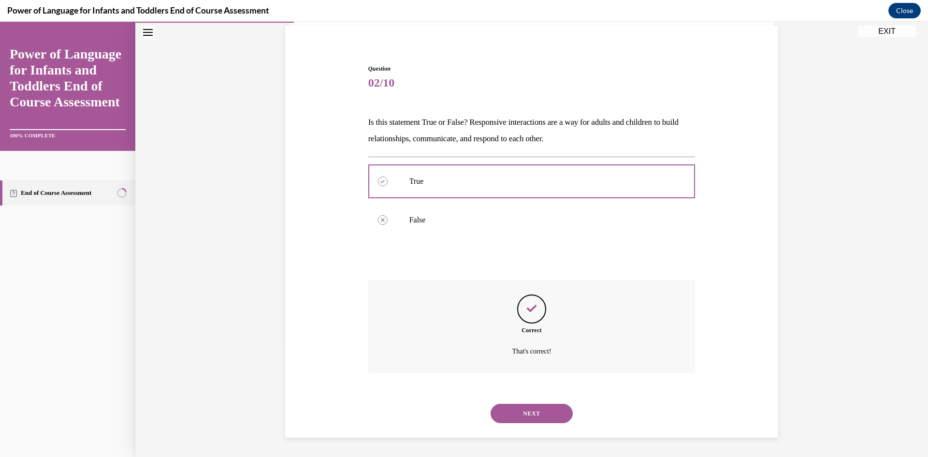
click at [511, 430] on div "NEXT" at bounding box center [531, 413] width 327 height 39
click at [509, 411] on button "NEXT" at bounding box center [531, 412] width 82 height 19
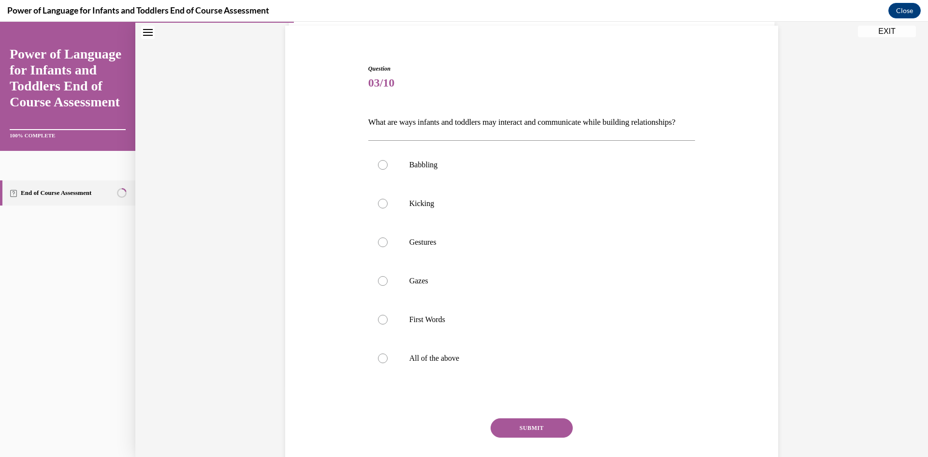
scroll to position [51, 0]
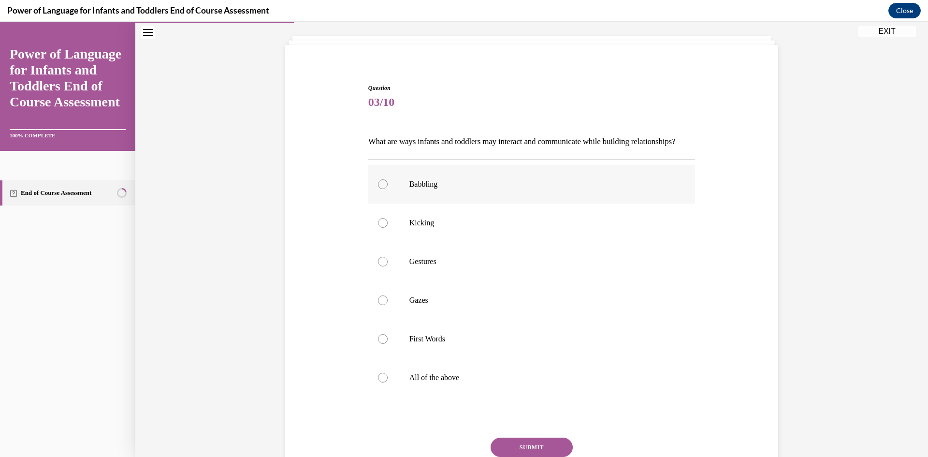
drag, startPoint x: 443, startPoint y: 169, endPoint x: 430, endPoint y: 201, distance: 34.5
click at [442, 169] on div "Question 03/10 What are ways infants and toddlers may interact and communicate …" at bounding box center [531, 300] width 327 height 433
click at [428, 189] on p "Babbling" at bounding box center [540, 184] width 262 height 10
click at [387, 189] on input "Babbling" at bounding box center [383, 184] width 10 height 10
radio input "true"
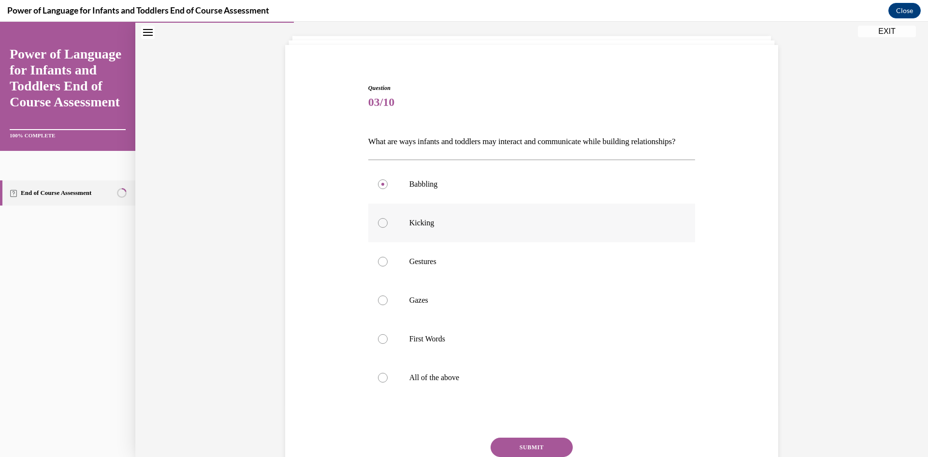
click at [422, 228] on p "Kicking" at bounding box center [540, 223] width 262 height 10
click at [387, 228] on input "Kicking" at bounding box center [383, 223] width 10 height 10
radio input "true"
click at [423, 266] on p "Gestures" at bounding box center [540, 262] width 262 height 10
click at [387, 266] on input "Gestures" at bounding box center [383, 262] width 10 height 10
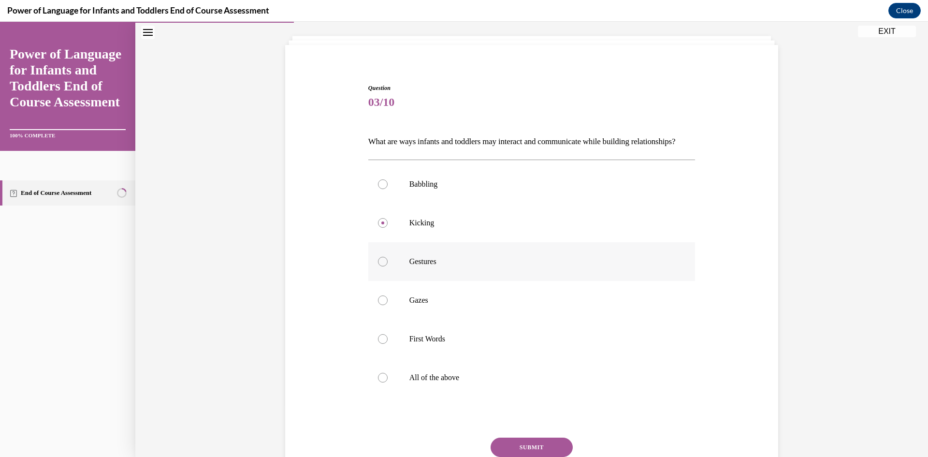
radio input "true"
click at [432, 386] on label "All of the above" at bounding box center [531, 377] width 327 height 39
click at [387, 382] on input "All of the above" at bounding box center [383, 378] width 10 height 10
radio input "true"
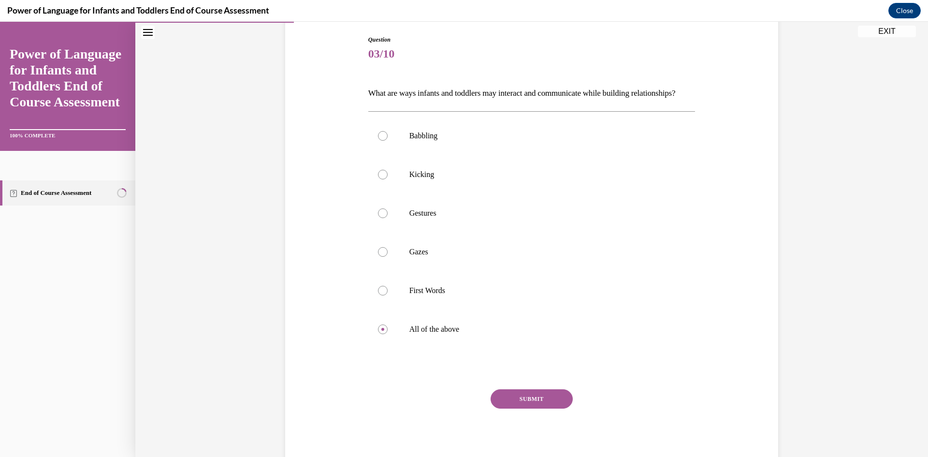
click at [547, 406] on button "SUBMIT" at bounding box center [531, 398] width 82 height 19
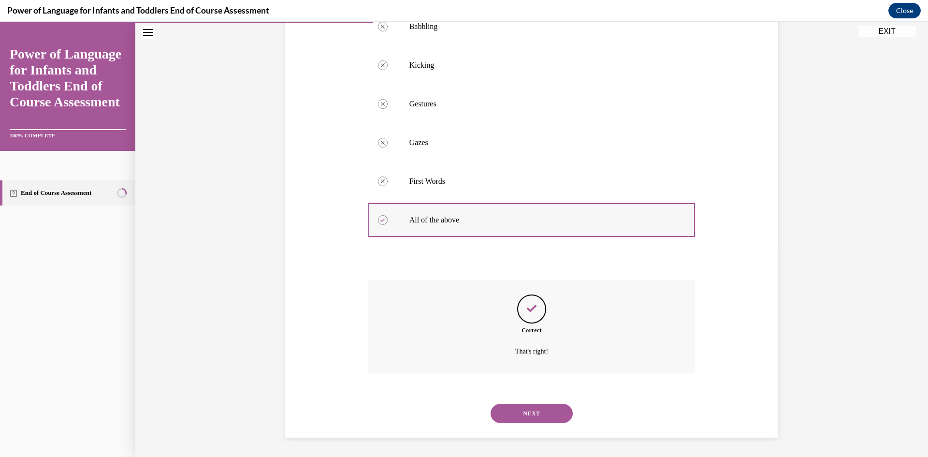
scroll to position [225, 0]
click at [536, 419] on button "NEXT" at bounding box center [531, 412] width 82 height 19
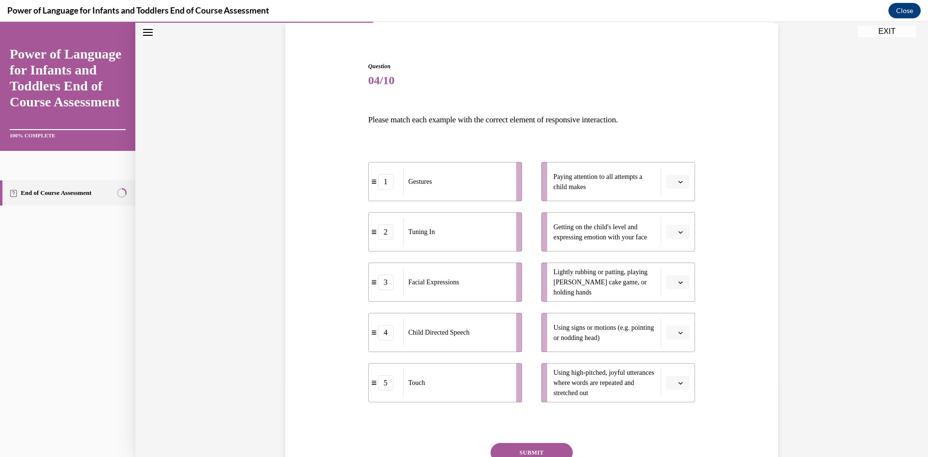
scroll to position [97, 0]
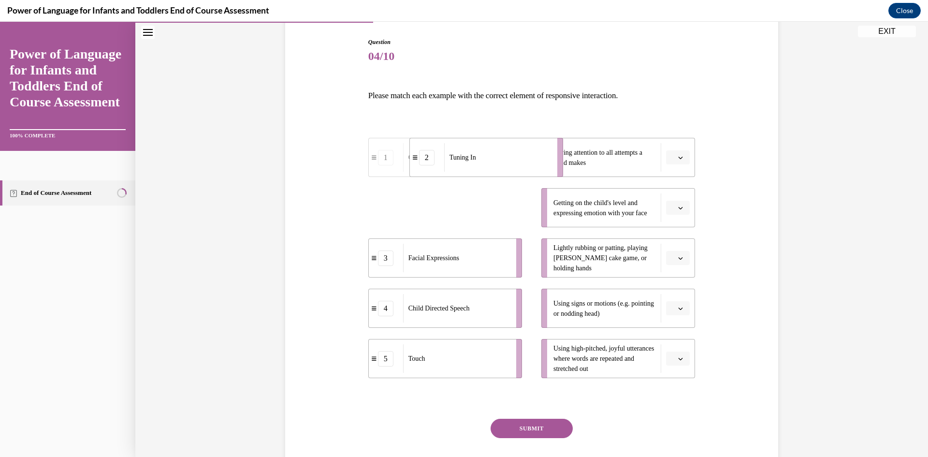
drag, startPoint x: 458, startPoint y: 218, endPoint x: 500, endPoint y: 168, distance: 64.9
click at [500, 168] on div "Tuning In" at bounding box center [497, 157] width 107 height 29
drag, startPoint x: 454, startPoint y: 260, endPoint x: 493, endPoint y: 210, distance: 63.4
click at [493, 210] on span "Facial Expressions" at bounding box center [471, 208] width 51 height 7
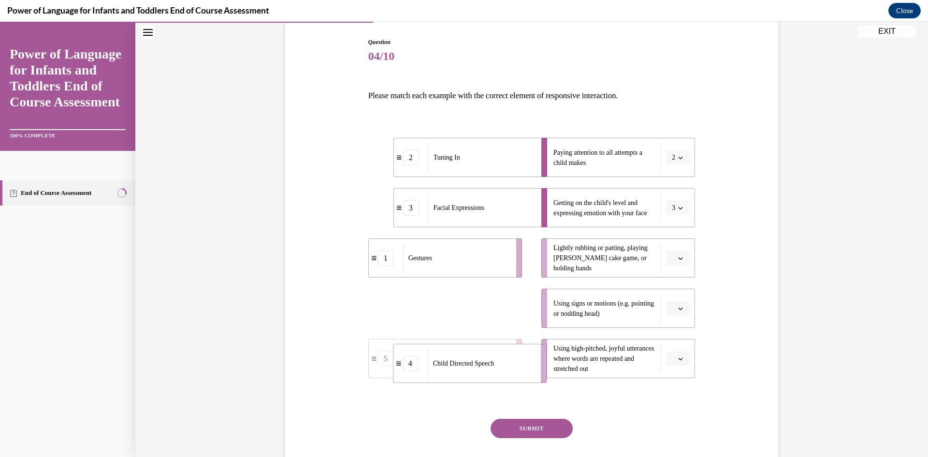
drag, startPoint x: 444, startPoint y: 315, endPoint x: 468, endPoint y: 370, distance: 60.3
drag, startPoint x: 454, startPoint y: 308, endPoint x: 540, endPoint y: 251, distance: 103.2
click at [540, 251] on div "Touch" at bounding box center [531, 260] width 107 height 29
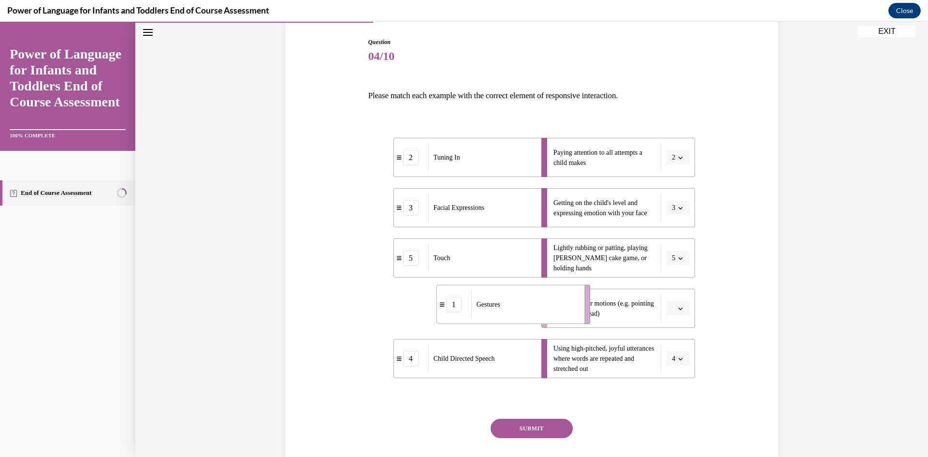
drag, startPoint x: 444, startPoint y: 319, endPoint x: 516, endPoint y: 315, distance: 72.1
click at [516, 315] on div "Gestures" at bounding box center [524, 304] width 107 height 29
click at [513, 429] on button "SUBMIT" at bounding box center [531, 427] width 82 height 19
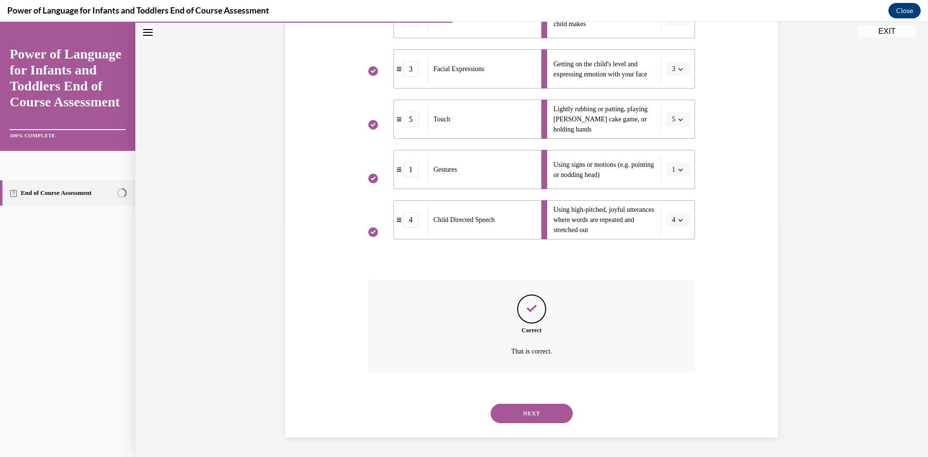
scroll to position [235, 0]
click at [528, 417] on button "NEXT" at bounding box center [531, 412] width 82 height 19
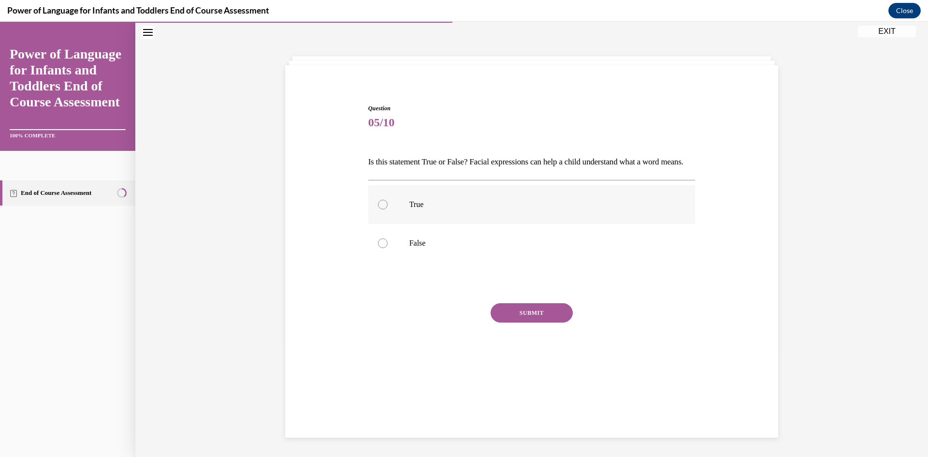
click at [429, 215] on label "True" at bounding box center [531, 204] width 327 height 39
click at [387, 209] on input "True" at bounding box center [383, 205] width 10 height 10
radio input "true"
click at [522, 320] on button "SUBMIT" at bounding box center [531, 312] width 82 height 19
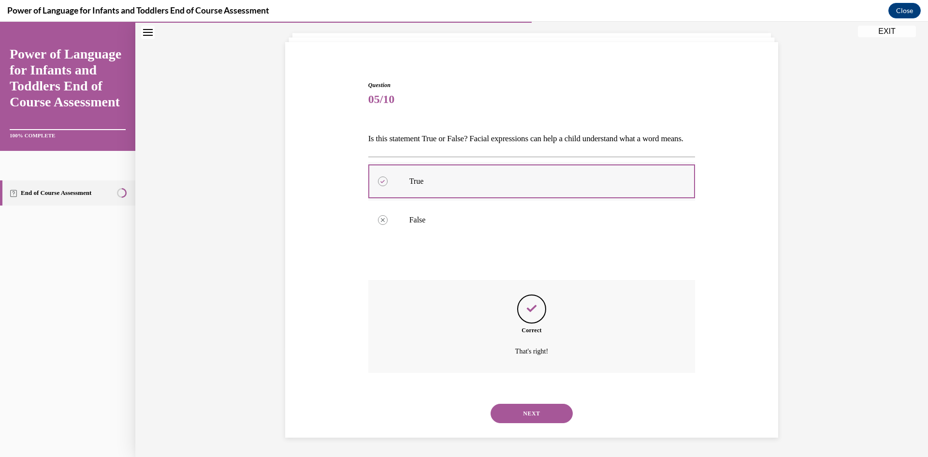
scroll to position [70, 0]
click at [534, 419] on button "NEXT" at bounding box center [531, 412] width 82 height 19
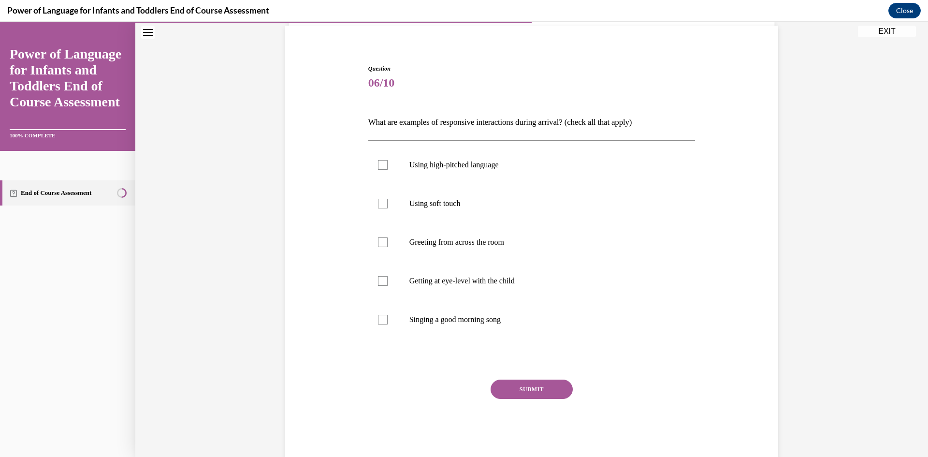
scroll to position [51, 0]
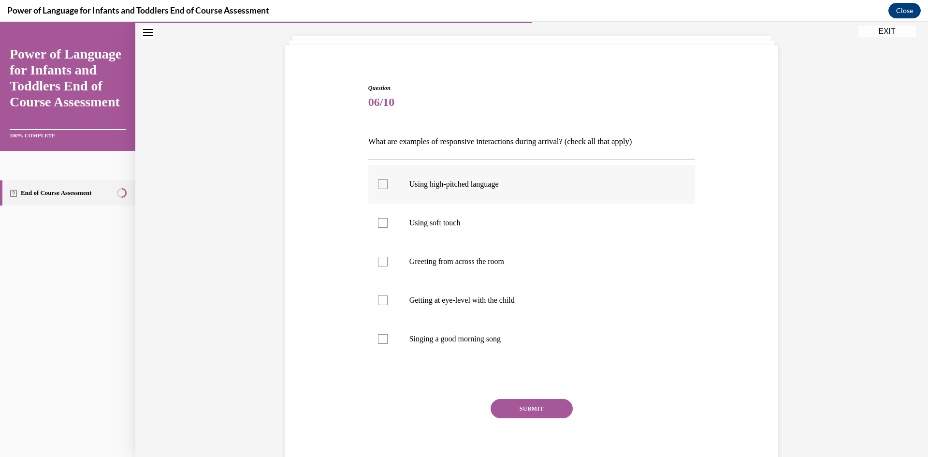
click at [470, 186] on p "Using high-pitched language" at bounding box center [540, 184] width 262 height 10
click at [387, 186] on input "Using high-pitched language" at bounding box center [383, 184] width 10 height 10
click at [470, 188] on p "Using high-pitched language" at bounding box center [540, 184] width 262 height 10
click at [387, 188] on input "Using high-pitched language" at bounding box center [383, 184] width 10 height 10
click at [470, 188] on p "Using high-pitched language" at bounding box center [540, 184] width 262 height 10
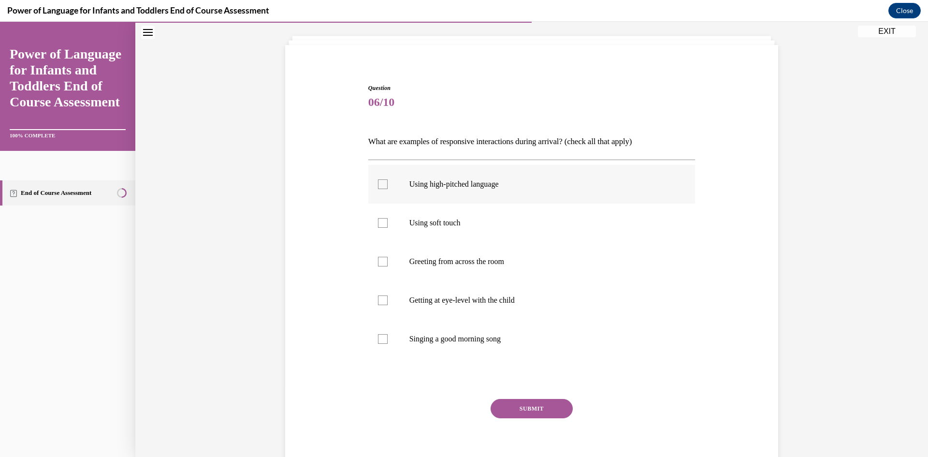
click at [387, 188] on input "Using high-pitched language" at bounding box center [383, 184] width 10 height 10
checkbox input "true"
click at [461, 219] on p "Using soft touch" at bounding box center [540, 223] width 262 height 10
click at [387, 219] on input "Using soft touch" at bounding box center [383, 223] width 10 height 10
checkbox input "true"
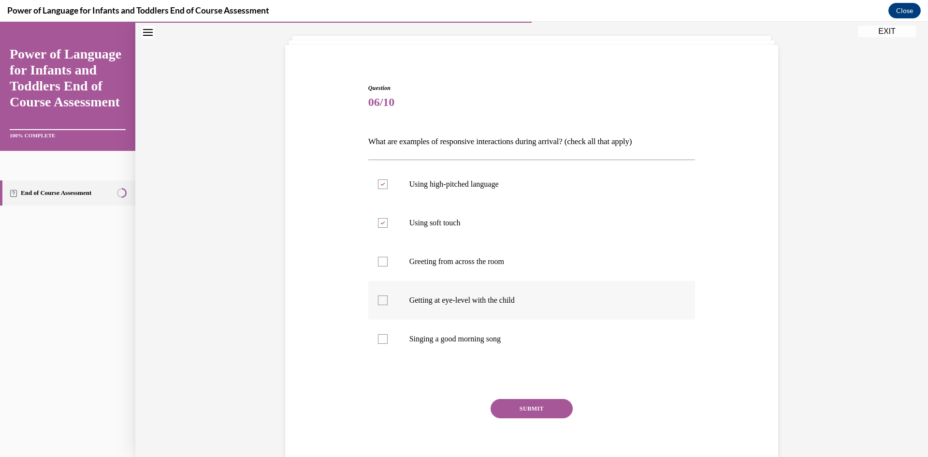
click at [483, 302] on p "Getting at eye-level with the child" at bounding box center [540, 300] width 262 height 10
click at [387, 302] on input "Getting at eye-level with the child" at bounding box center [383, 300] width 10 height 10
checkbox input "true"
click at [483, 341] on p "Singing a good morning song" at bounding box center [540, 339] width 262 height 10
click at [387, 341] on input "Singing a good morning song" at bounding box center [383, 339] width 10 height 10
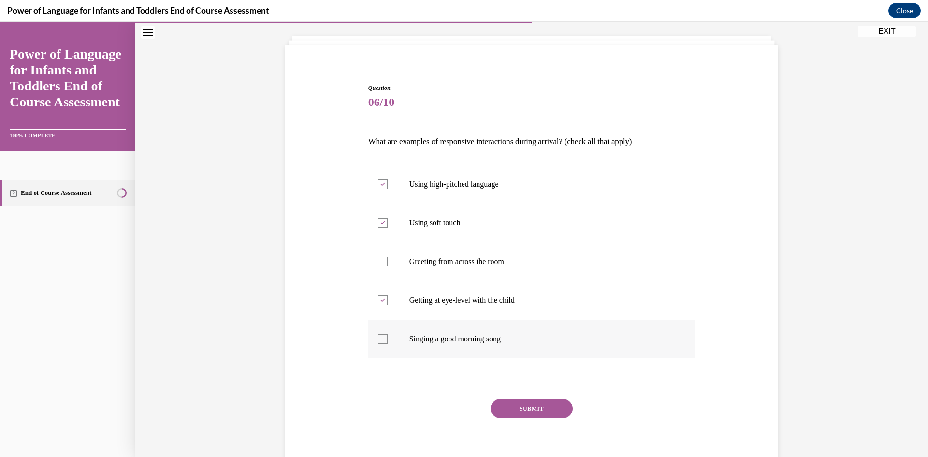
checkbox input "true"
click at [540, 407] on button "SUBMIT" at bounding box center [531, 408] width 82 height 19
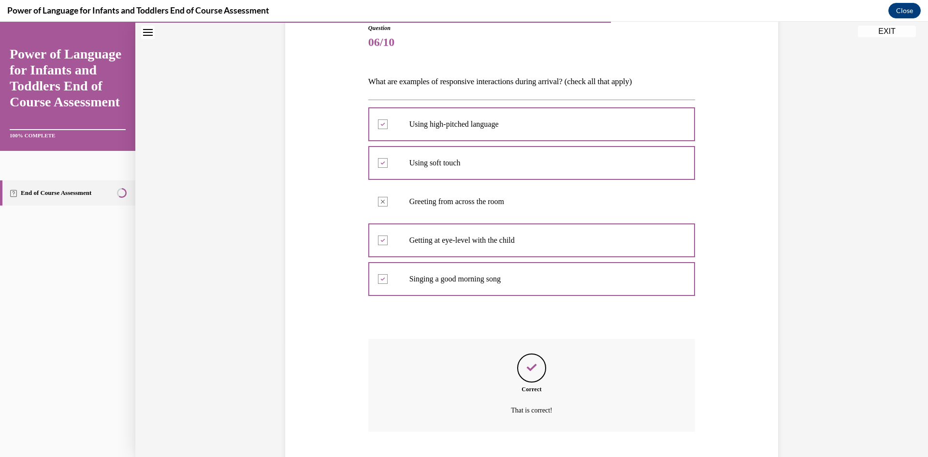
scroll to position [170, 0]
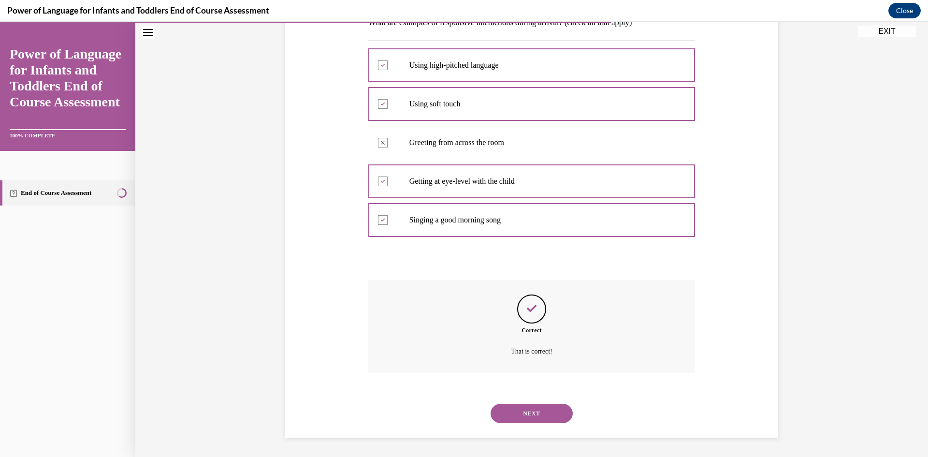
click at [528, 411] on button "NEXT" at bounding box center [531, 412] width 82 height 19
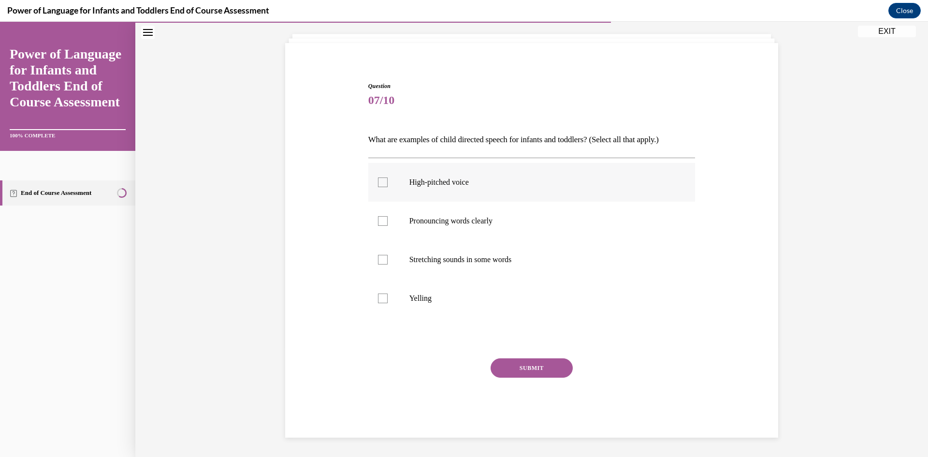
click at [422, 179] on p "High-pitched voice" at bounding box center [540, 182] width 262 height 10
click at [387, 179] on input "High-pitched voice" at bounding box center [383, 182] width 10 height 10
checkbox input "true"
click at [434, 214] on label "Pronouncing words clearly" at bounding box center [531, 220] width 327 height 39
click at [387, 216] on input "Pronouncing words clearly" at bounding box center [383, 221] width 10 height 10
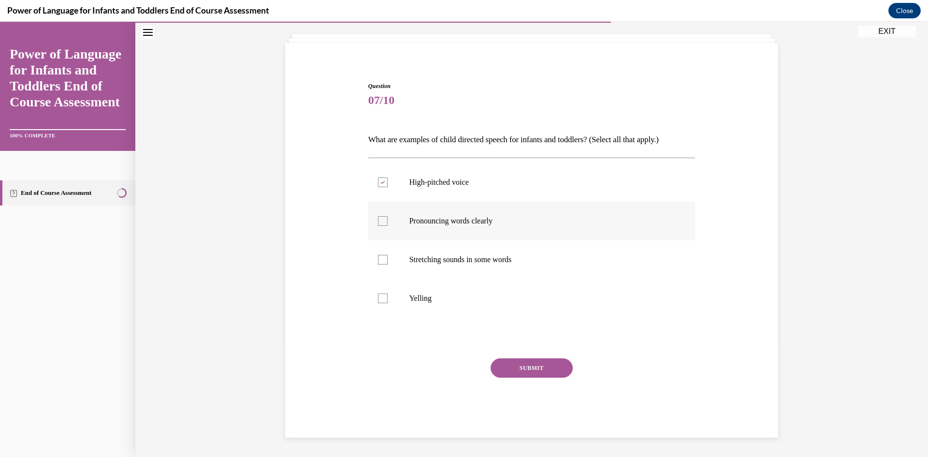
checkbox input "true"
click at [452, 246] on label "Stretching sounds in some words" at bounding box center [531, 259] width 327 height 39
click at [387, 255] on input "Stretching sounds in some words" at bounding box center [383, 260] width 10 height 10
checkbox input "true"
click at [535, 361] on button "SUBMIT" at bounding box center [531, 367] width 82 height 19
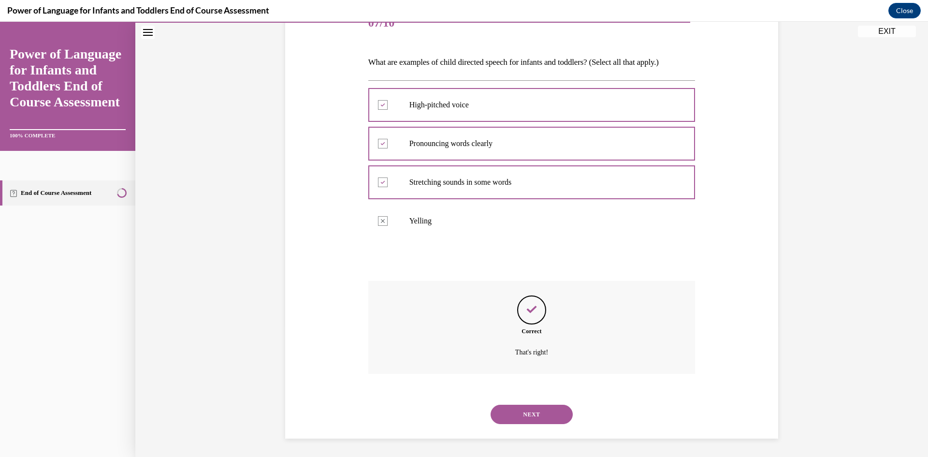
scroll to position [131, 0]
click at [535, 408] on button "NEXT" at bounding box center [531, 412] width 82 height 19
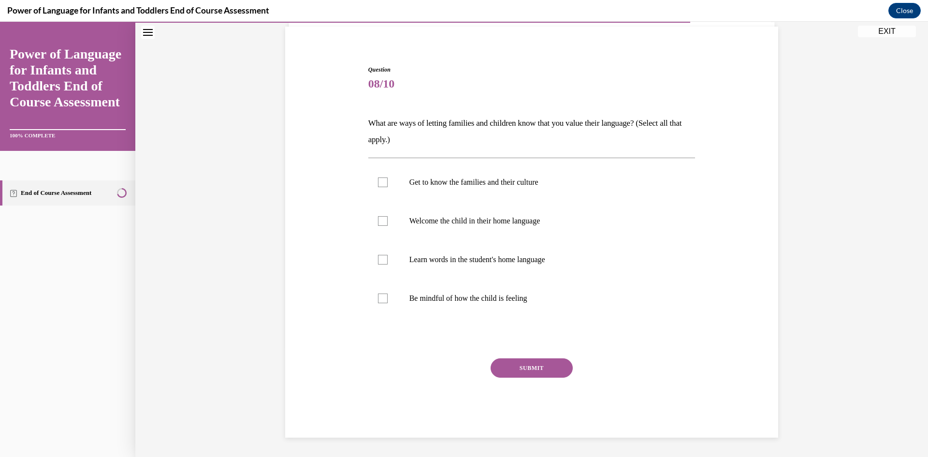
scroll to position [69, 0]
click at [454, 179] on p "Get to know the families and their culture" at bounding box center [540, 182] width 262 height 10
click at [387, 179] on input "Get to know the families and their culture" at bounding box center [383, 182] width 10 height 10
checkbox input "true"
click at [530, 371] on button "SUBMIT" at bounding box center [531, 367] width 82 height 19
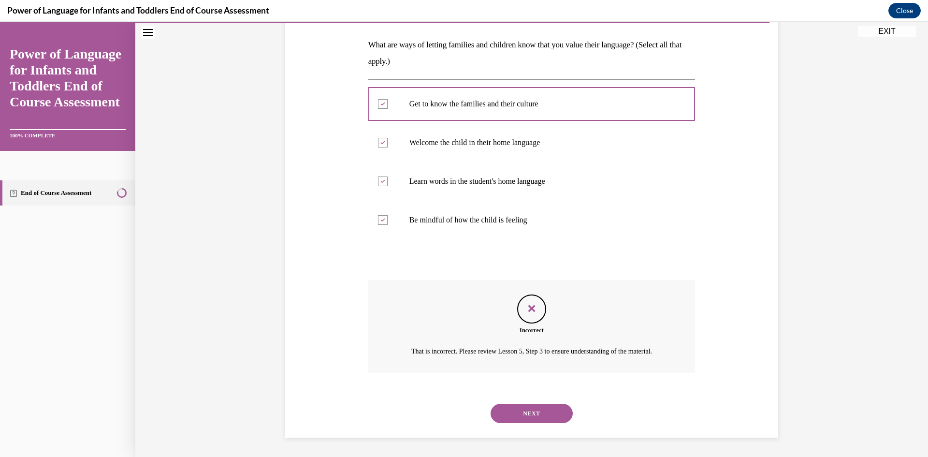
scroll to position [159, 0]
click at [518, 345] on p "That is incorrect. Please review Lesson 5, Step 3 to ensure understanding of th…" at bounding box center [531, 351] width 254 height 12
click at [545, 347] on p "That is incorrect. Please review Lesson 5, Step 3 to ensure understanding of th…" at bounding box center [531, 351] width 254 height 12
click at [422, 138] on p "Welcome the child in their home language" at bounding box center [540, 143] width 262 height 10
click at [526, 424] on div "NEXT" at bounding box center [531, 413] width 327 height 39
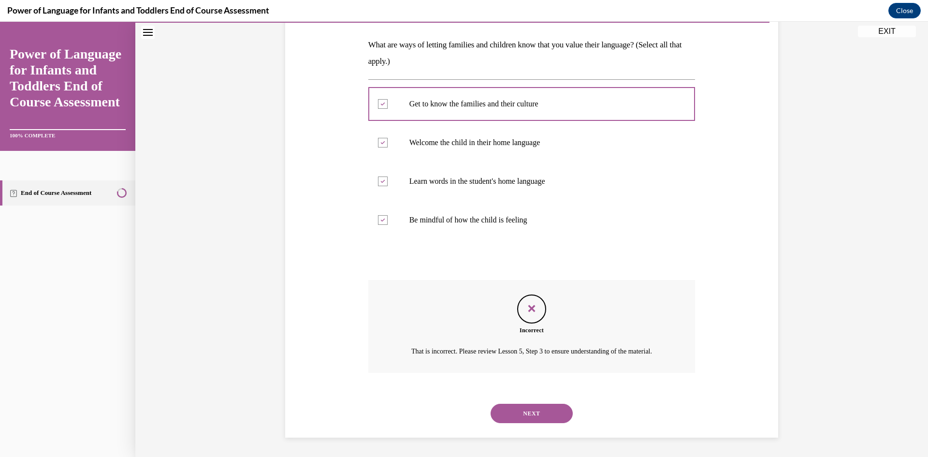
click at [526, 413] on button "NEXT" at bounding box center [531, 412] width 82 height 19
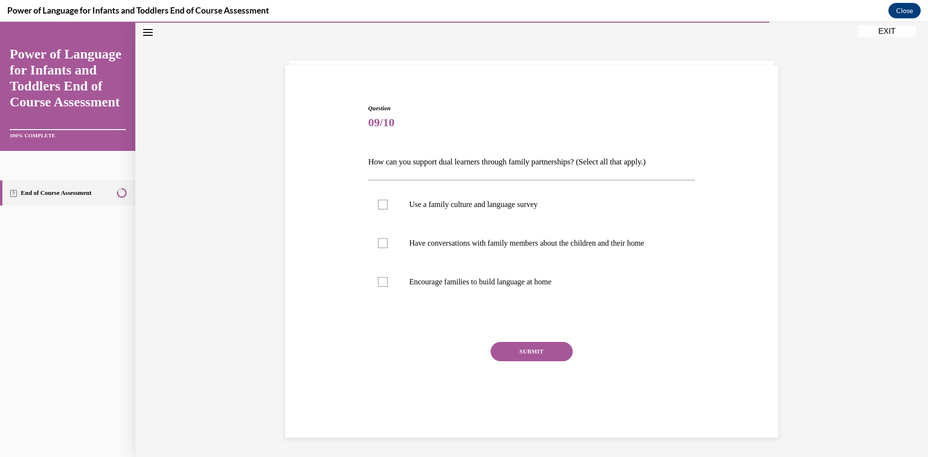
scroll to position [30, 0]
click at [467, 241] on p "Have conversations with family members about the children and their home" at bounding box center [540, 243] width 262 height 10
click at [387, 241] on input "Have conversations with family members about the children and their home" at bounding box center [383, 243] width 10 height 10
checkbox input "true"
click at [522, 351] on button "SUBMIT" at bounding box center [531, 351] width 82 height 19
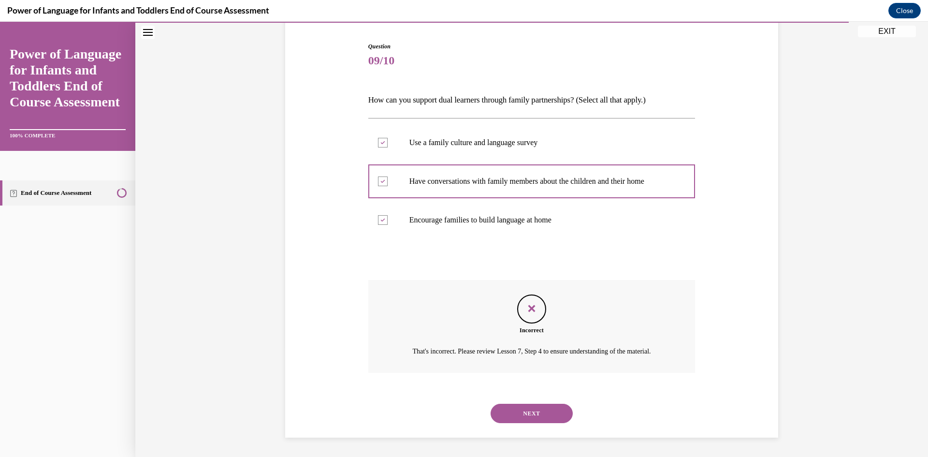
scroll to position [104, 0]
click at [544, 406] on button "NEXT" at bounding box center [531, 412] width 82 height 19
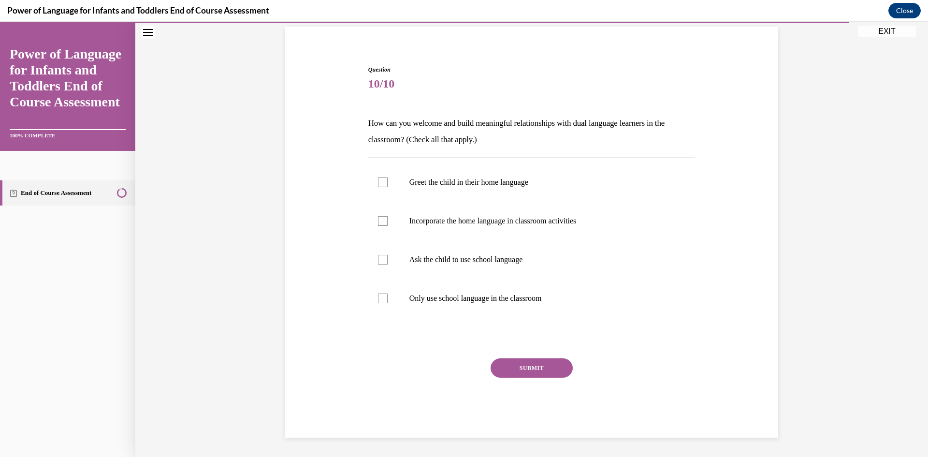
scroll to position [69, 0]
click at [441, 228] on label "Incorporate the home language in classroom activities" at bounding box center [531, 220] width 327 height 39
click at [387, 226] on input "Incorporate the home language in classroom activities" at bounding box center [383, 221] width 10 height 10
checkbox input "true"
click at [445, 193] on label "Greet the child in their home language" at bounding box center [531, 182] width 327 height 39
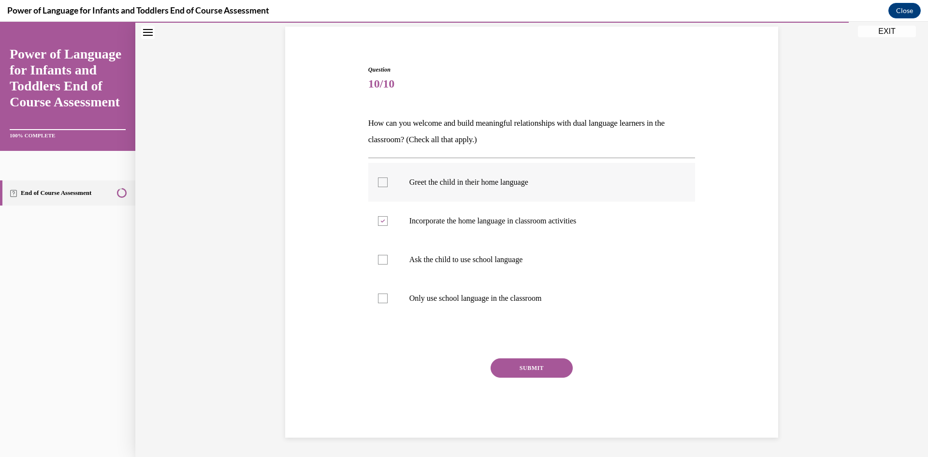
click at [387, 187] on input "Greet the child in their home language" at bounding box center [383, 182] width 10 height 10
checkbox input "true"
click at [516, 378] on div "SUBMIT" at bounding box center [531, 382] width 327 height 48
click at [516, 369] on button "SUBMIT" at bounding box center [531, 367] width 82 height 19
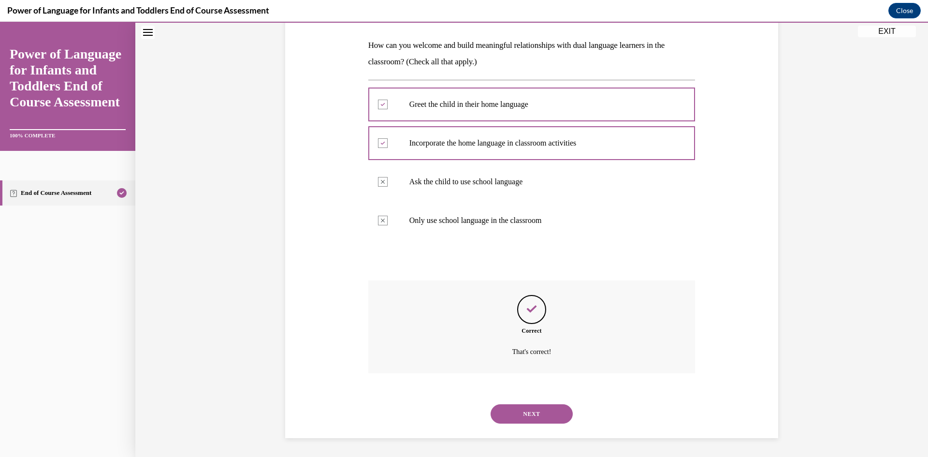
scroll to position [147, 0]
click at [523, 426] on div "NEXT" at bounding box center [531, 413] width 327 height 39
click at [521, 417] on button "NEXT" at bounding box center [531, 412] width 82 height 19
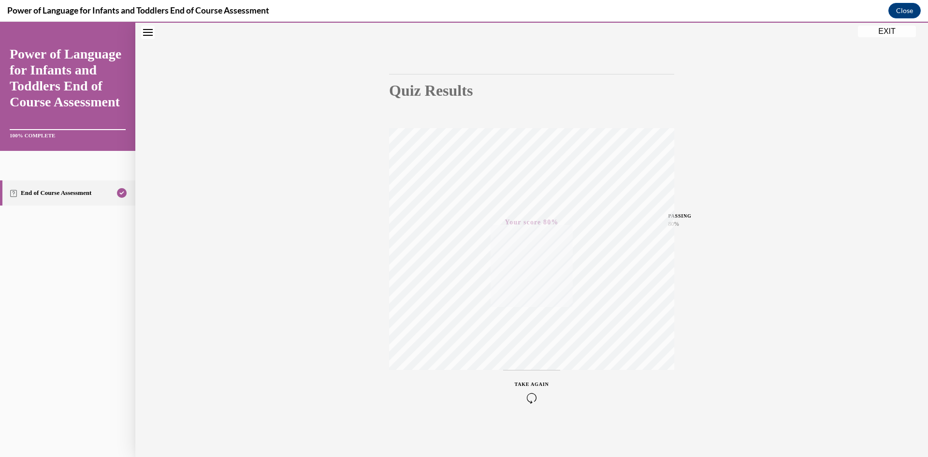
click at [876, 30] on button "EXIT" at bounding box center [887, 32] width 58 height 12
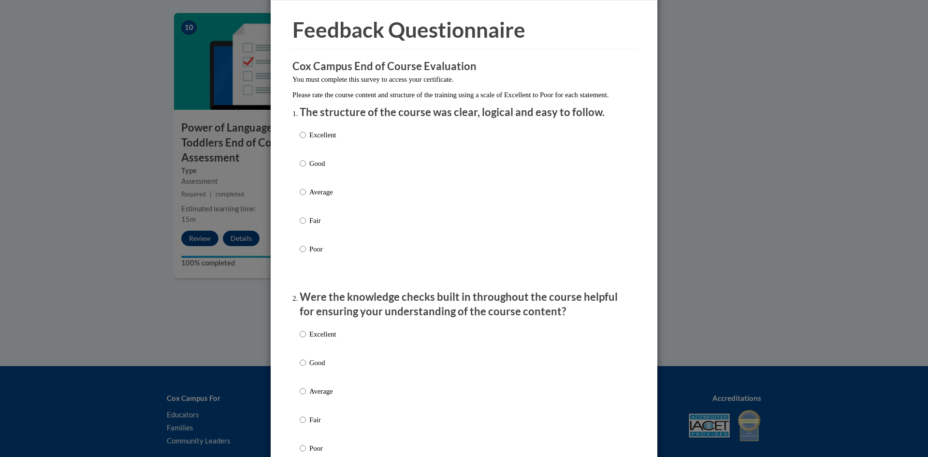
scroll to position [0, 0]
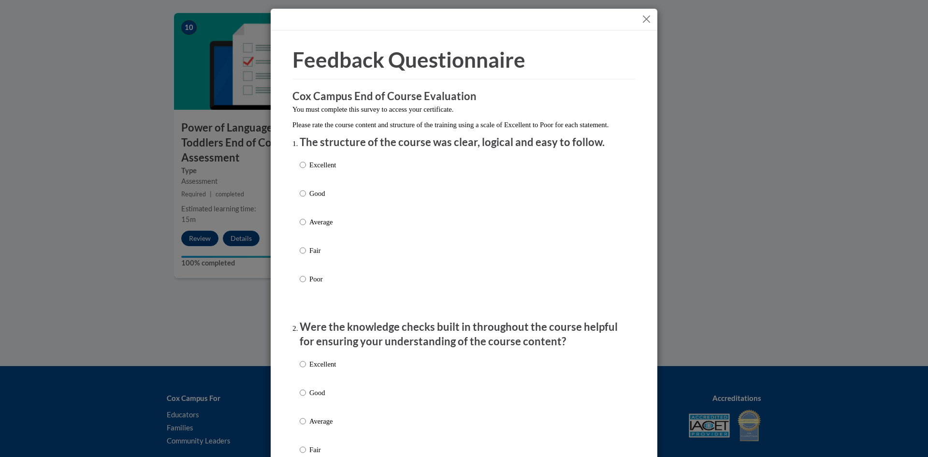
click at [304, 202] on label "Good" at bounding box center [318, 201] width 36 height 26
click at [304, 199] on input "Good" at bounding box center [303, 193] width 6 height 11
radio input "true"
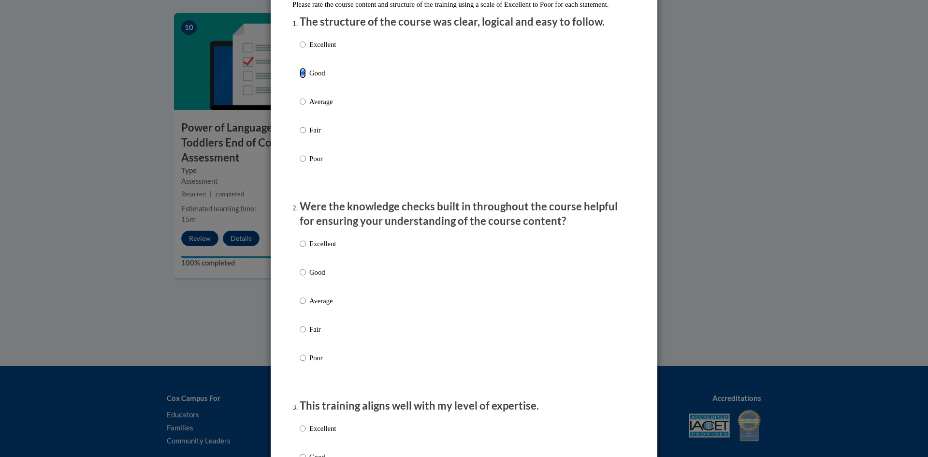
scroll to position [145, 0]
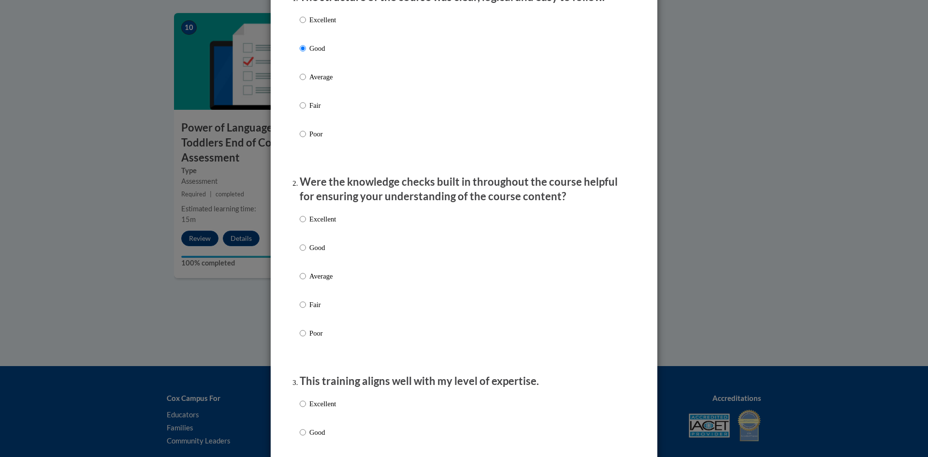
click at [311, 253] on p "Good" at bounding box center [322, 247] width 27 height 11
click at [306, 253] on input "Good" at bounding box center [303, 247] width 6 height 11
radio input "true"
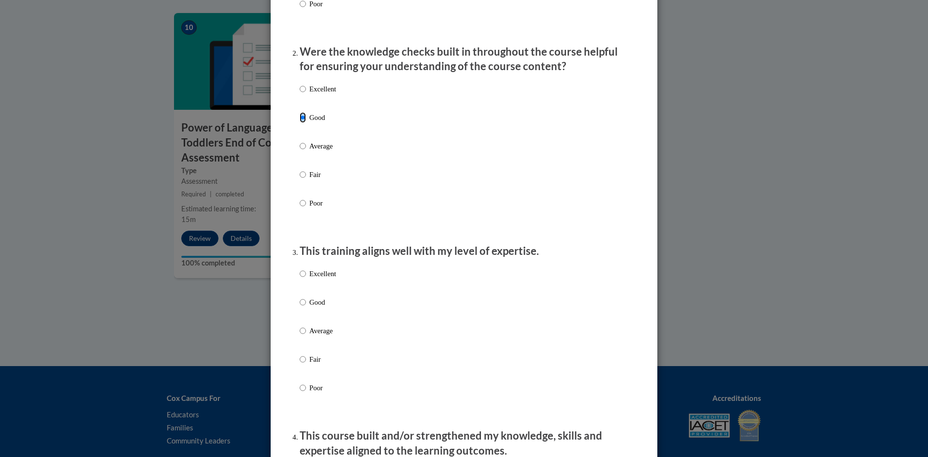
scroll to position [338, 0]
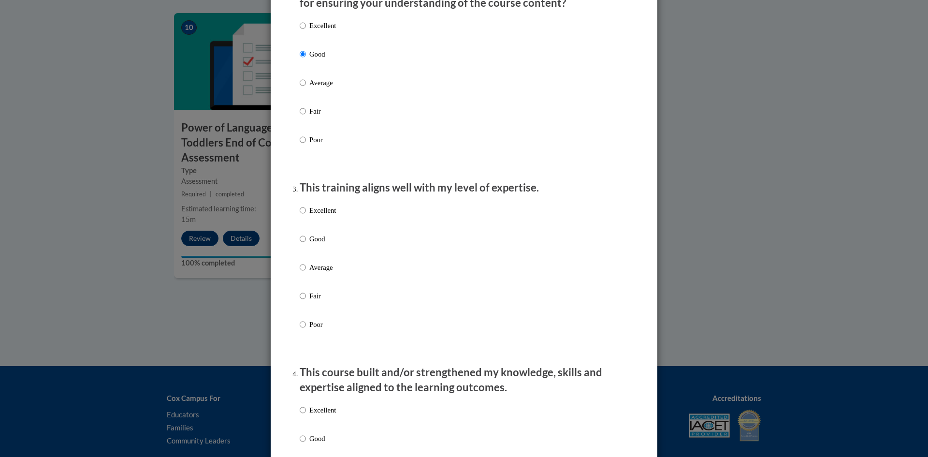
click at [311, 244] on p "Good" at bounding box center [322, 238] width 27 height 11
click at [306, 244] on input "Good" at bounding box center [303, 238] width 6 height 11
radio input "true"
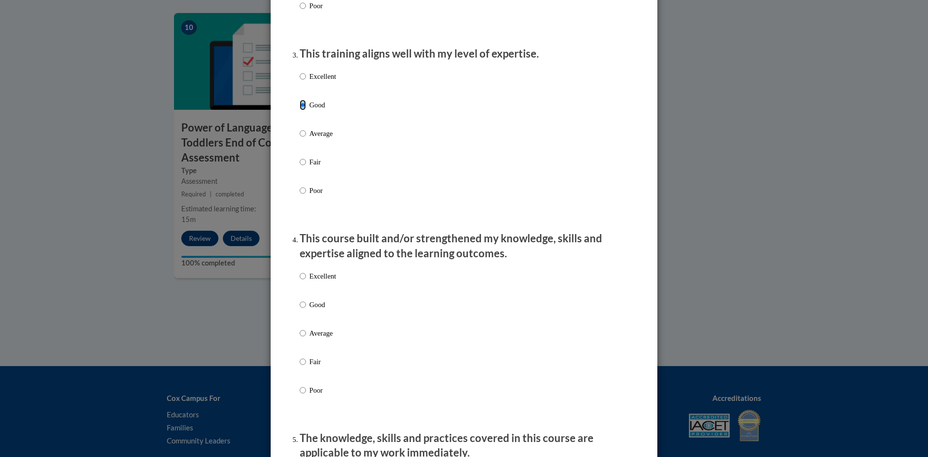
scroll to position [483, 0]
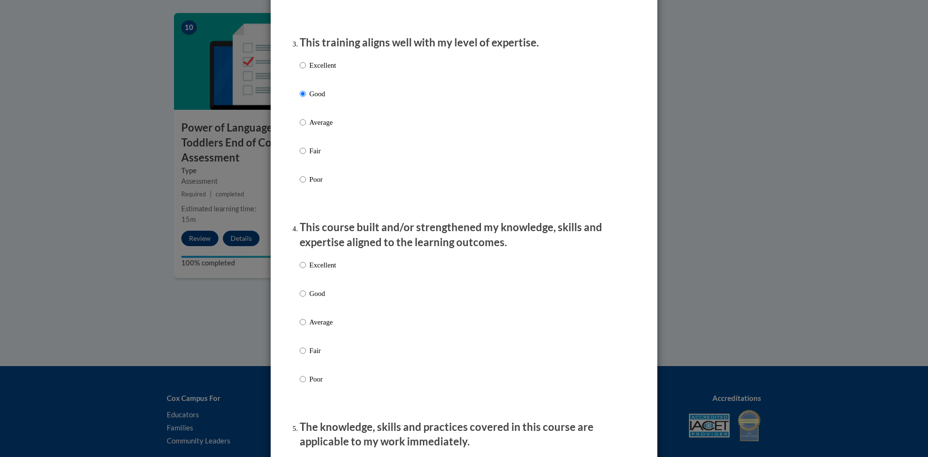
click at [311, 297] on p "Good" at bounding box center [322, 293] width 27 height 11
click at [306, 297] on input "Good" at bounding box center [303, 293] width 6 height 11
radio input "true"
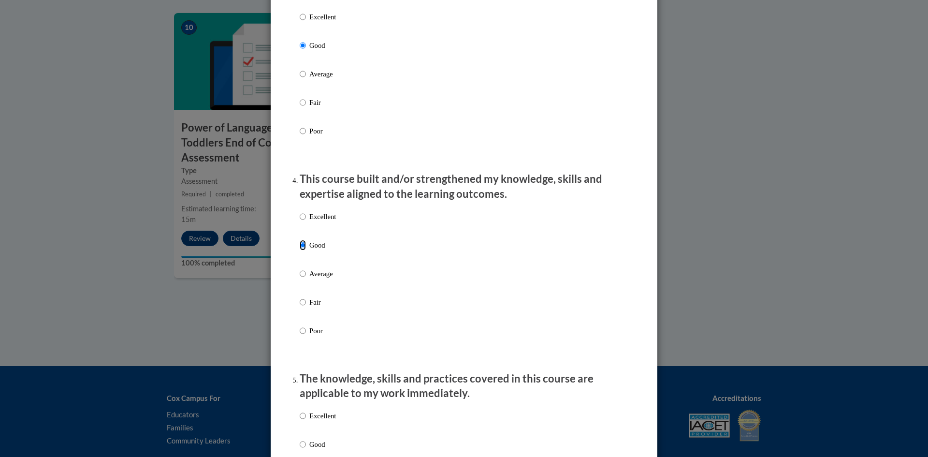
scroll to position [628, 0]
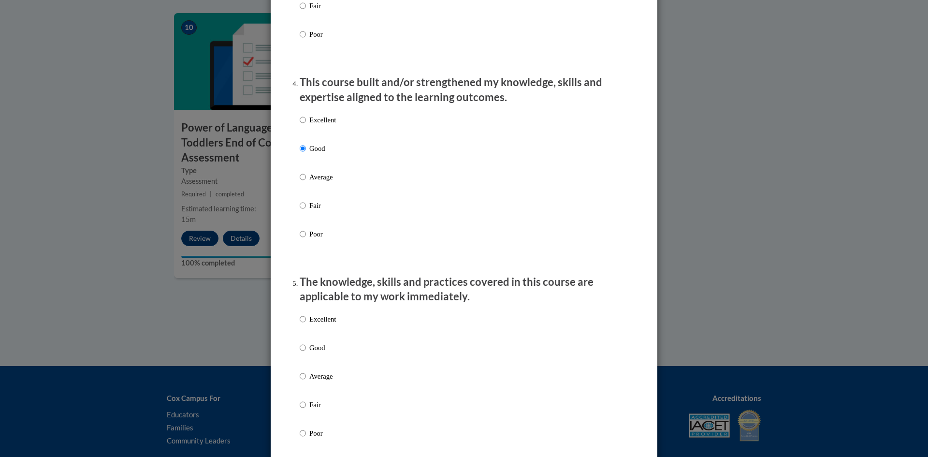
click at [316, 353] on p "Good" at bounding box center [322, 347] width 27 height 11
click at [306, 353] on input "Good" at bounding box center [303, 347] width 6 height 11
radio input "true"
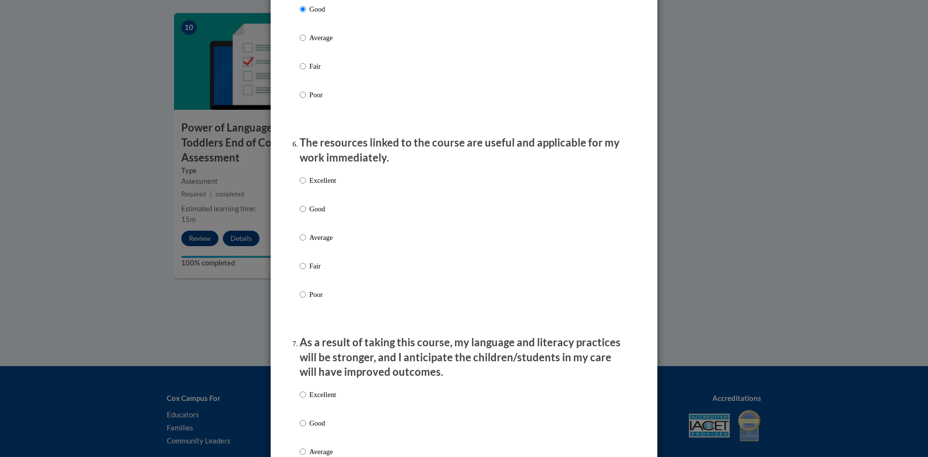
click at [315, 214] on p "Good" at bounding box center [322, 208] width 27 height 11
click at [306, 214] on input "Good" at bounding box center [303, 208] width 6 height 11
radio input "true"
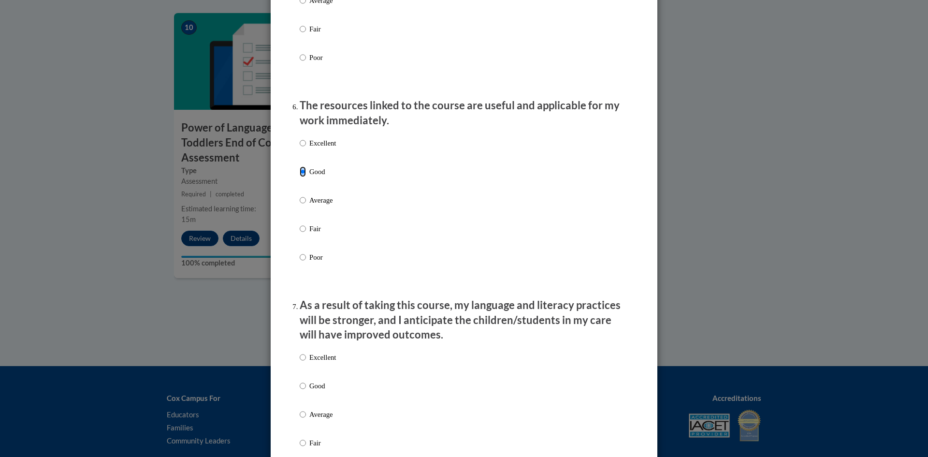
scroll to position [1160, 0]
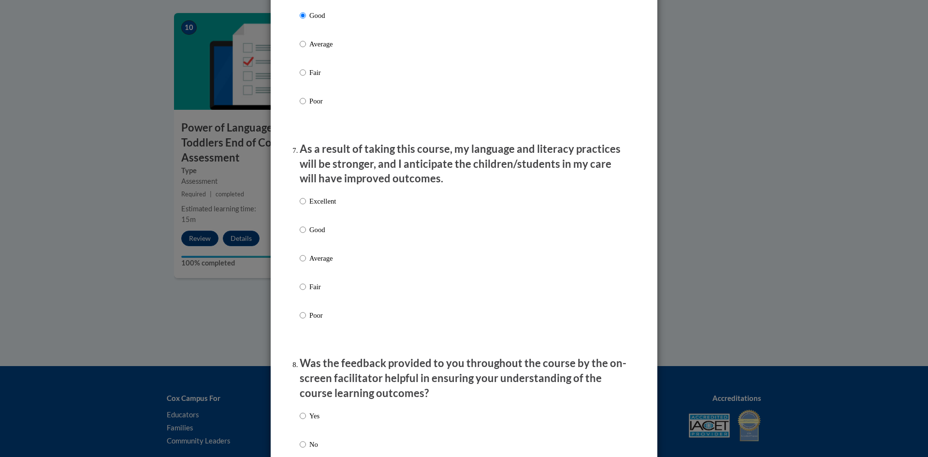
click at [310, 235] on p "Good" at bounding box center [322, 229] width 27 height 11
click at [306, 235] on input "Good" at bounding box center [303, 229] width 6 height 11
radio input "true"
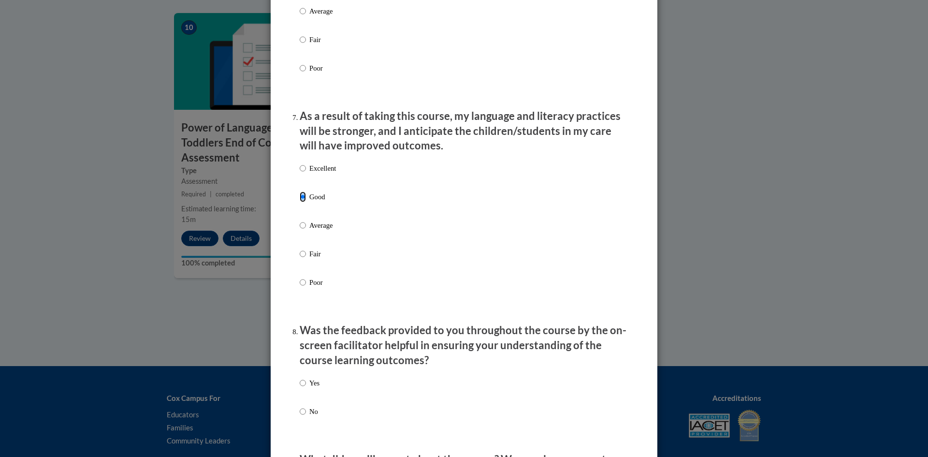
scroll to position [1353, 0]
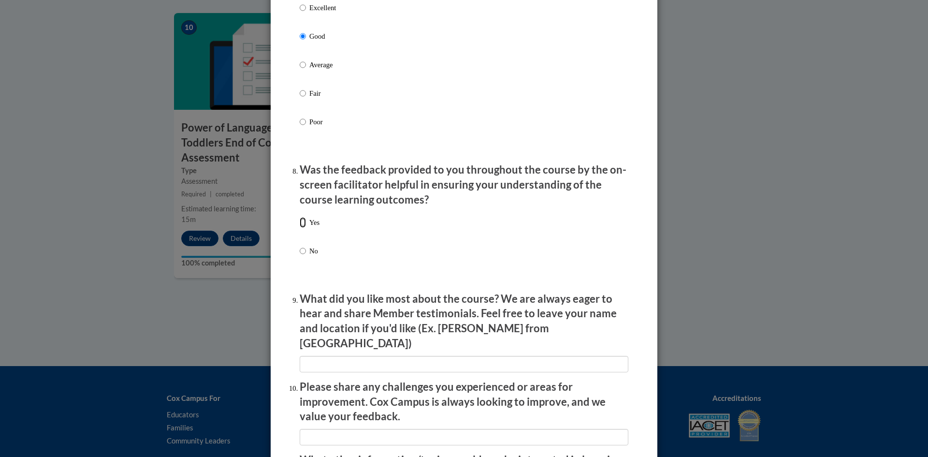
click at [300, 228] on input "Yes" at bounding box center [303, 222] width 6 height 11
radio input "true"
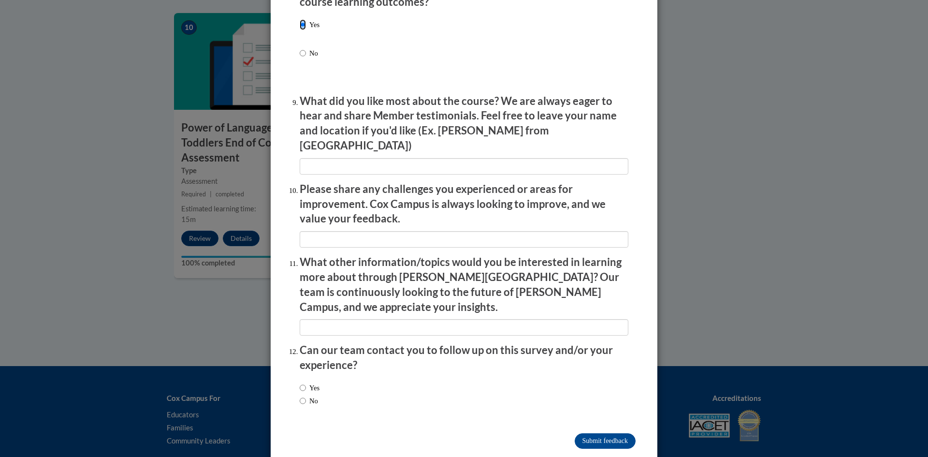
scroll to position [1551, 0]
click at [341, 161] on input "textbox" at bounding box center [464, 166] width 329 height 16
type input "the teachers in the videos"
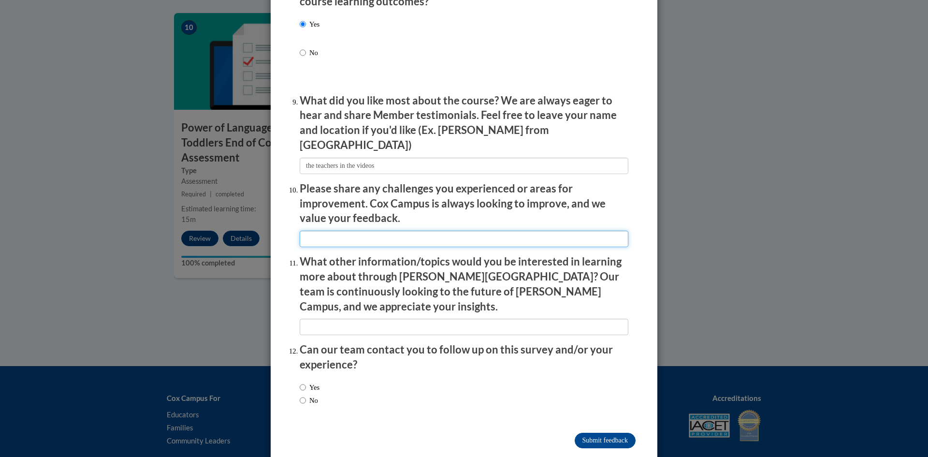
click at [326, 230] on input "textbox" at bounding box center [464, 238] width 329 height 16
type input "none"
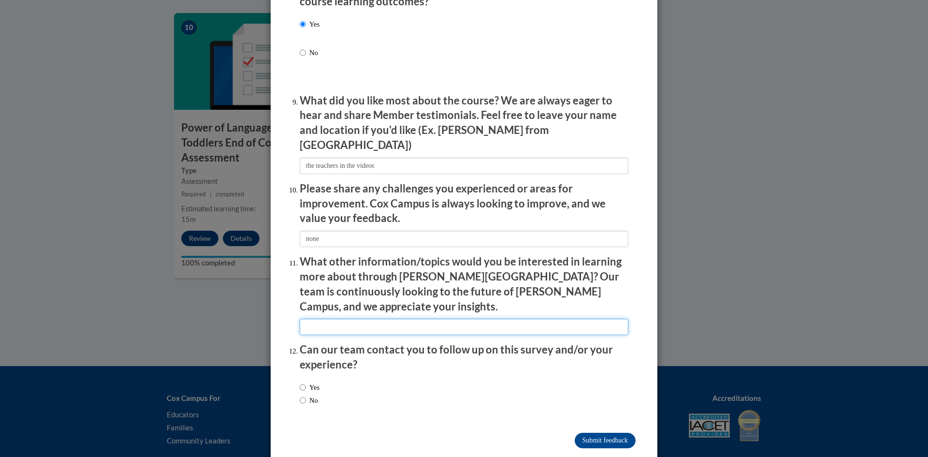
click at [408, 318] on input "textbox" at bounding box center [464, 326] width 329 height 16
type input "none"
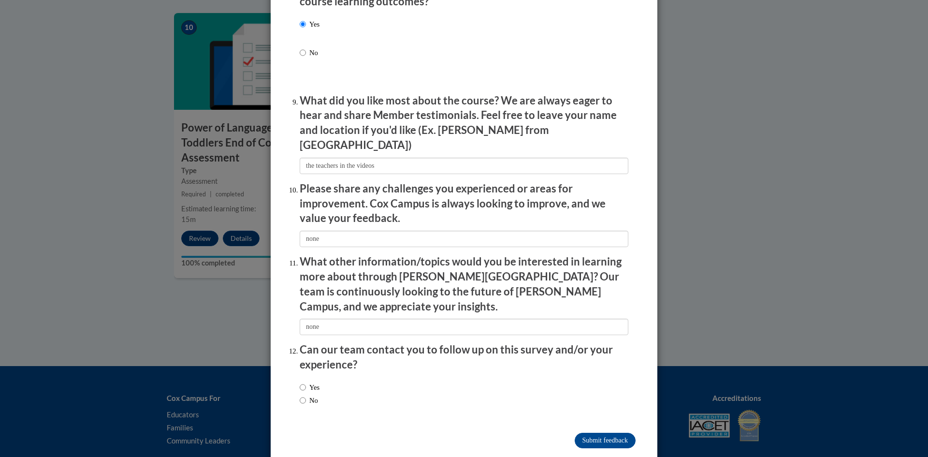
click at [309, 395] on label "No" at bounding box center [309, 400] width 18 height 11
click at [306, 395] on input "No" at bounding box center [303, 400] width 6 height 11
radio input "true"
click at [616, 432] on input "Submit feedback" at bounding box center [604, 439] width 61 height 15
